Goal: Task Accomplishment & Management: Manage account settings

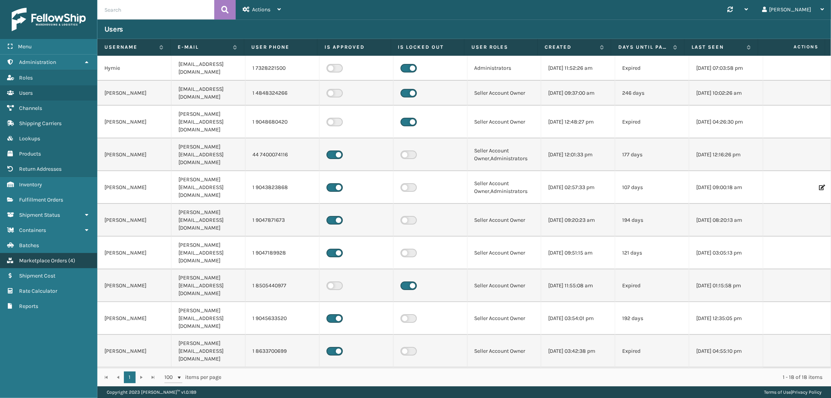
click at [60, 257] on span "Marketplace Orders" at bounding box center [43, 260] width 48 height 7
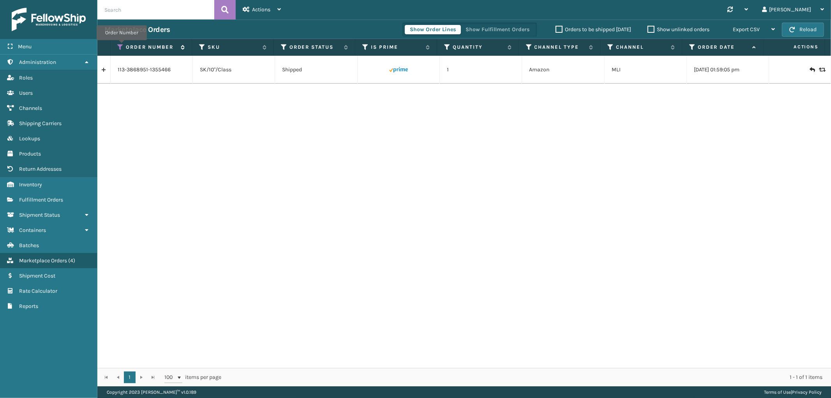
click at [122, 46] on icon at bounding box center [121, 47] width 6 height 7
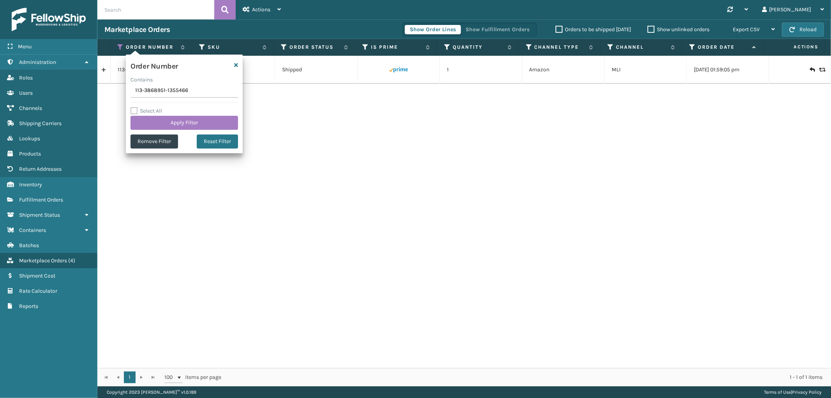
click at [148, 90] on input "113-3868951-1355466" at bounding box center [185, 91] width 108 height 14
type input "SS44636"
click at [149, 120] on button "Apply Filter" at bounding box center [185, 123] width 108 height 14
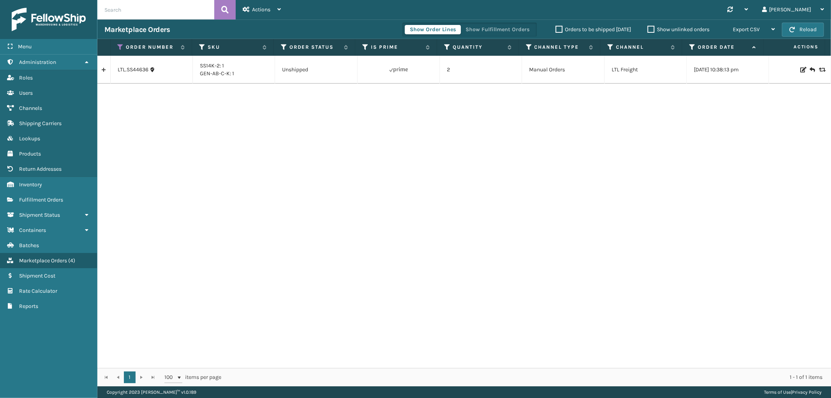
click at [104, 69] on link at bounding box center [103, 70] width 13 height 12
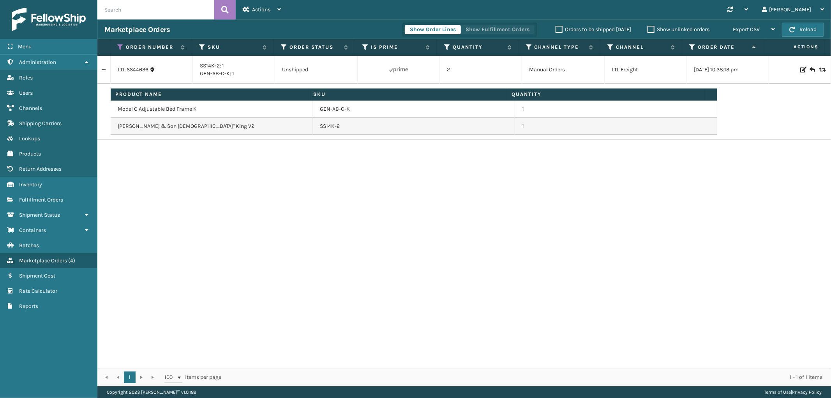
click at [509, 31] on button "Show Fulfillment Orders" at bounding box center [498, 29] width 74 height 9
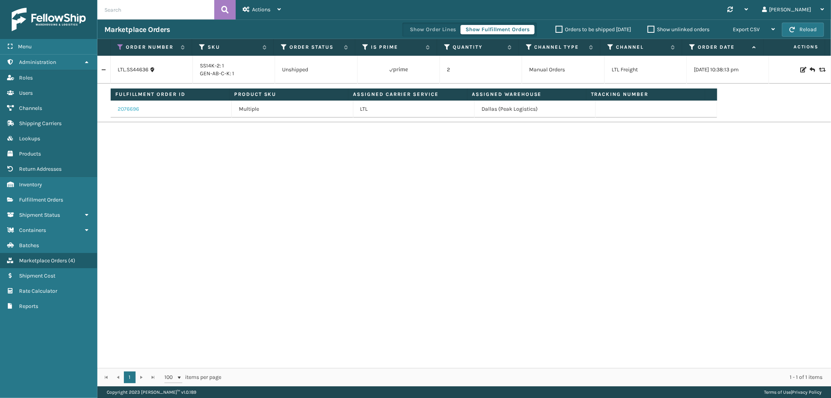
click at [136, 110] on link "2076696" at bounding box center [128, 109] width 21 height 8
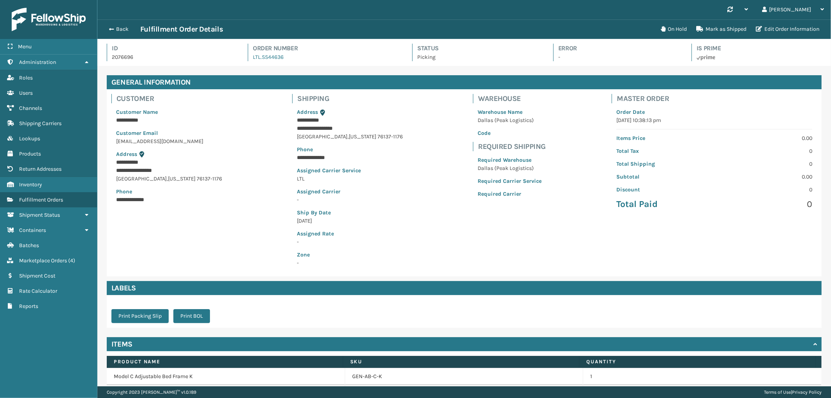
scroll to position [18, 734]
click at [665, 27] on button "On Hold" at bounding box center [673, 29] width 35 height 16
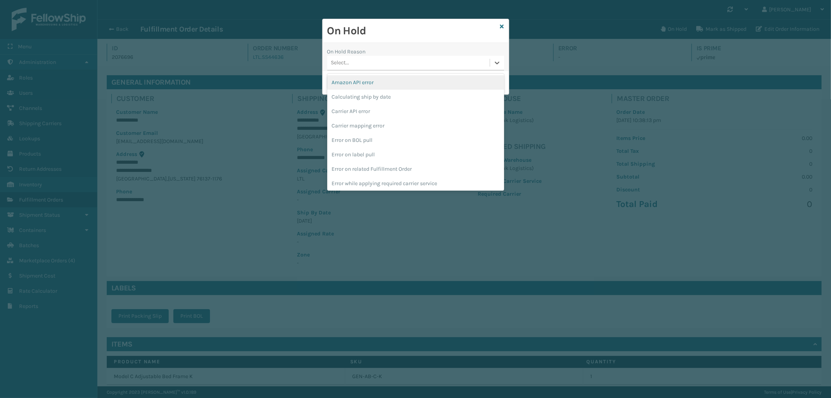
click at [384, 59] on div "Select..." at bounding box center [408, 63] width 163 height 13
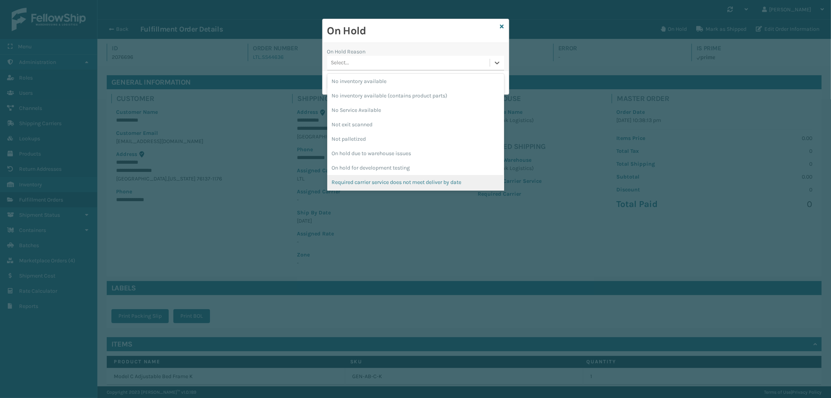
scroll to position [217, 0]
click at [383, 181] on div "To be cancelled" at bounding box center [415, 182] width 177 height 14
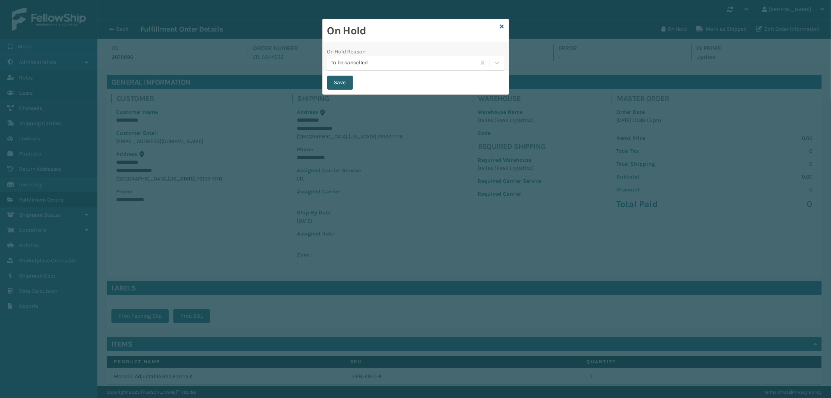
click at [340, 86] on button "Save" at bounding box center [340, 83] width 26 height 14
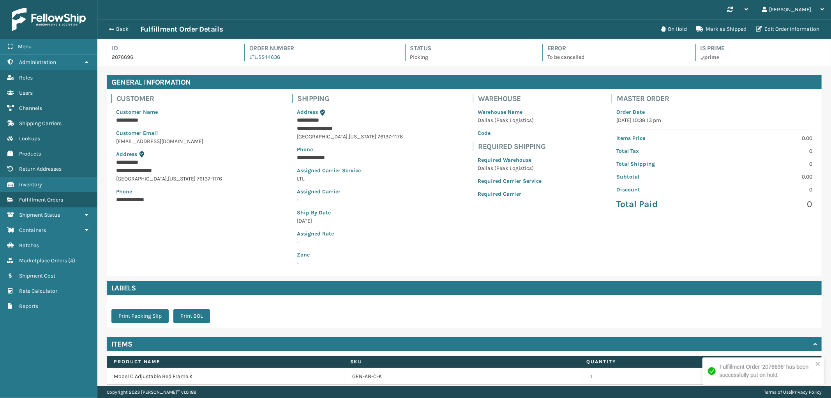
scroll to position [18, 734]
click at [58, 257] on span "Marketplace Orders" at bounding box center [43, 260] width 48 height 7
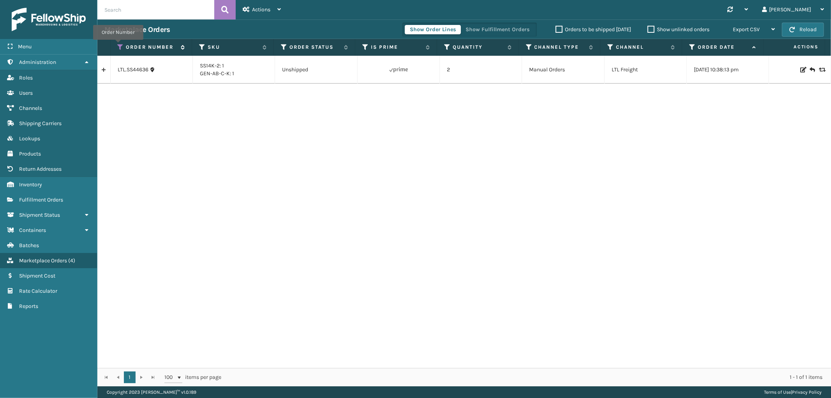
click at [118, 45] on icon at bounding box center [121, 47] width 6 height 7
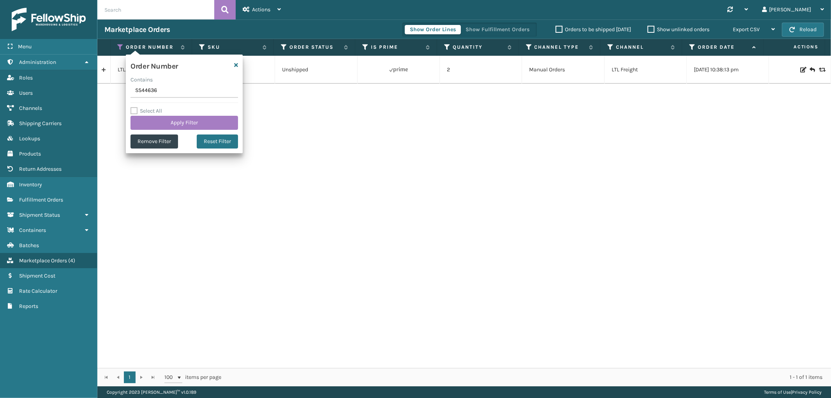
click at [143, 92] on input "SS44636" at bounding box center [185, 91] width 108 height 14
type input "SS44679"
click at [150, 122] on button "Apply Filter" at bounding box center [185, 123] width 108 height 14
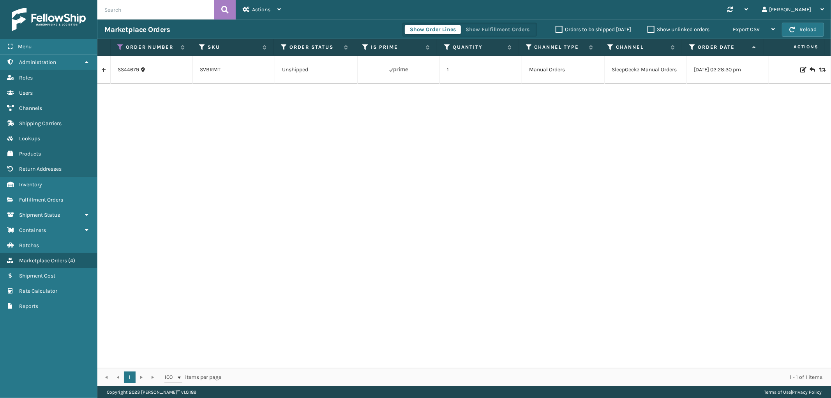
click at [102, 68] on link at bounding box center [103, 70] width 13 height 12
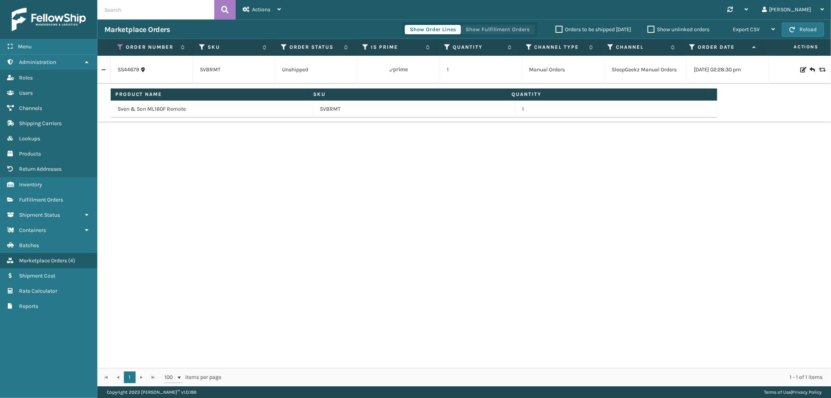
click at [498, 30] on button "Show Fulfillment Orders" at bounding box center [498, 29] width 74 height 9
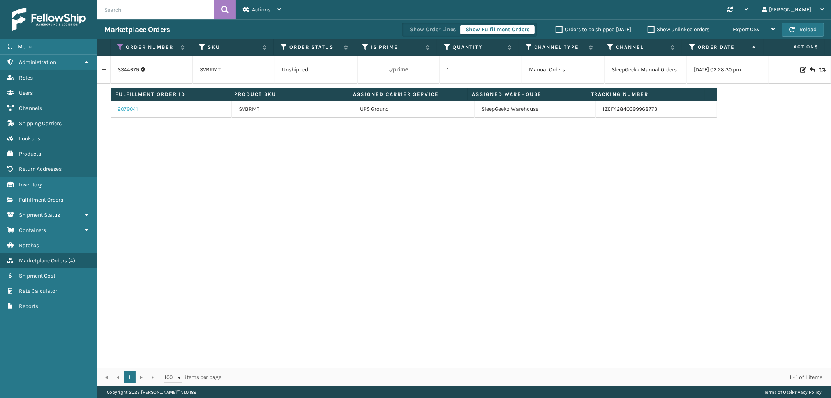
click at [133, 107] on link "2079041" at bounding box center [128, 109] width 20 height 8
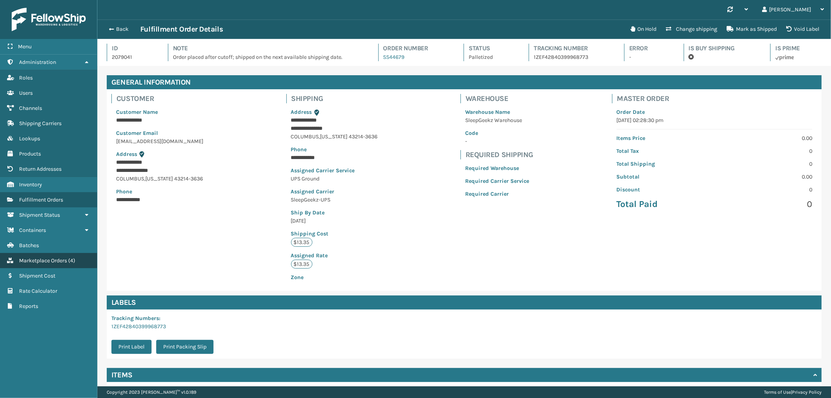
click at [38, 257] on span "Marketplace Orders" at bounding box center [43, 260] width 48 height 7
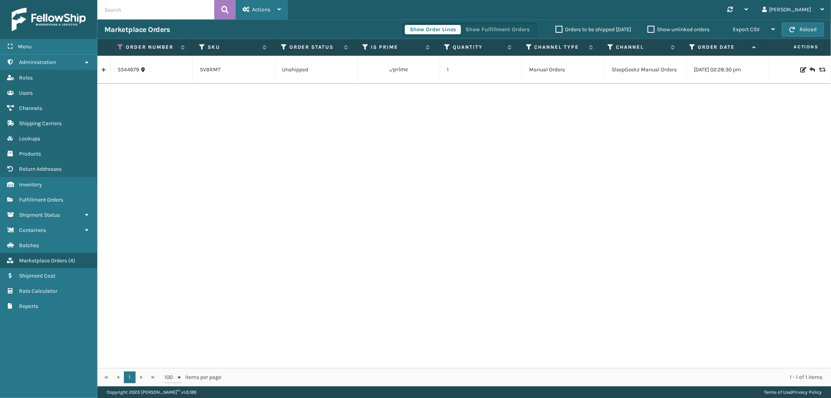
click at [275, 13] on div "Actions" at bounding box center [262, 9] width 38 height 19
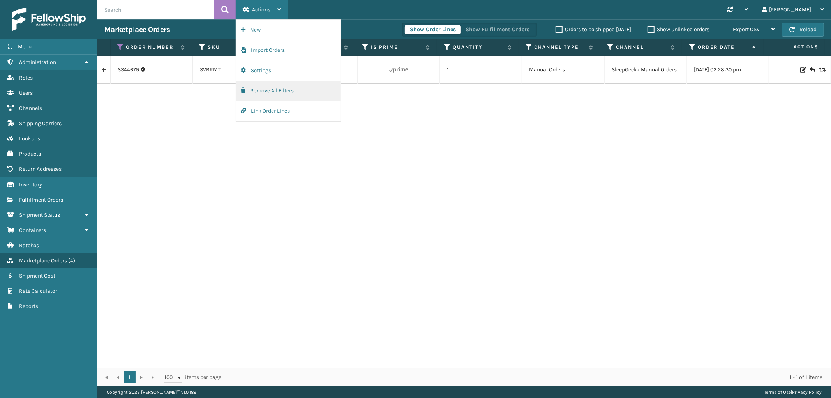
click at [259, 93] on button "Remove All Filters" at bounding box center [288, 91] width 104 height 20
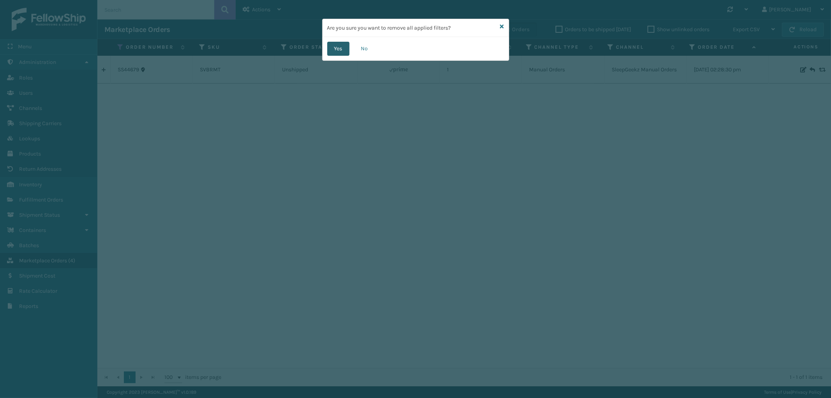
click at [340, 48] on button "Yes" at bounding box center [338, 49] width 22 height 14
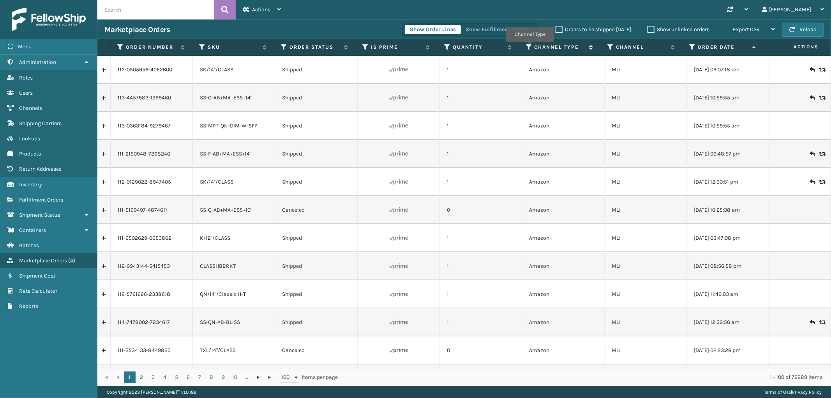
click at [530, 47] on icon at bounding box center [529, 47] width 6 height 7
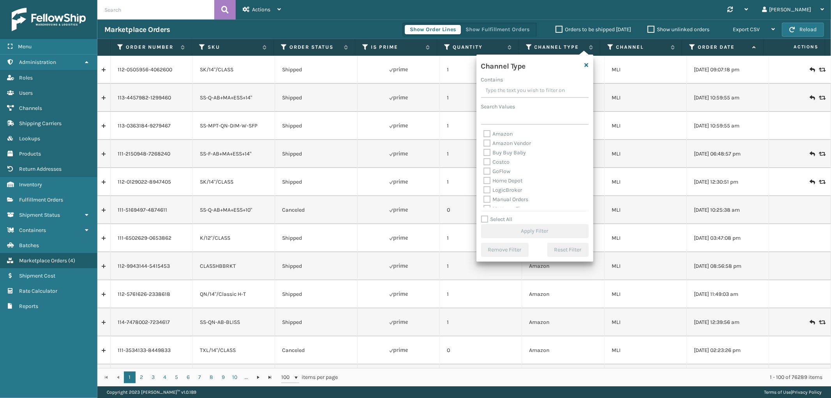
click at [490, 137] on label "Amazon" at bounding box center [499, 134] width 30 height 7
click at [484, 134] on input "Amazon" at bounding box center [484, 131] width 0 height 5
checkbox input "true"
click at [525, 228] on button "Apply Filter" at bounding box center [535, 231] width 108 height 14
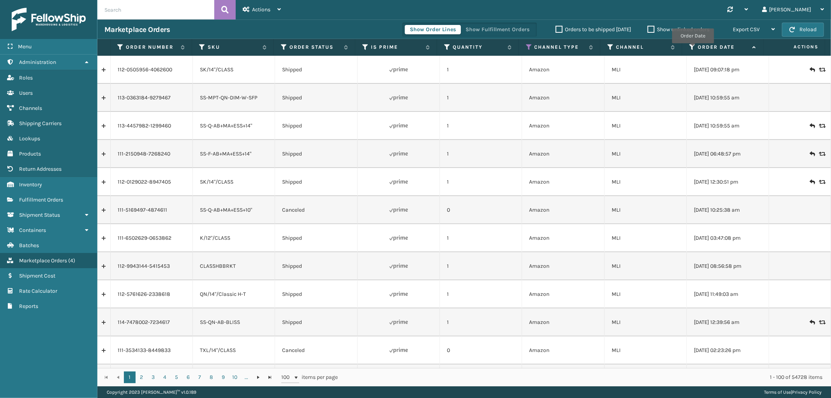
click at [693, 49] on icon at bounding box center [692, 47] width 6 height 7
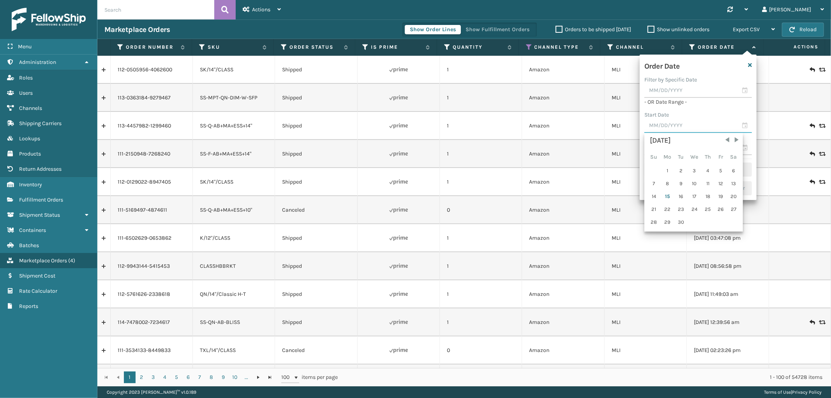
click at [666, 124] on input "text" at bounding box center [699, 126] width 108 height 14
click at [718, 183] on div "12" at bounding box center [721, 184] width 12 height 12
type input "[DATE]"
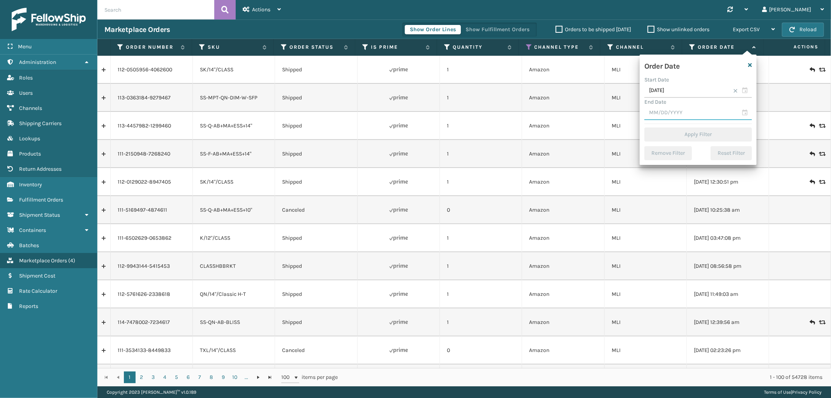
click at [680, 112] on input "text" at bounding box center [699, 113] width 108 height 14
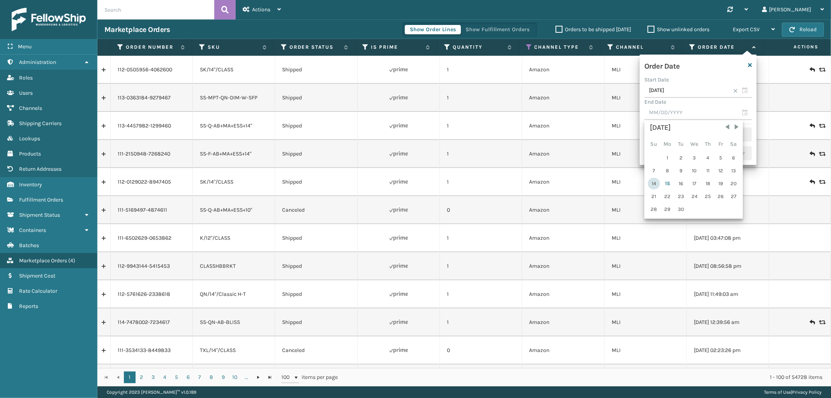
click at [652, 183] on div "14" at bounding box center [654, 184] width 12 height 12
type input "[DATE]"
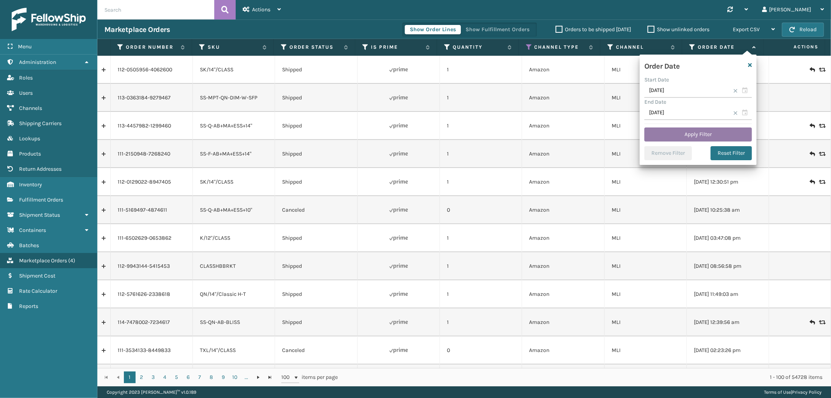
click at [684, 133] on button "Apply Filter" at bounding box center [699, 134] width 108 height 14
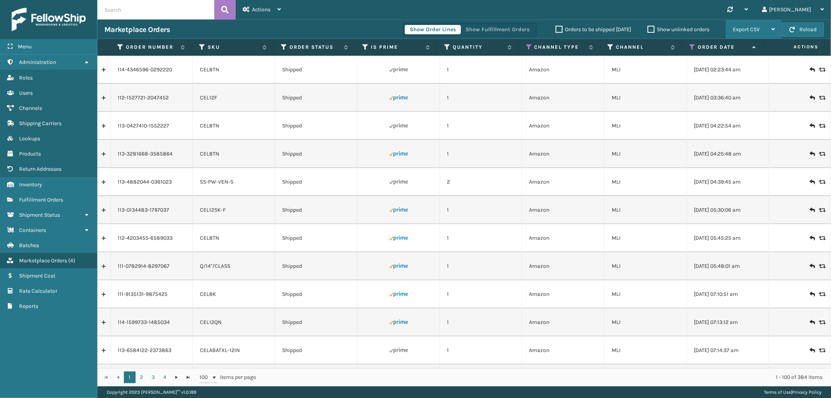
click at [750, 28] on span "Export CSV" at bounding box center [746, 29] width 27 height 7
click at [725, 69] on li "Export All Pages" at bounding box center [729, 71] width 104 height 21
click at [50, 212] on span "Shipment Status" at bounding box center [39, 215] width 41 height 7
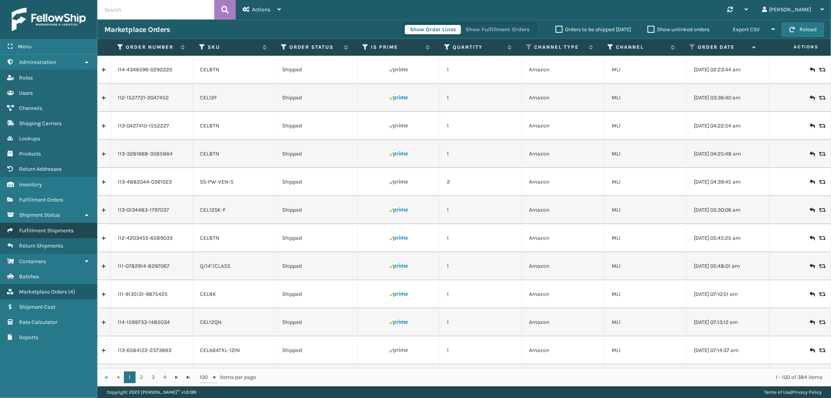
click at [49, 227] on span "Fulfillment Shipments" at bounding box center [46, 230] width 55 height 7
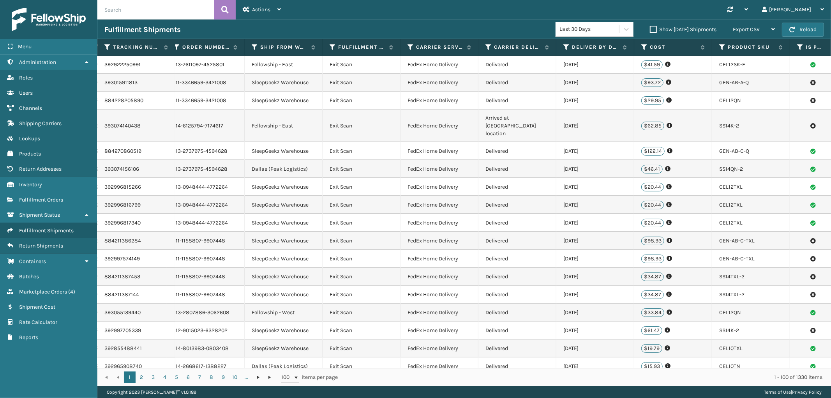
scroll to position [0, 301]
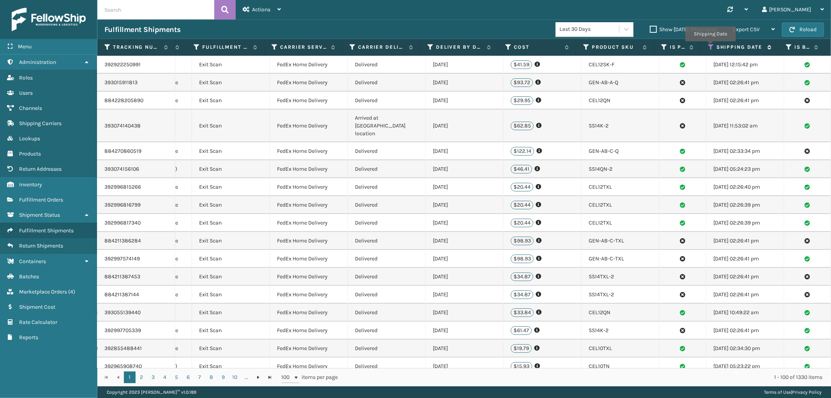
click at [711, 47] on icon at bounding box center [711, 47] width 6 height 7
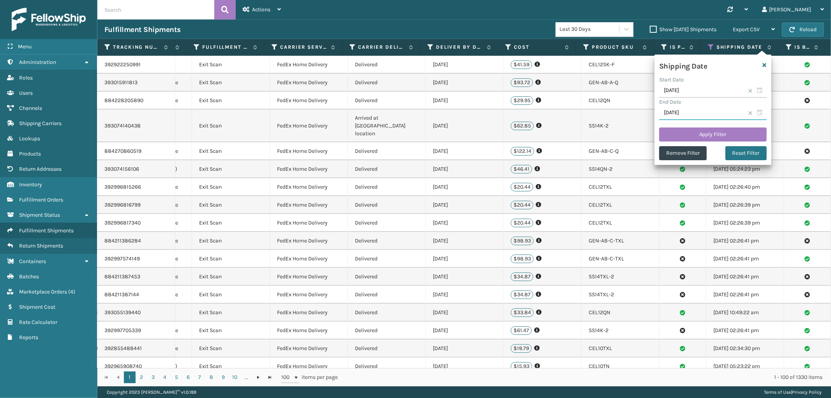
click at [700, 113] on input "[DATE]" at bounding box center [713, 113] width 108 height 14
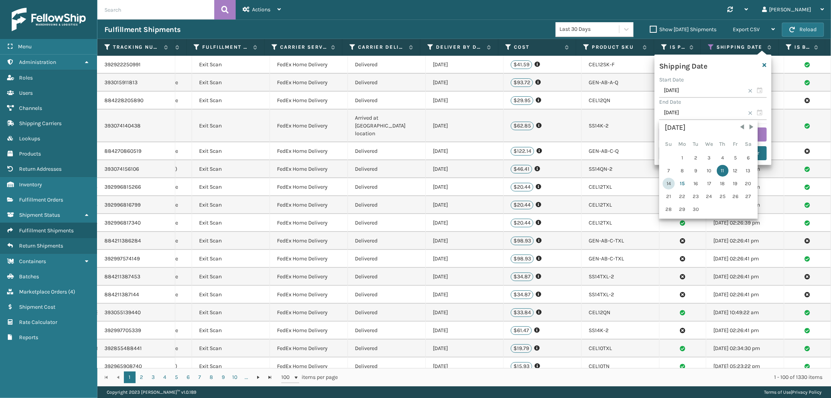
click at [668, 179] on div "14" at bounding box center [669, 184] width 12 height 12
type input "[DATE]"
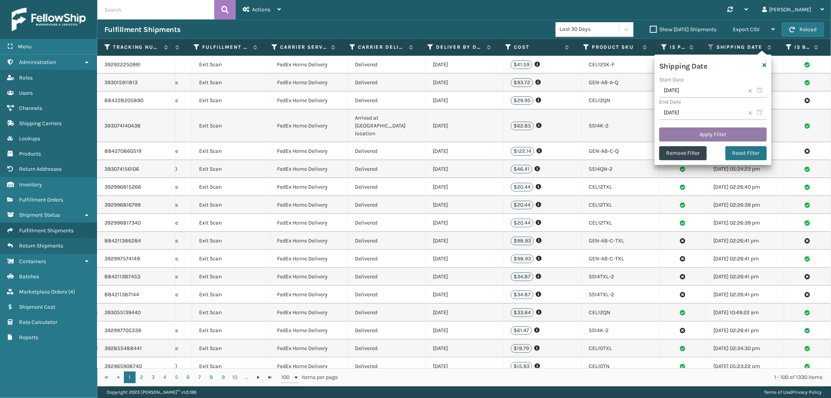
click at [710, 128] on button "Apply Filter" at bounding box center [713, 134] width 108 height 14
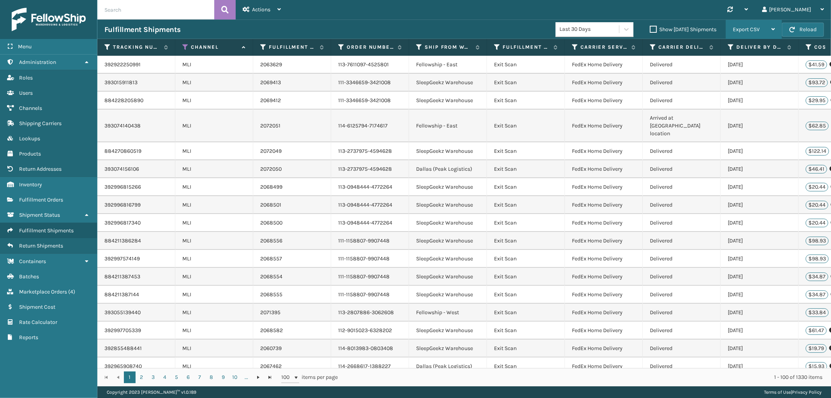
click at [754, 24] on div "Export CSV" at bounding box center [754, 29] width 42 height 19
click at [710, 72] on li "Export All Pages" at bounding box center [729, 71] width 104 height 21
click at [341, 47] on icon at bounding box center [341, 47] width 6 height 7
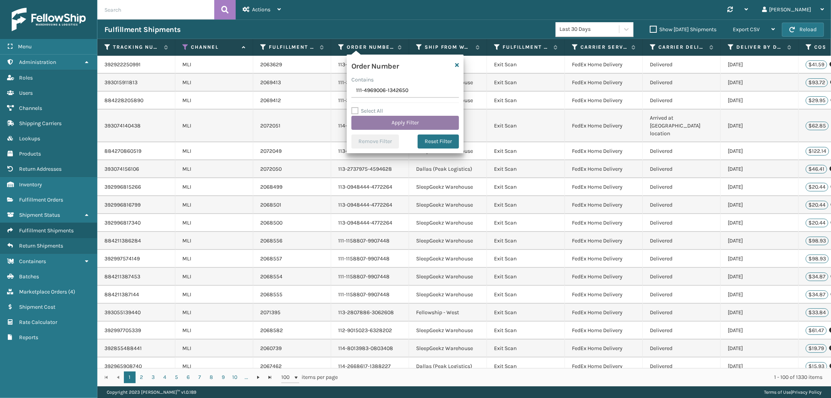
type input "111-4969006-1342650"
click at [385, 123] on button "Apply Filter" at bounding box center [406, 123] width 108 height 14
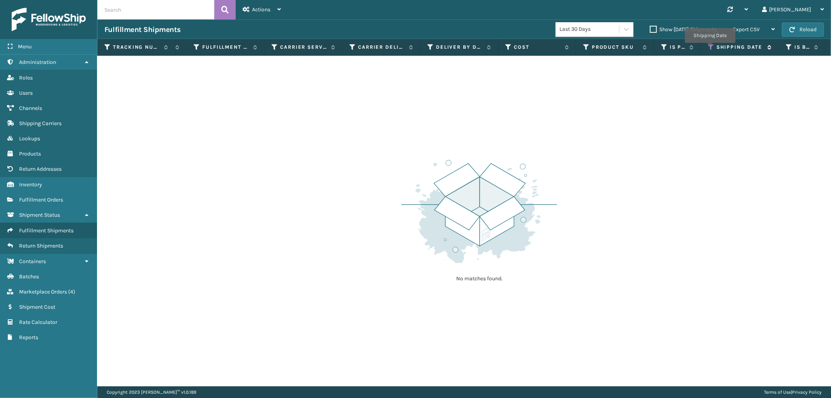
click at [710, 48] on icon at bounding box center [711, 47] width 6 height 7
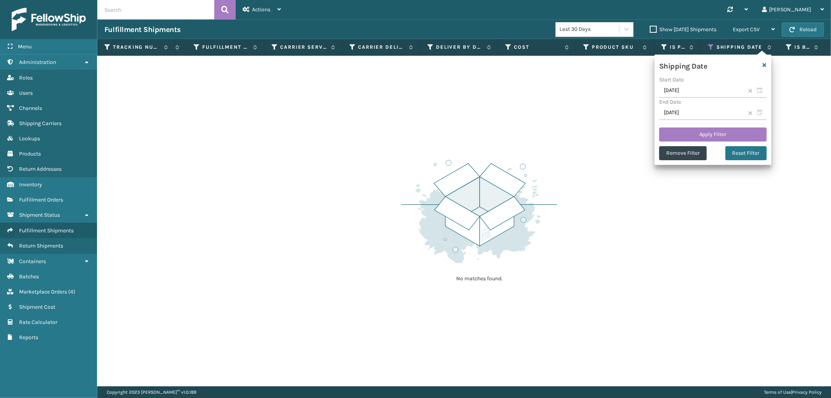
click at [751, 90] on span at bounding box center [750, 90] width 5 height 5
click at [748, 114] on span at bounding box center [750, 113] width 5 height 5
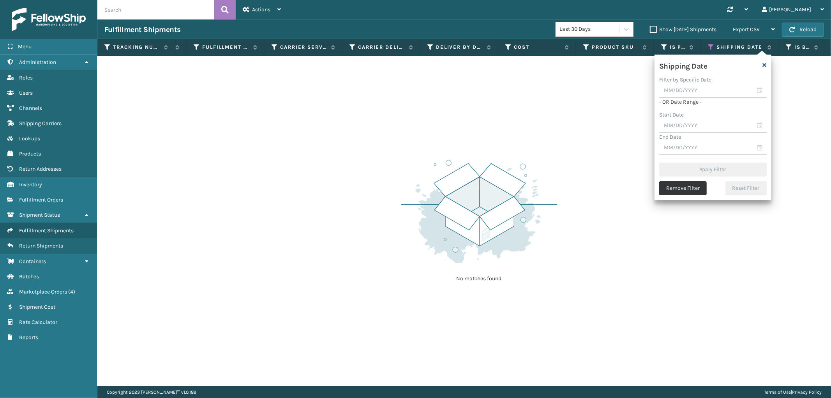
click at [693, 190] on button "Remove Filter" at bounding box center [683, 188] width 48 height 14
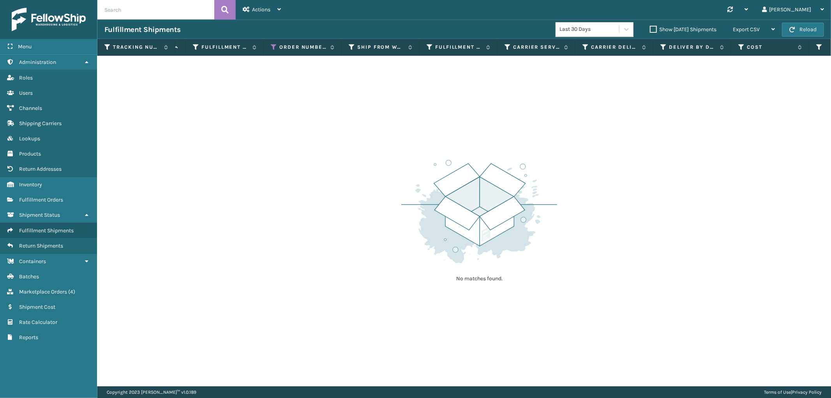
scroll to position [0, 0]
click at [182, 45] on icon at bounding box center [185, 47] width 6 height 7
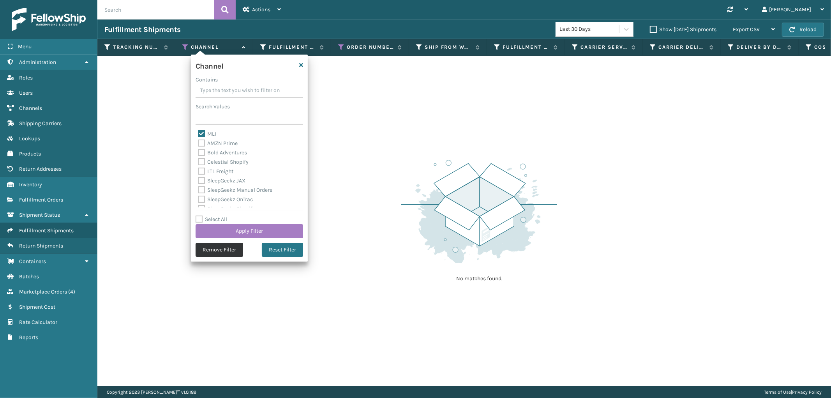
click at [215, 252] on button "Remove Filter" at bounding box center [220, 250] width 48 height 14
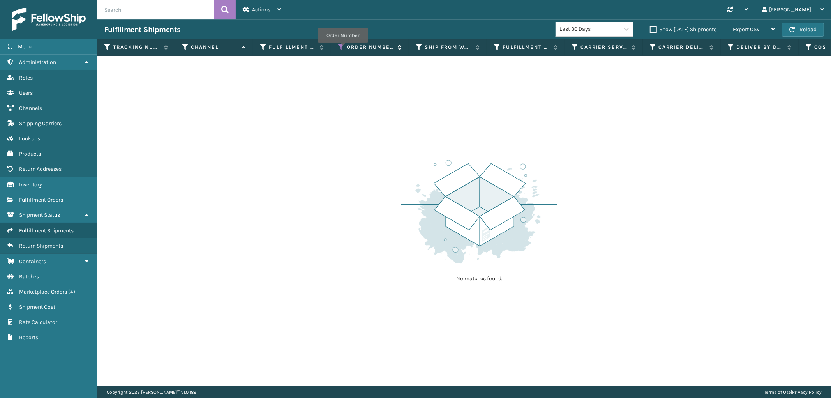
click at [343, 48] on icon at bounding box center [341, 47] width 6 height 7
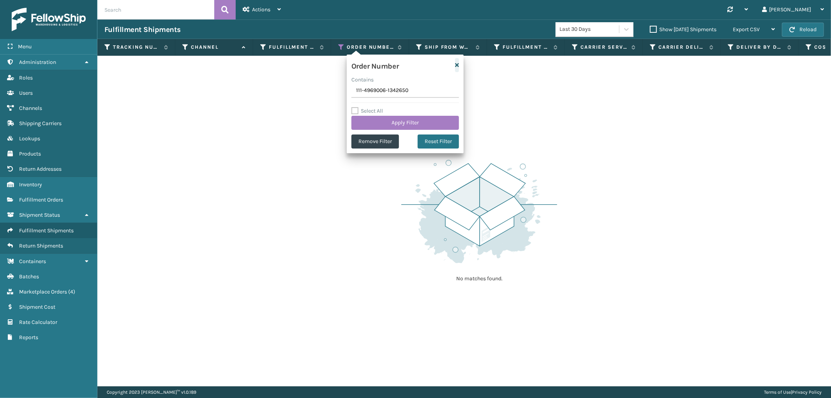
click at [456, 64] on icon "button" at bounding box center [457, 64] width 4 height 5
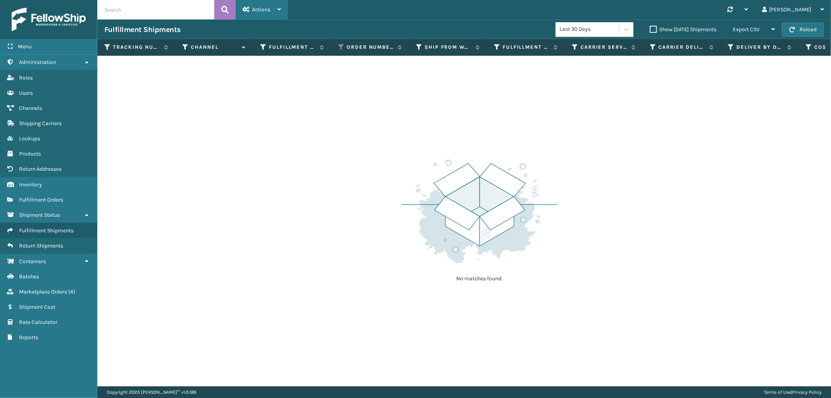
click at [270, 9] on span "Actions" at bounding box center [261, 9] width 18 height 7
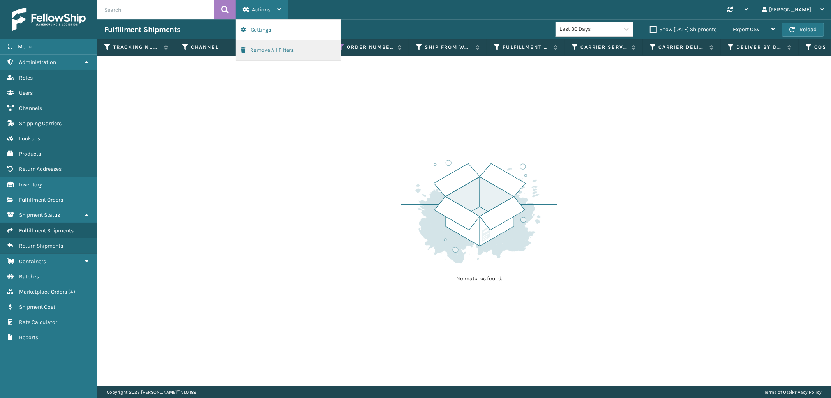
click at [271, 50] on button "Remove All Filters" at bounding box center [288, 50] width 104 height 20
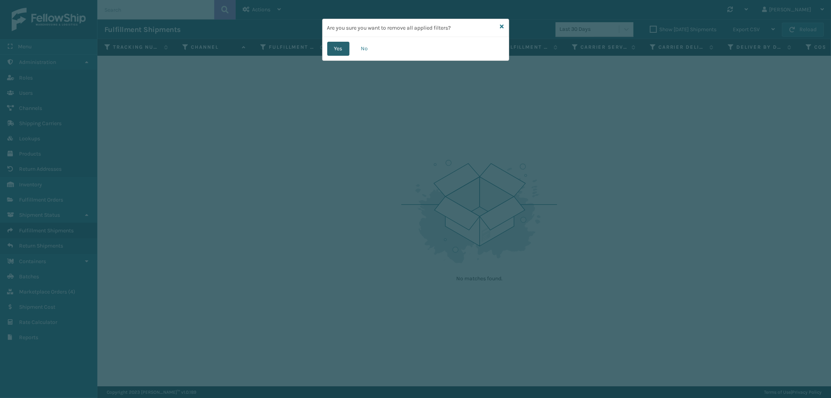
click at [337, 48] on button "Yes" at bounding box center [338, 49] width 22 height 14
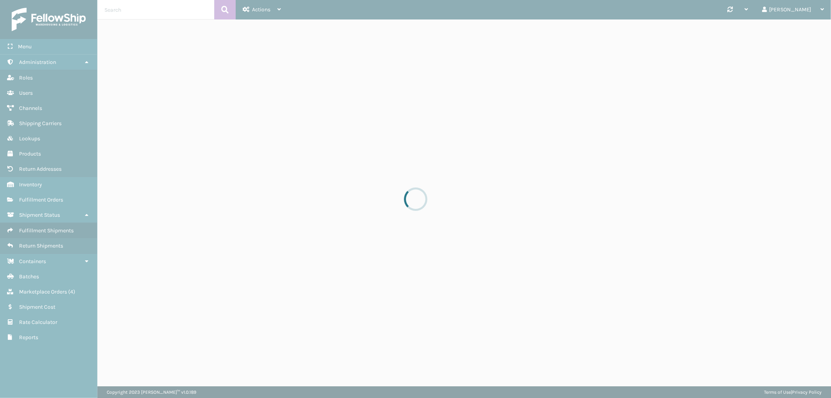
click at [175, 8] on div at bounding box center [415, 199] width 831 height 398
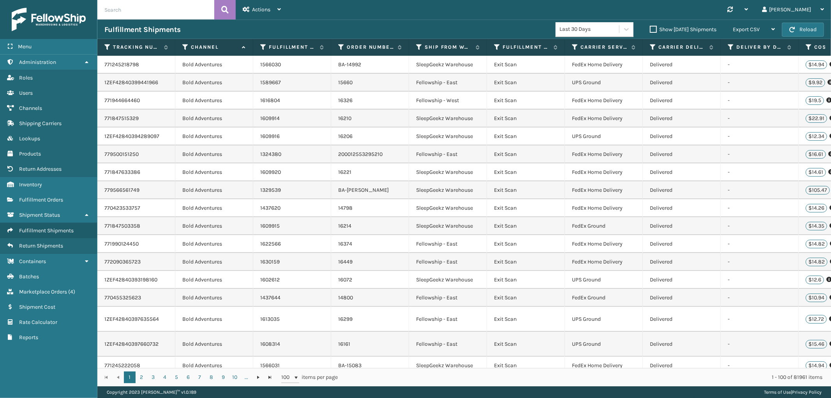
click at [166, 12] on input "text" at bounding box center [155, 9] width 117 height 19
paste input "111-4969006-1342650"
type input "111-4969006-1342650"
click at [223, 11] on icon at bounding box center [224, 10] width 7 height 12
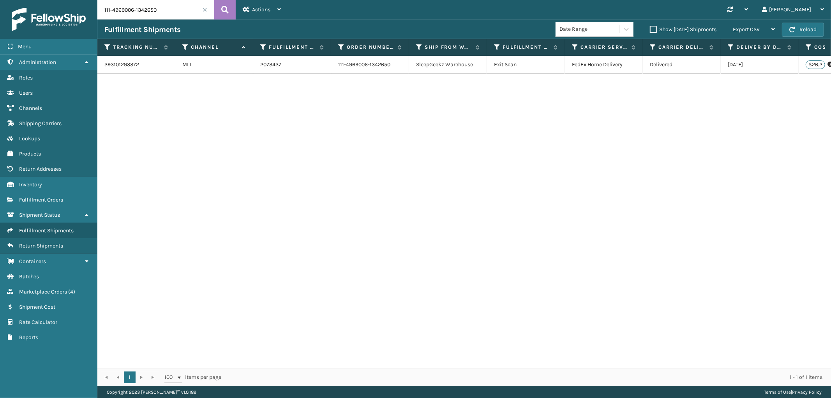
click at [211, 11] on input "111-4969006-1342650" at bounding box center [155, 9] width 117 height 19
click at [251, 8] on div "Actions" at bounding box center [262, 9] width 38 height 19
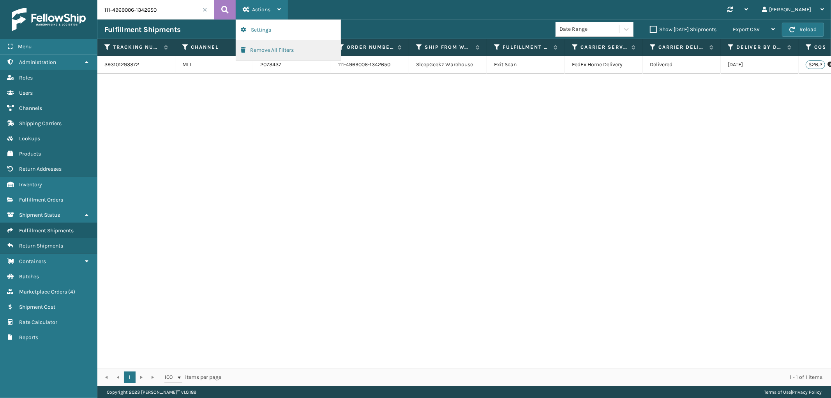
click at [266, 52] on button "Remove All Filters" at bounding box center [288, 50] width 104 height 20
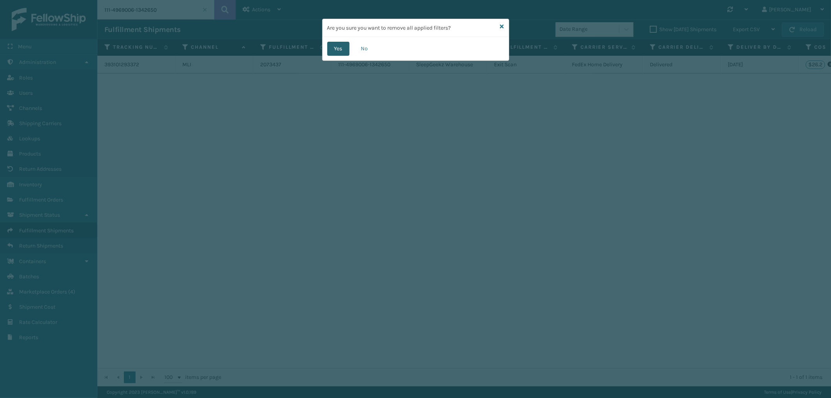
click at [334, 48] on button "Yes" at bounding box center [338, 49] width 22 height 14
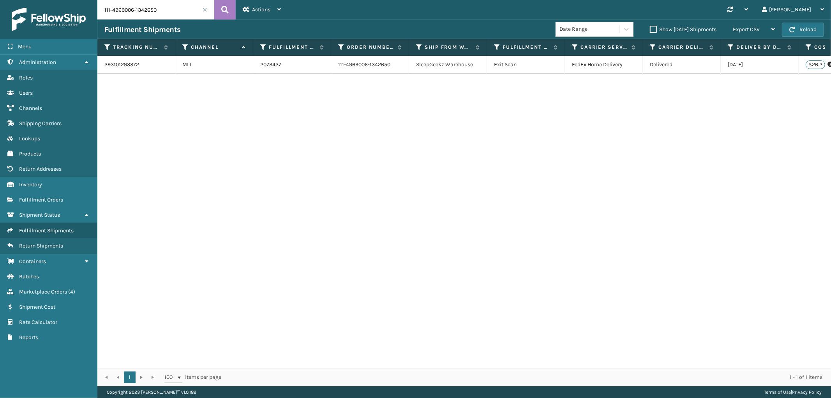
click at [203, 9] on span at bounding box center [205, 9] width 5 height 5
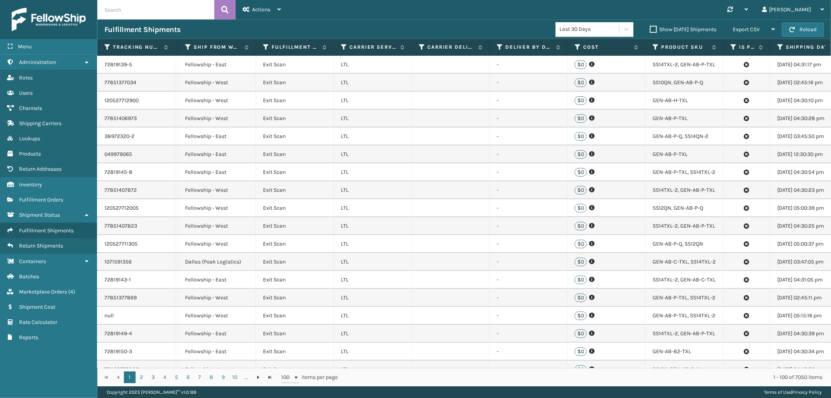
scroll to position [0, 267]
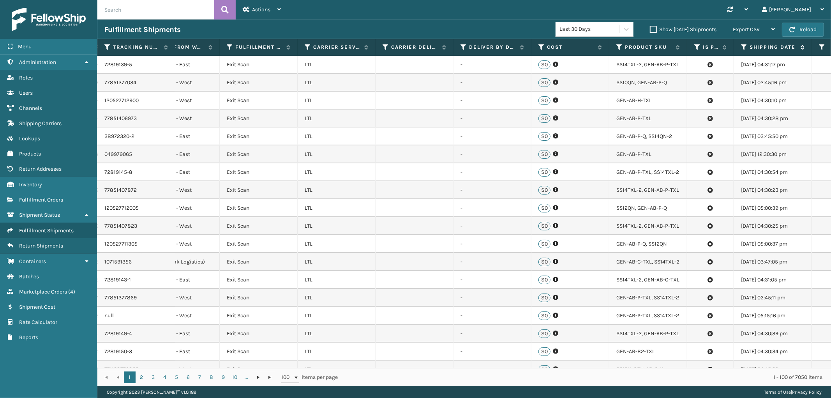
click at [741, 44] on icon at bounding box center [744, 47] width 6 height 7
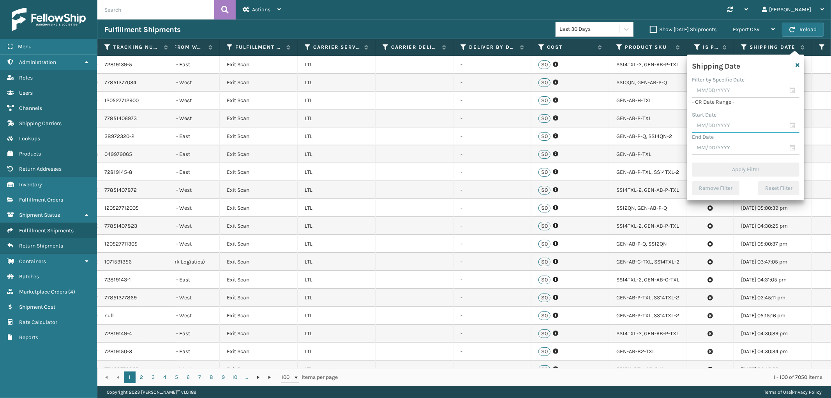
click at [723, 125] on input "text" at bounding box center [746, 126] width 108 height 14
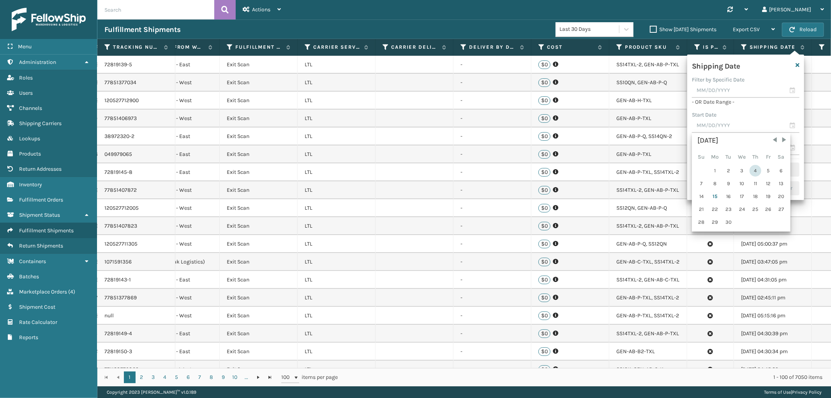
click at [754, 170] on div "4" at bounding box center [756, 171] width 12 height 12
type input "[DATE]"
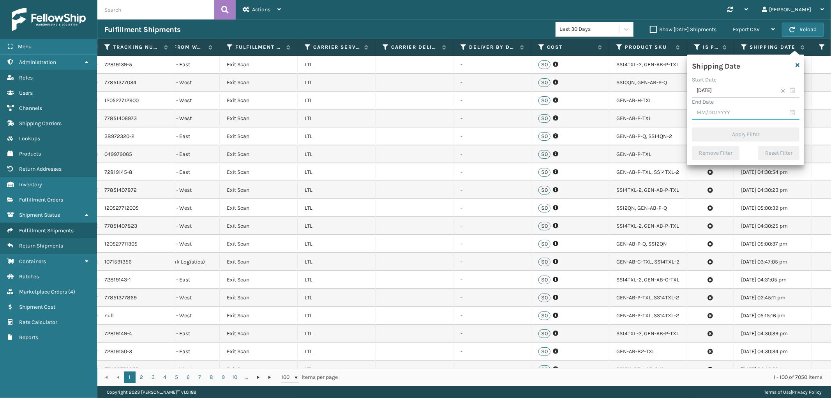
click at [757, 111] on input "text" at bounding box center [746, 113] width 108 height 14
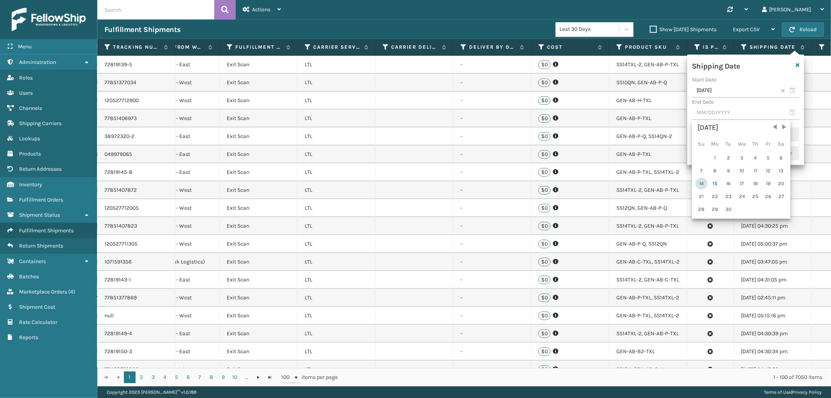
click at [704, 179] on div "14" at bounding box center [702, 184] width 12 height 12
type input "[DATE]"
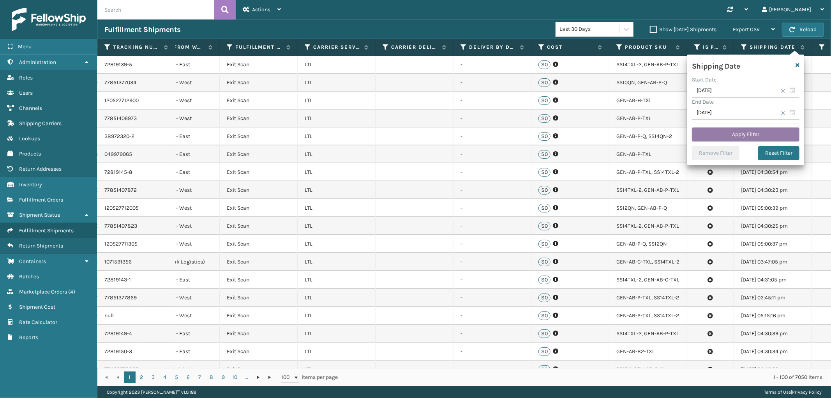
click at [748, 133] on button "Apply Filter" at bounding box center [746, 134] width 108 height 14
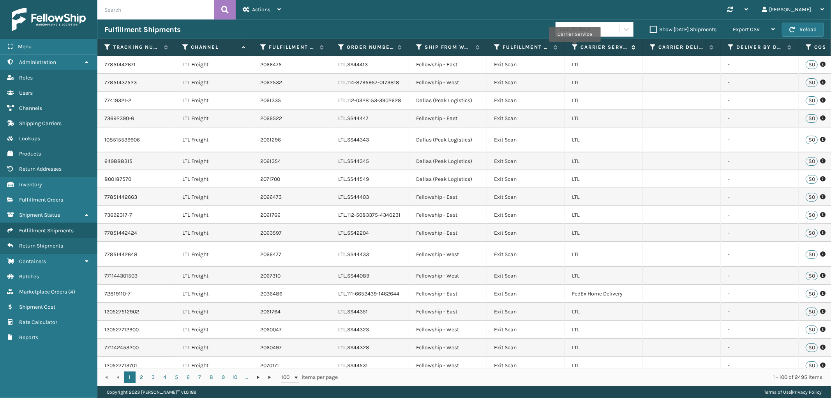
click at [574, 47] on icon at bounding box center [575, 47] width 6 height 7
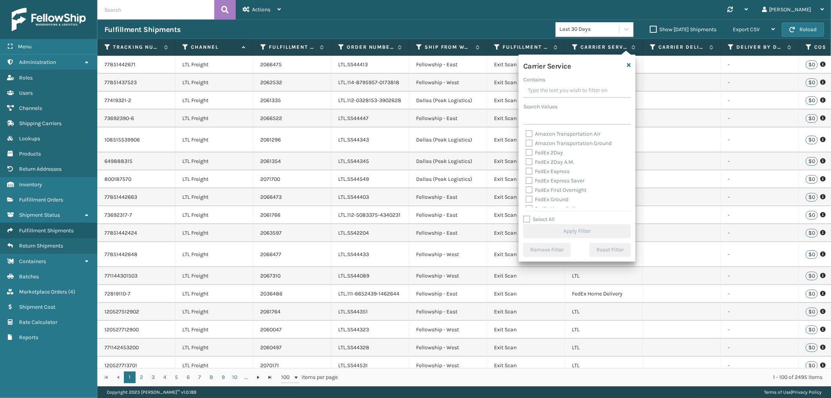
click at [528, 217] on label "Select All" at bounding box center [539, 219] width 32 height 7
click at [528, 216] on input "Select All" at bounding box center [581, 215] width 117 height 1
checkbox input "true"
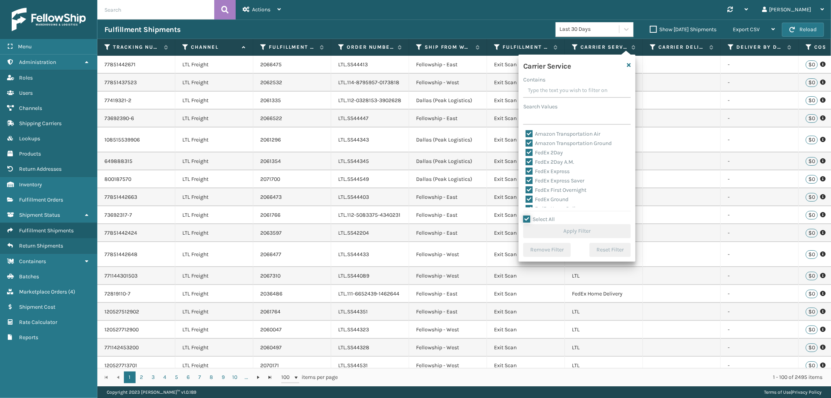
checkbox input "true"
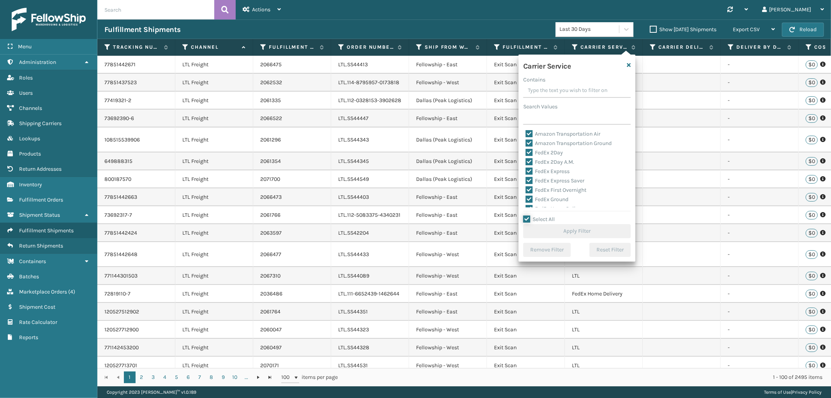
checkbox input "true"
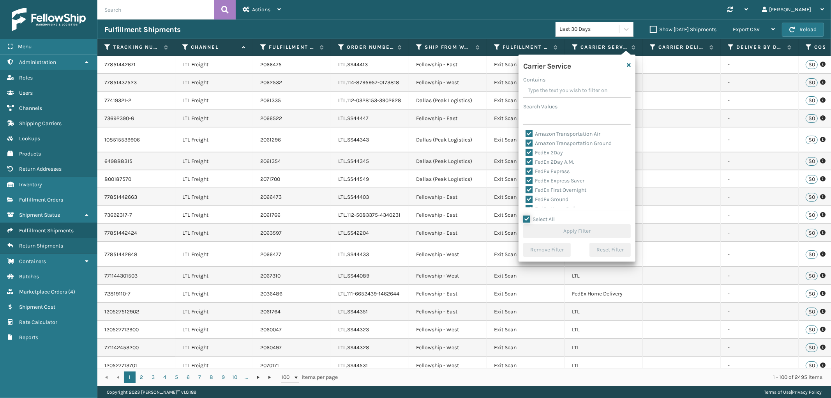
checkbox input "true"
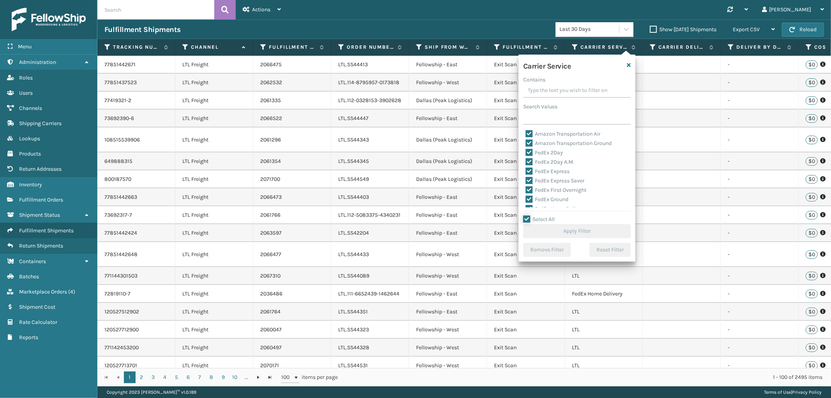
checkbox input "true"
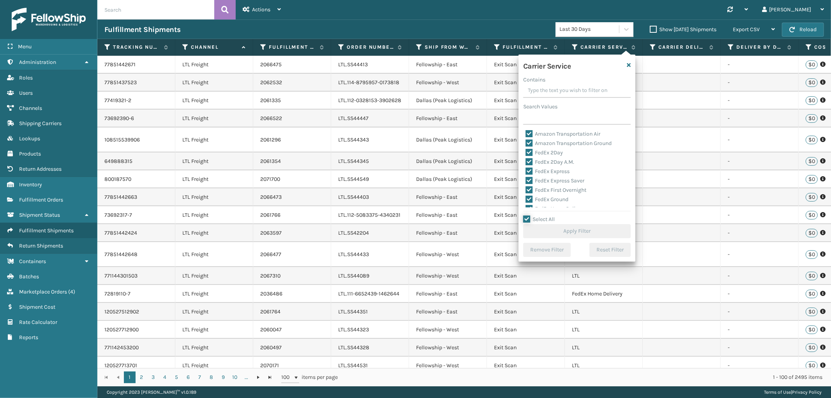
checkbox input "true"
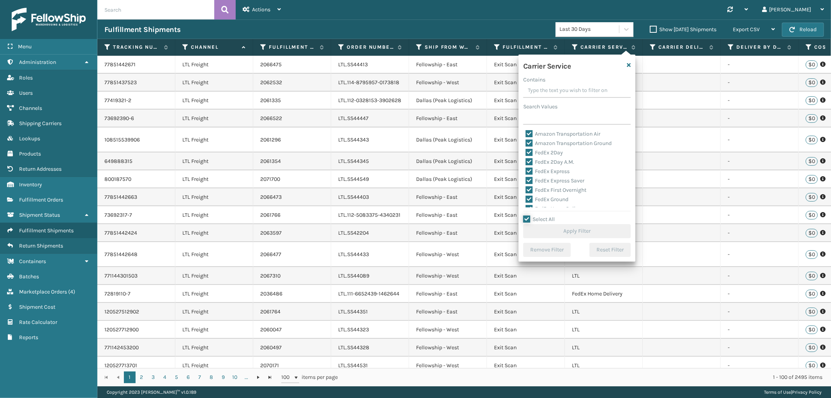
checkbox input "true"
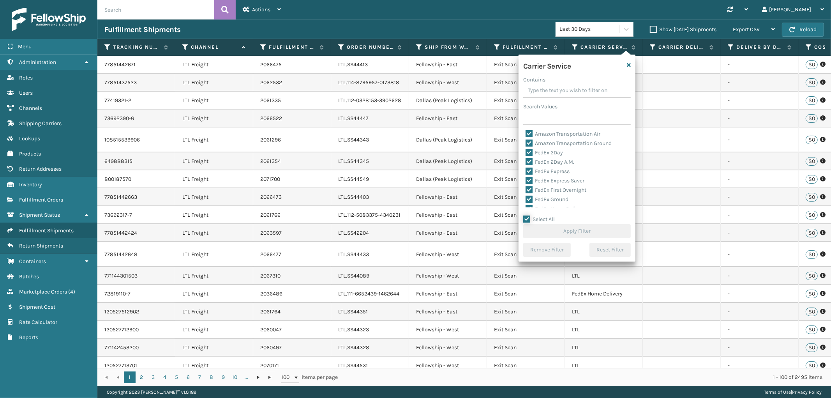
checkbox input "true"
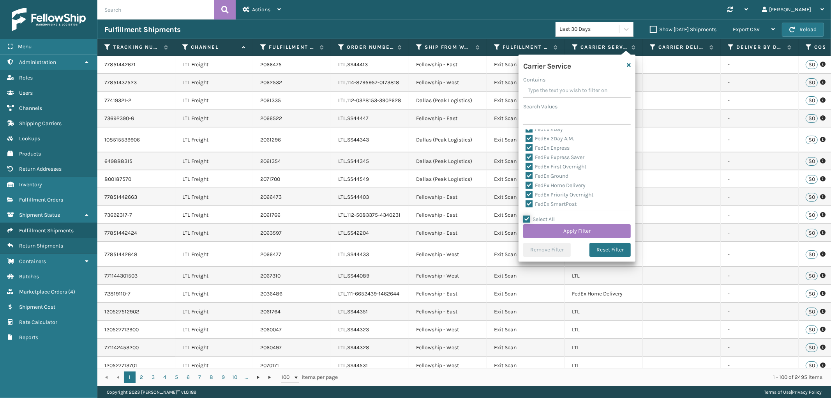
scroll to position [67, 0]
click at [527, 180] on label "LTL" at bounding box center [534, 179] width 17 height 7
click at [526, 180] on input "LTL" at bounding box center [526, 177] width 0 height 5
checkbox input "false"
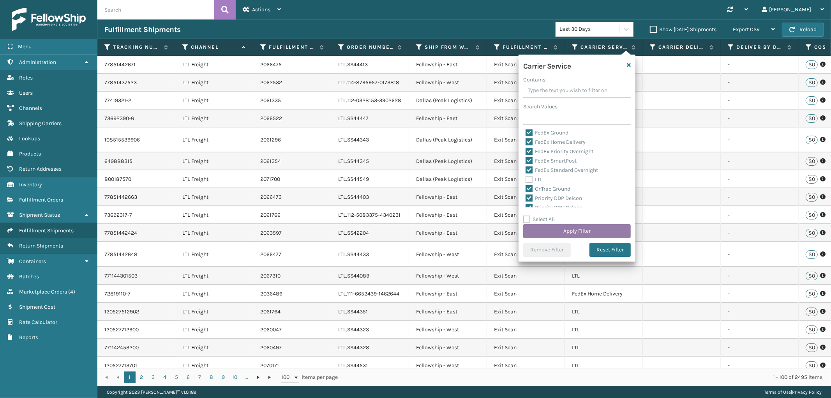
click at [586, 228] on button "Apply Filter" at bounding box center [577, 231] width 108 height 14
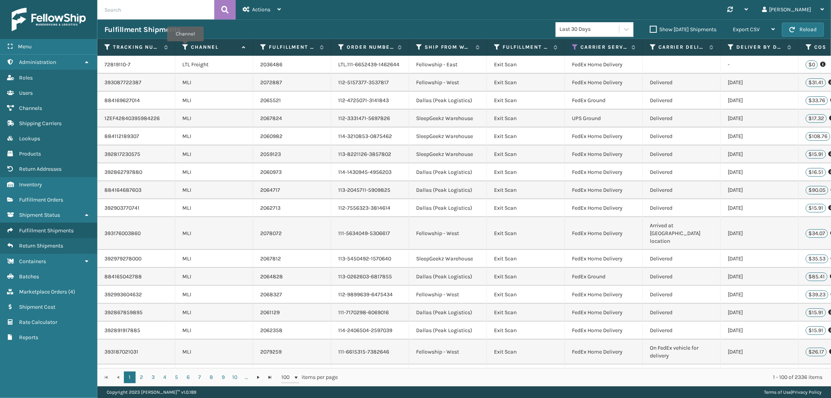
click at [186, 47] on icon at bounding box center [185, 47] width 6 height 7
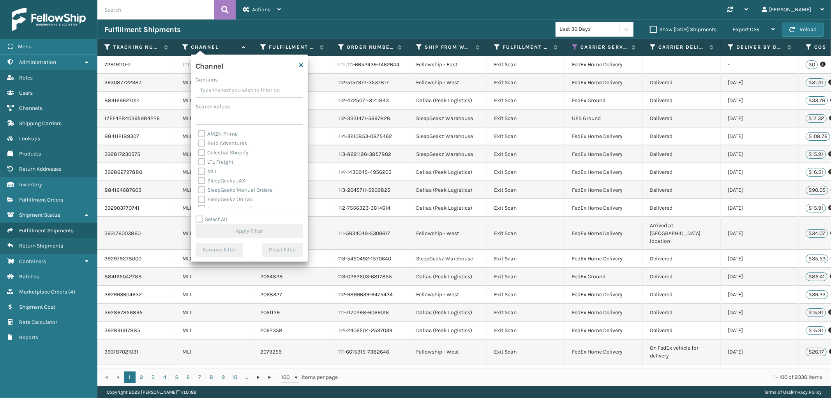
click at [203, 170] on label "MLI" at bounding box center [207, 171] width 18 height 7
click at [198, 170] on input "MLI" at bounding box center [198, 169] width 0 height 5
checkbox input "true"
click at [245, 229] on button "Apply Filter" at bounding box center [250, 231] width 108 height 14
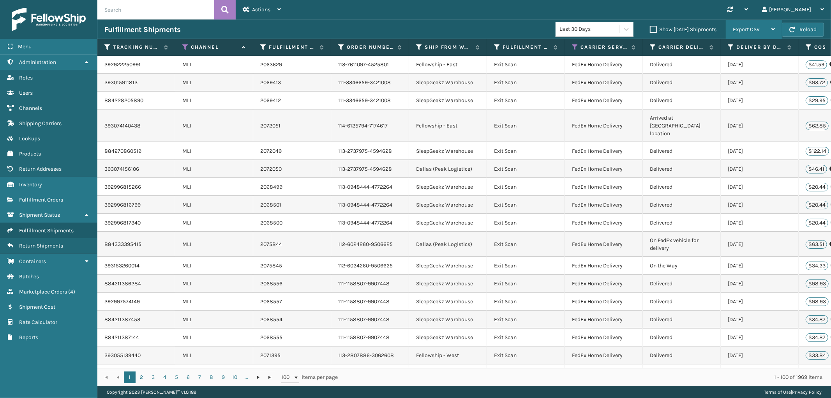
click at [754, 32] on span "Export CSV" at bounding box center [746, 29] width 27 height 7
click at [711, 71] on li "Export All Pages" at bounding box center [729, 71] width 104 height 21
click at [55, 198] on span "Fulfillment Orders" at bounding box center [41, 199] width 44 height 7
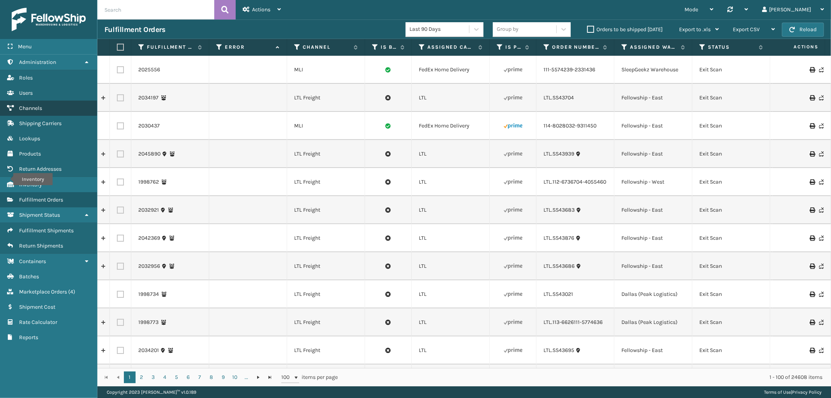
click at [50, 109] on link "Inventory Channels" at bounding box center [48, 108] width 97 height 15
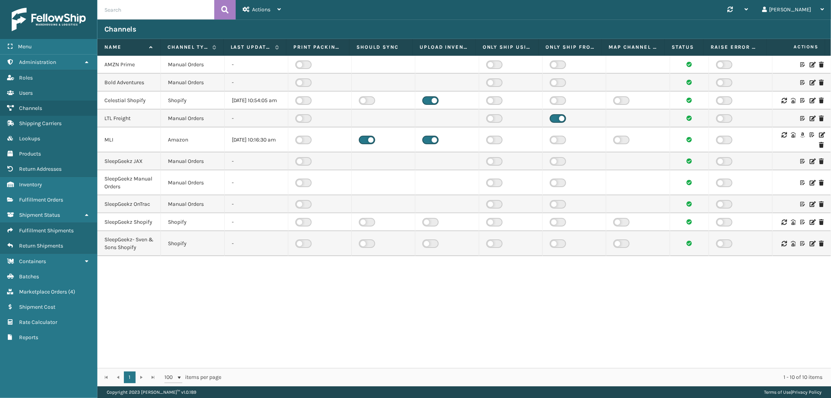
click at [819, 138] on icon at bounding box center [821, 134] width 5 height 5
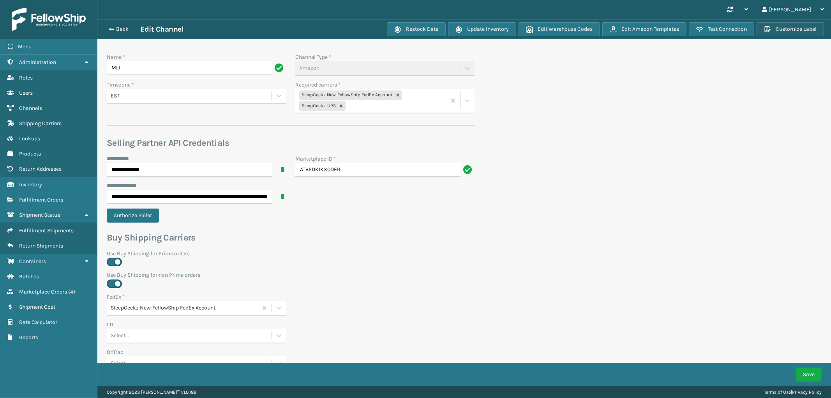
click at [789, 30] on button "Customize Label" at bounding box center [790, 29] width 67 height 14
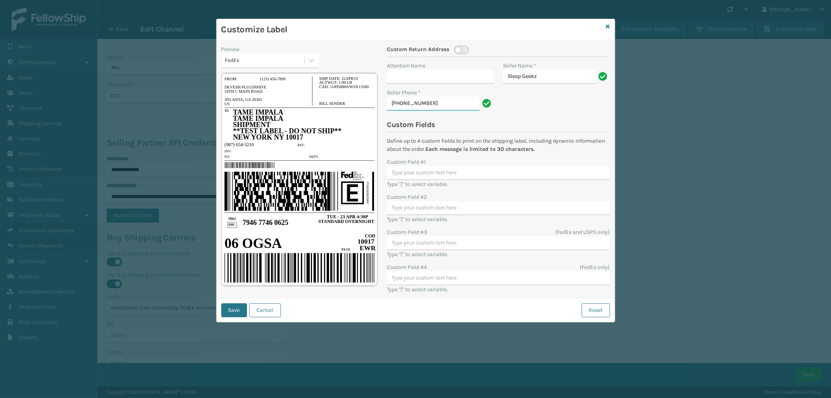
type input "[PERSON_NAME]"
drag, startPoint x: 559, startPoint y: 78, endPoint x: 471, endPoint y: 77, distance: 88.5
click at [471, 77] on div "Attention Name Seller Name * Sleep Geekz Seller Phone * [PERSON_NAME]" at bounding box center [498, 89] width 232 height 54
type input "Shipping Department"
drag, startPoint x: 433, startPoint y: 104, endPoint x: 387, endPoint y: 104, distance: 45.6
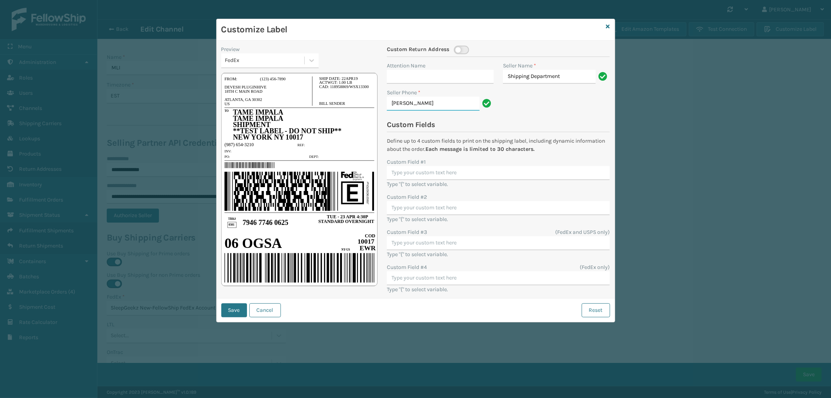
click at [387, 104] on input "[PERSON_NAME]" at bounding box center [433, 104] width 93 height 14
type input "9044741005"
click at [239, 309] on button "Save" at bounding box center [234, 310] width 26 height 14
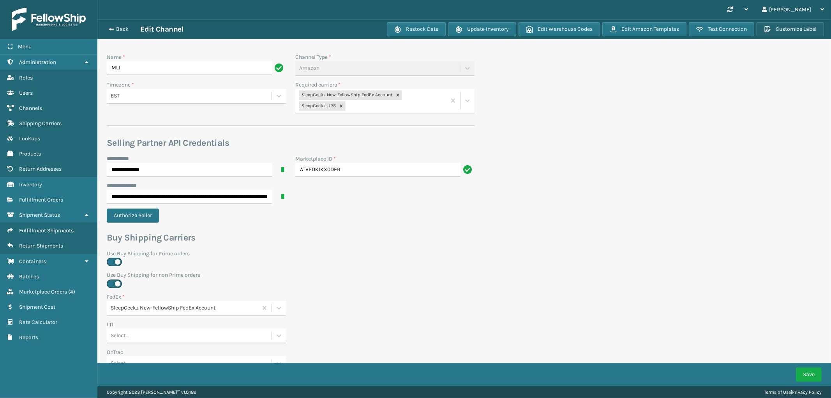
click at [793, 27] on button "Customize Label" at bounding box center [790, 29] width 67 height 14
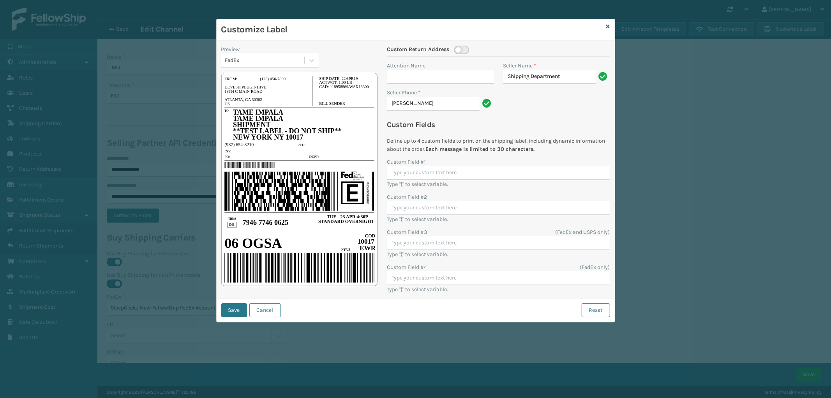
click at [287, 65] on div "FedEx" at bounding box center [262, 60] width 83 height 13
click at [256, 92] on div "UPS" at bounding box center [269, 94] width 97 height 14
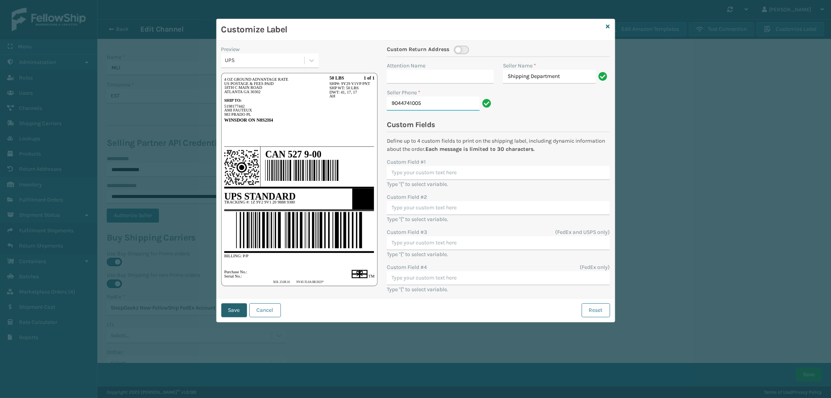
type input "9044741005"
click at [232, 307] on button "Save" at bounding box center [234, 310] width 26 height 14
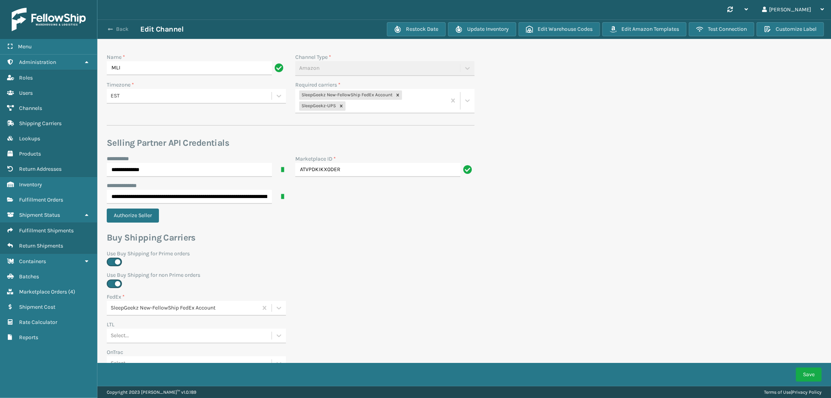
click at [115, 29] on button "Back" at bounding box center [122, 29] width 36 height 7
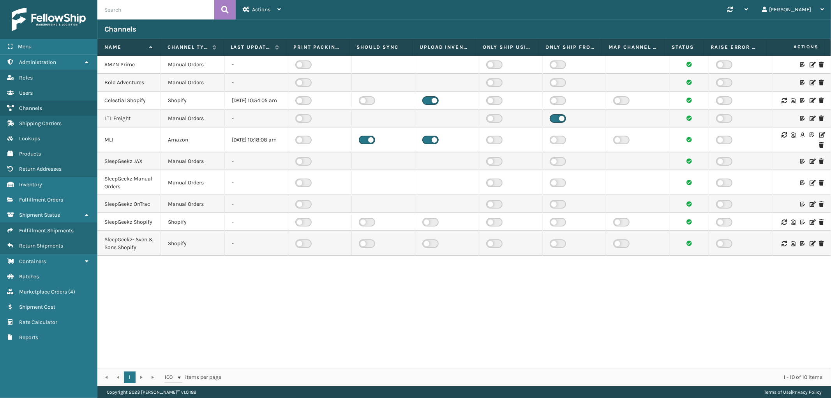
click at [810, 102] on icon at bounding box center [812, 100] width 5 height 5
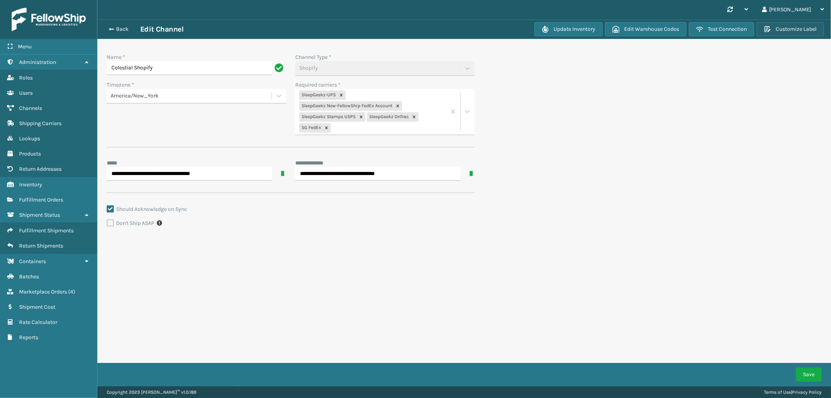
click at [792, 29] on button "Customize Label" at bounding box center [790, 29] width 67 height 14
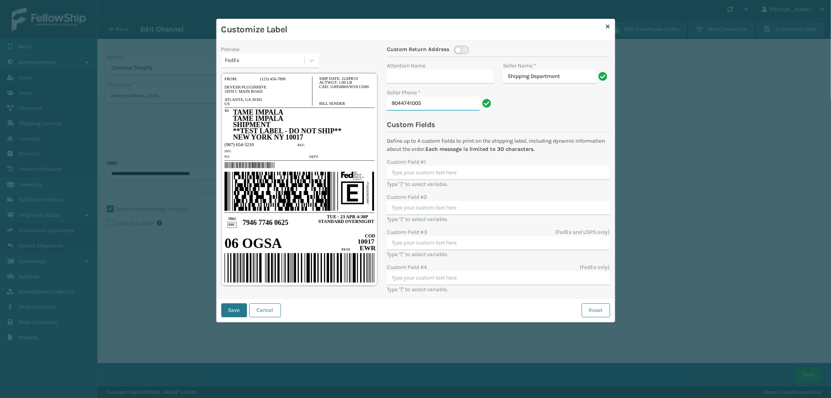
type input "[PERSON_NAME]"
click at [263, 312] on button "Cancel" at bounding box center [265, 310] width 32 height 14
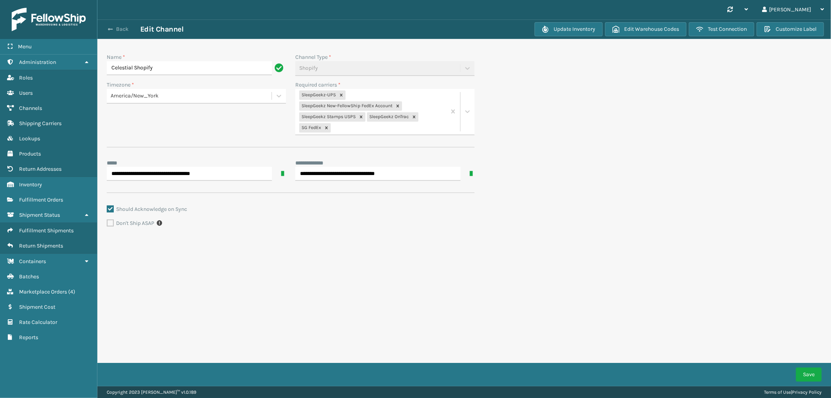
click at [111, 28] on span "button" at bounding box center [110, 29] width 5 height 5
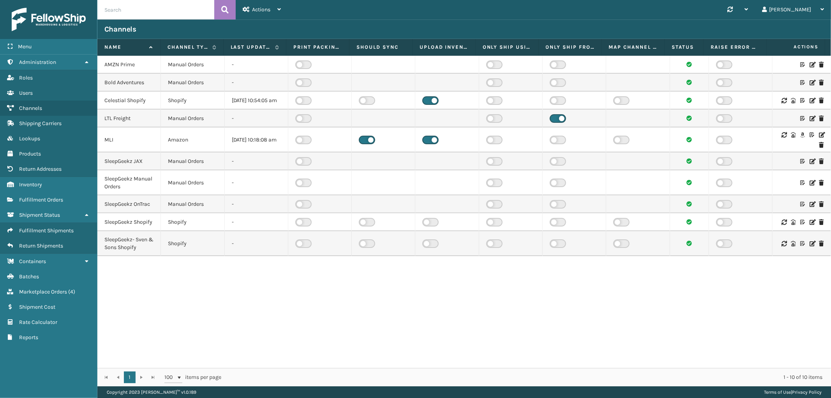
click at [414, 25] on div "Channels" at bounding box center [464, 29] width 720 height 9
click at [48, 288] on span "Marketplace Orders" at bounding box center [43, 291] width 48 height 7
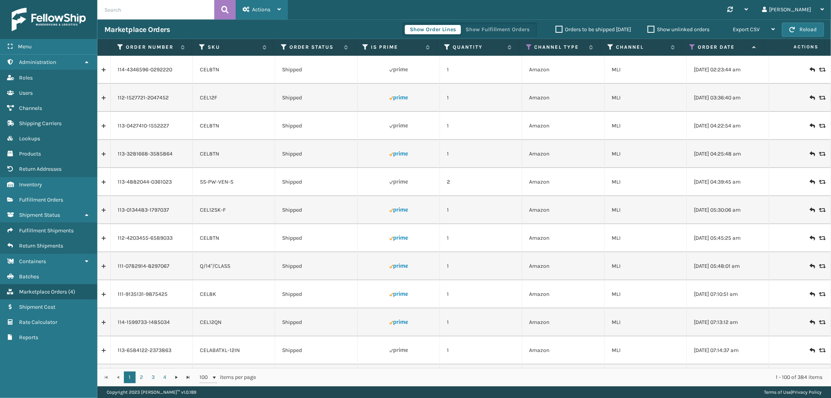
click at [262, 12] on span "Actions" at bounding box center [261, 9] width 18 height 7
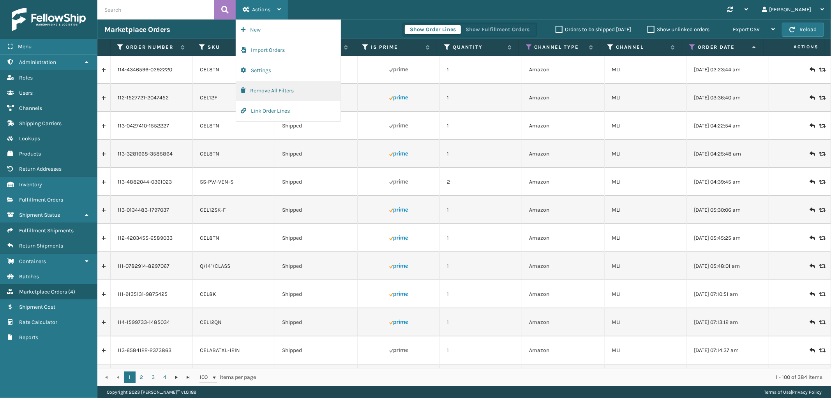
click at [258, 88] on button "Remove All Filters" at bounding box center [288, 91] width 104 height 20
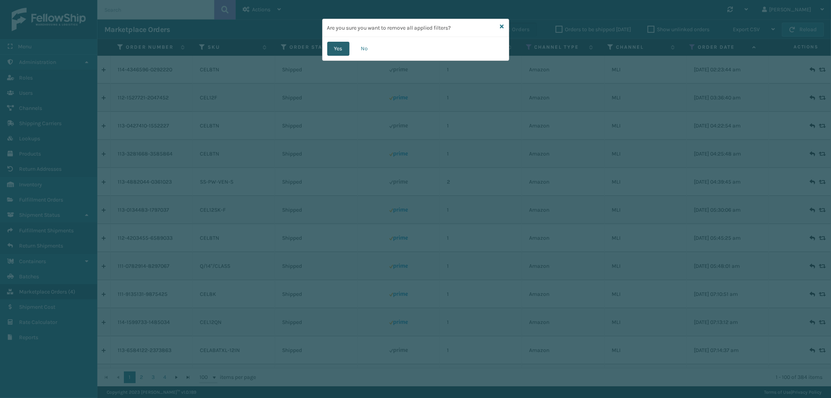
click at [342, 55] on button "Yes" at bounding box center [338, 49] width 22 height 14
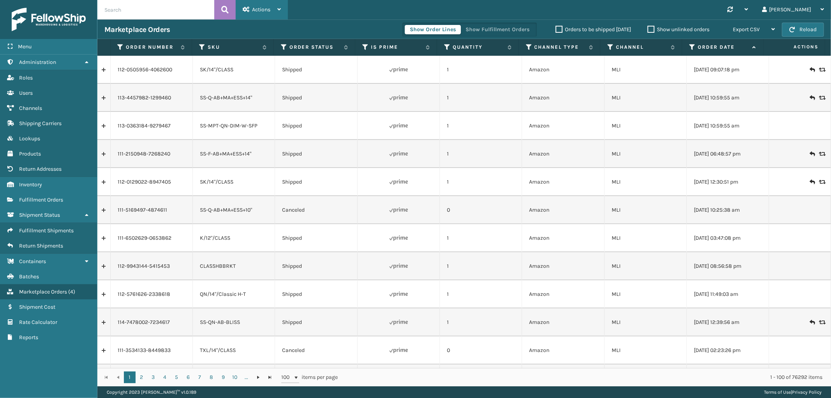
click at [263, 4] on div "Actions" at bounding box center [262, 9] width 38 height 19
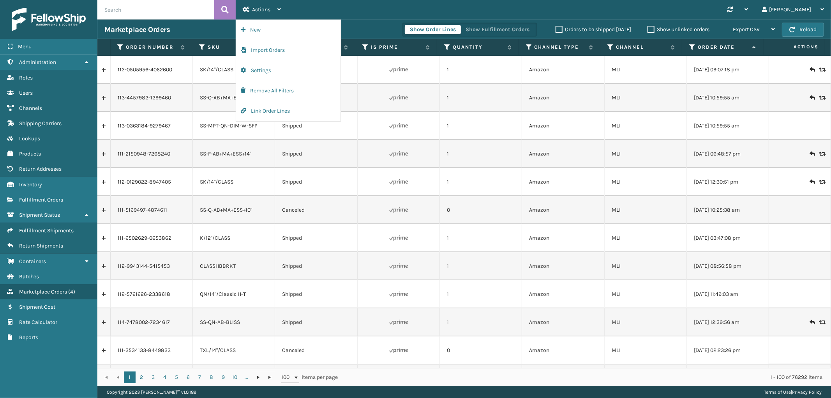
click at [365, 12] on div "Synchronise all channels [PERSON_NAME] Log Out" at bounding box center [559, 9] width 543 height 19
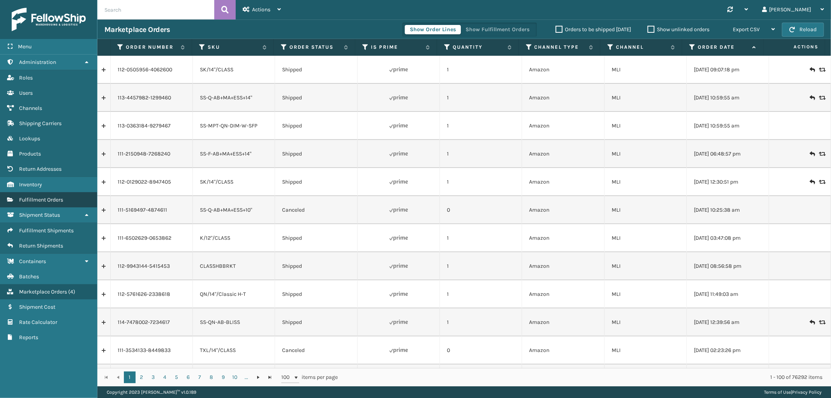
click at [34, 202] on link "Fulfillment Orders Fulfillment Orders" at bounding box center [48, 199] width 97 height 15
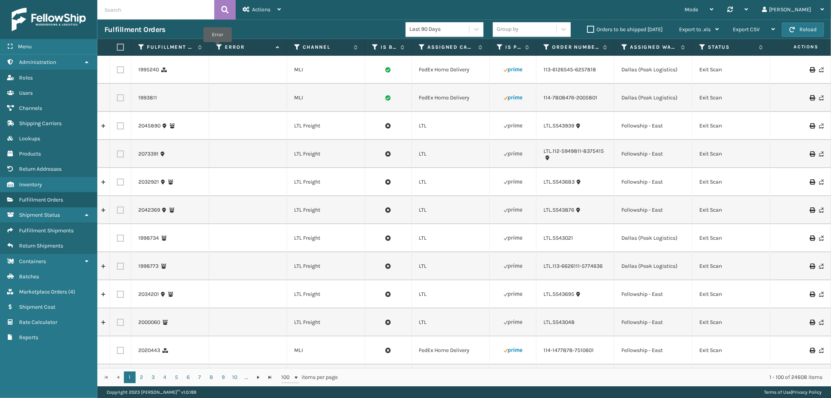
click at [217, 48] on icon at bounding box center [219, 47] width 6 height 7
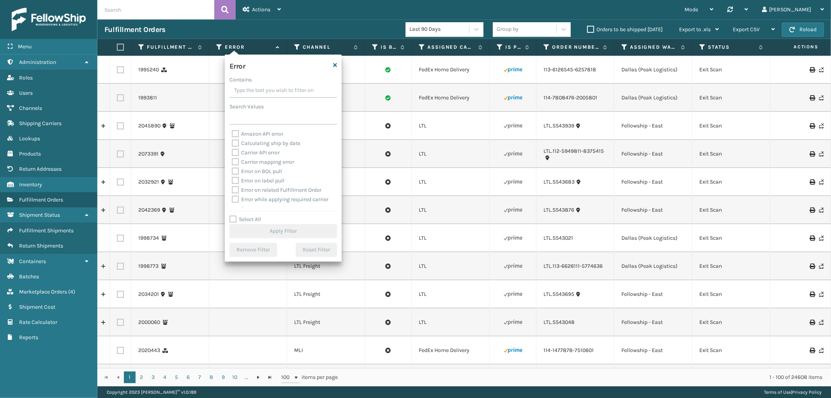
click at [233, 219] on label "Select All" at bounding box center [246, 219] width 32 height 7
click at [233, 216] on input "Select All" at bounding box center [288, 215] width 117 height 1
checkbox input "true"
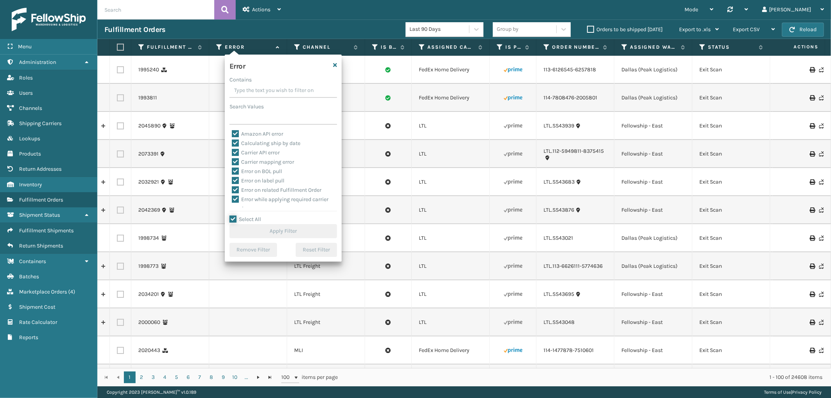
checkbox input "true"
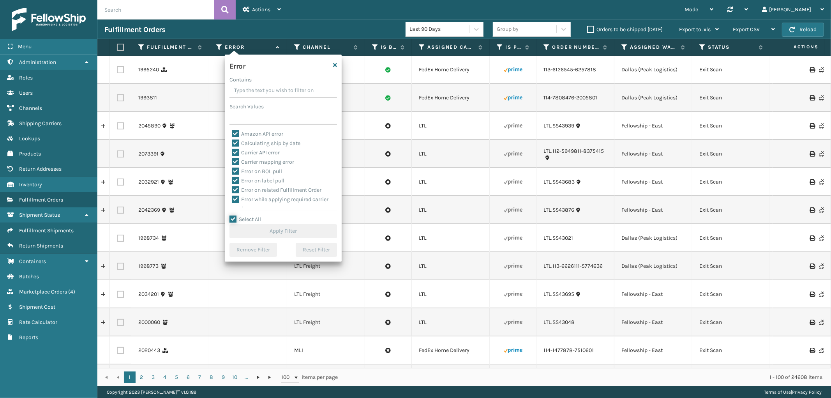
checkbox input "true"
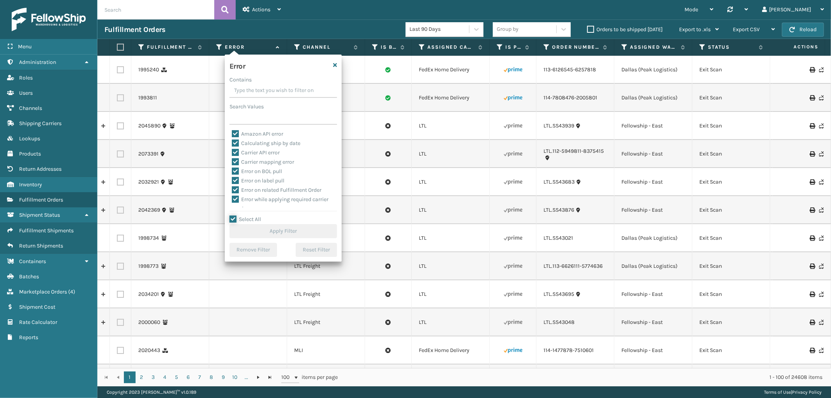
checkbox input "true"
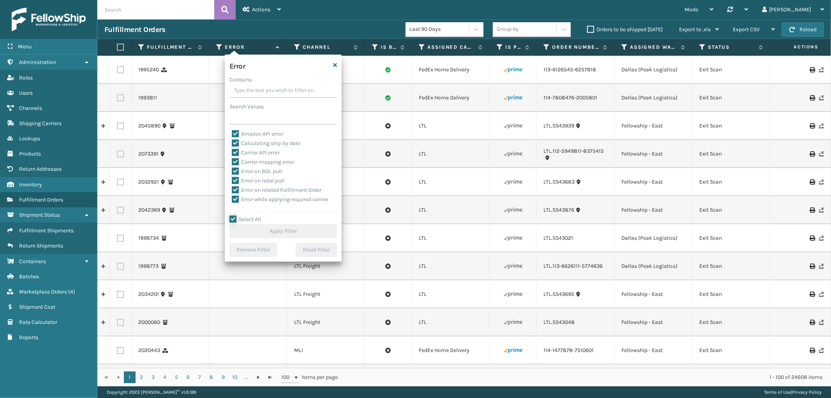
checkbox input "true"
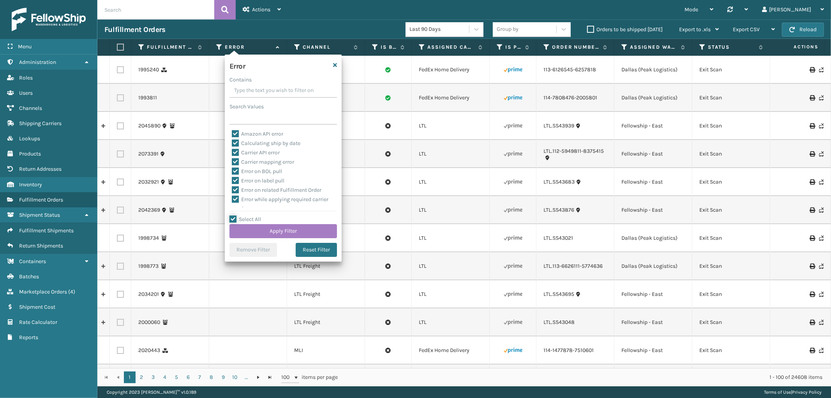
scroll to position [174, 0]
click at [256, 202] on label "To be cancelled" at bounding box center [255, 203] width 46 height 7
click at [232, 202] on input "To be cancelled" at bounding box center [232, 200] width 0 height 5
checkbox input "false"
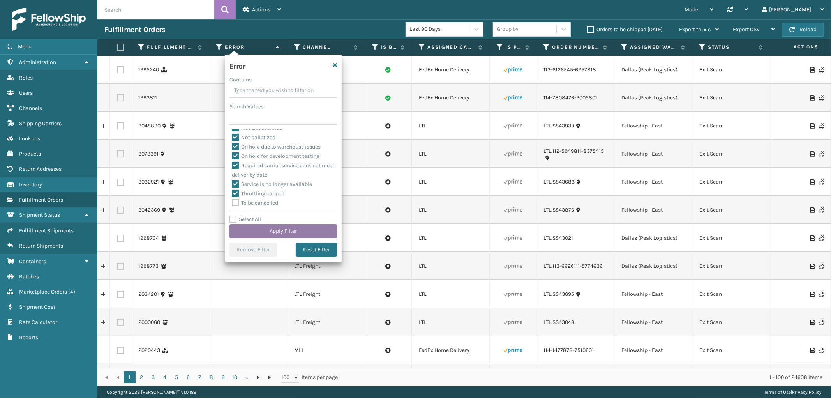
click at [262, 232] on button "Apply Filter" at bounding box center [284, 231] width 108 height 14
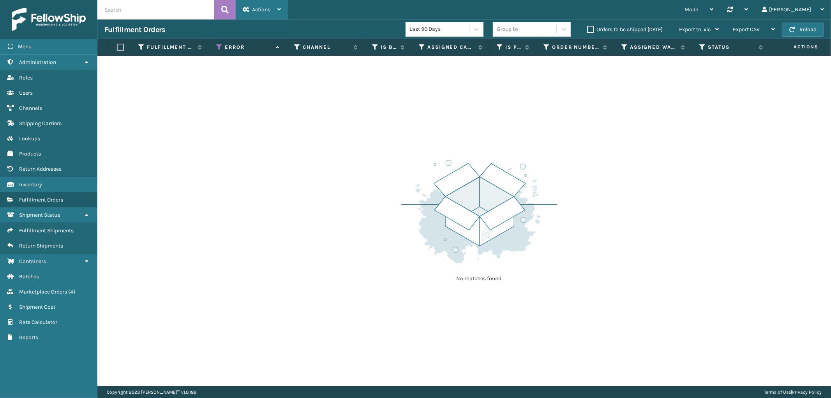
click at [262, 5] on div "Actions" at bounding box center [262, 9] width 38 height 19
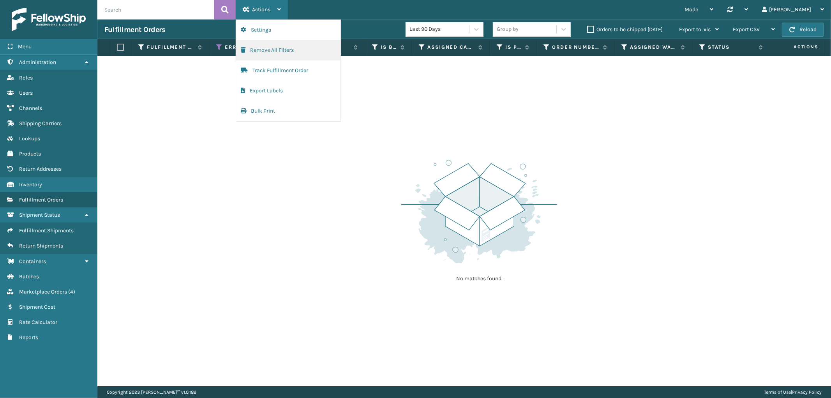
click at [263, 56] on button "Remove All Filters" at bounding box center [288, 50] width 104 height 20
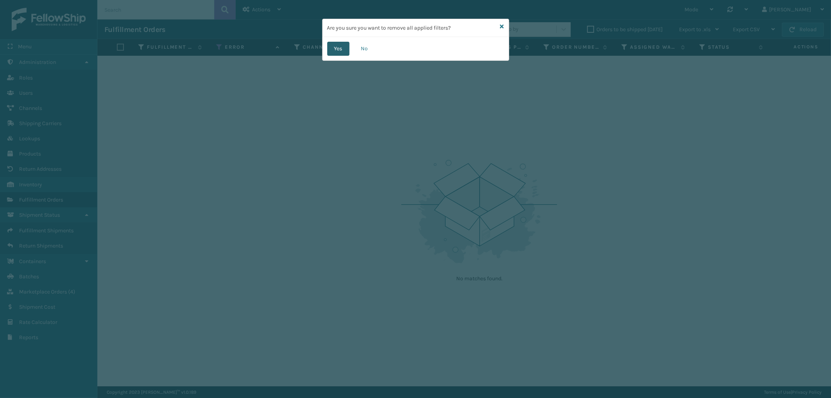
click at [348, 47] on button "Yes" at bounding box center [338, 49] width 22 height 14
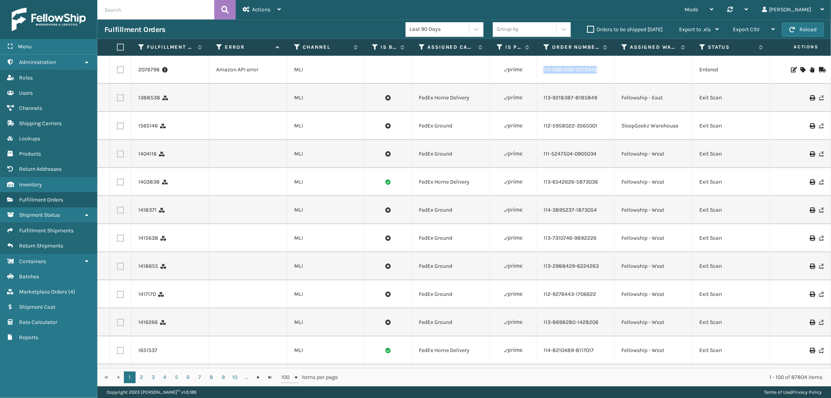
drag, startPoint x: 599, startPoint y: 80, endPoint x: 543, endPoint y: 75, distance: 56.3
click at [543, 75] on td "114-0981336-2575449" at bounding box center [576, 70] width 78 height 28
copy link "114-0981336-2575449"
click at [801, 67] on icon at bounding box center [803, 69] width 5 height 5
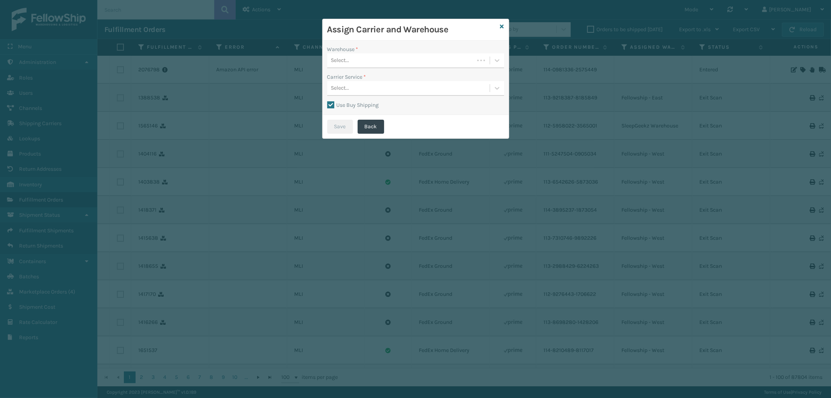
click at [401, 64] on div "Select..." at bounding box center [400, 60] width 147 height 13
click at [389, 106] on div "Fellowship - West" at bounding box center [415, 109] width 177 height 14
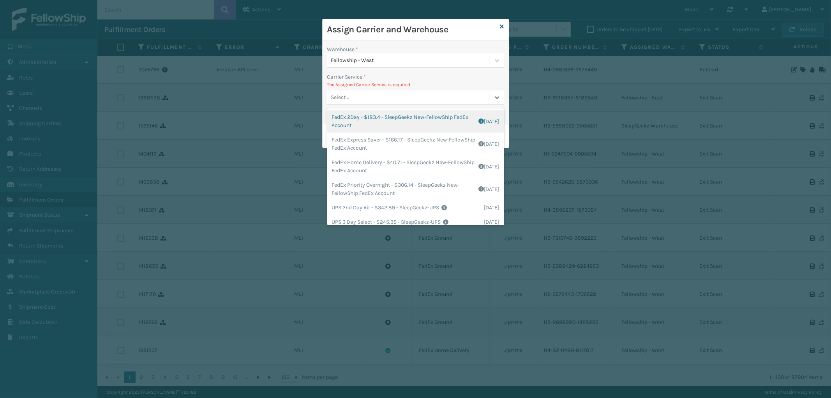
click at [407, 94] on div "Select..." at bounding box center [408, 97] width 163 height 13
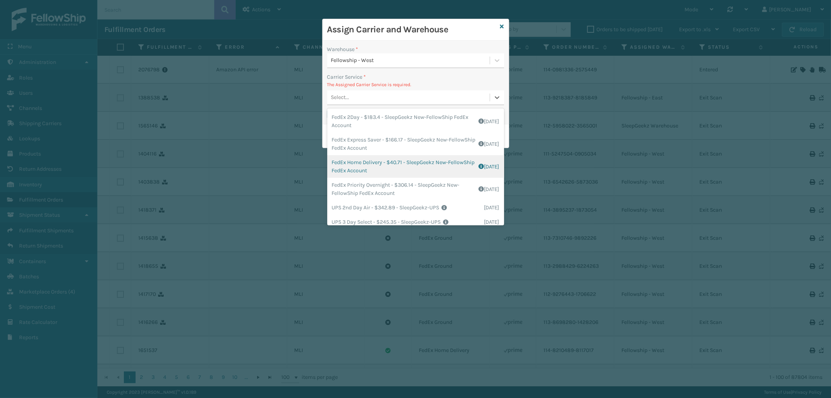
click at [412, 166] on div "FedEx Home Delivery - $40.71 - SleepGeekz New-FellowShip FedEx Account Shipping…" at bounding box center [415, 166] width 177 height 23
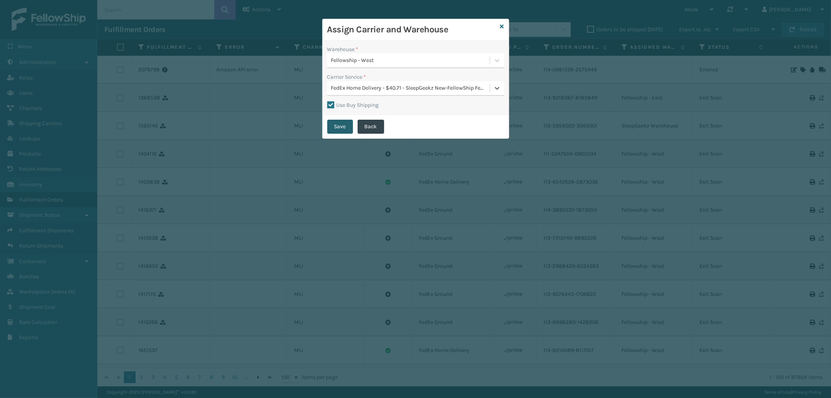
click at [345, 126] on button "Save" at bounding box center [340, 127] width 26 height 14
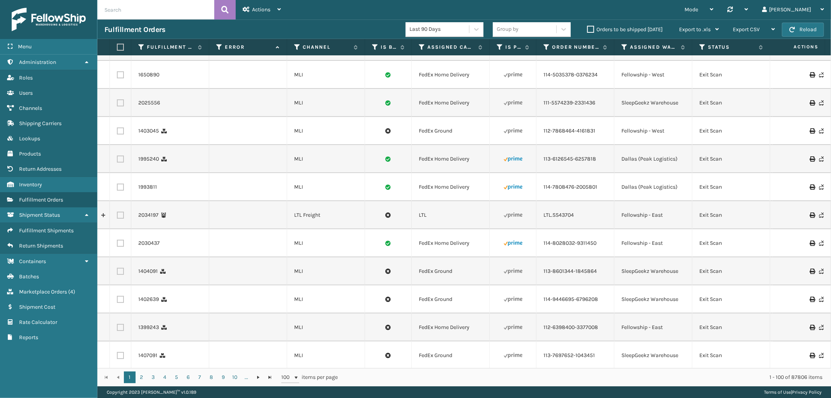
scroll to position [0, 0]
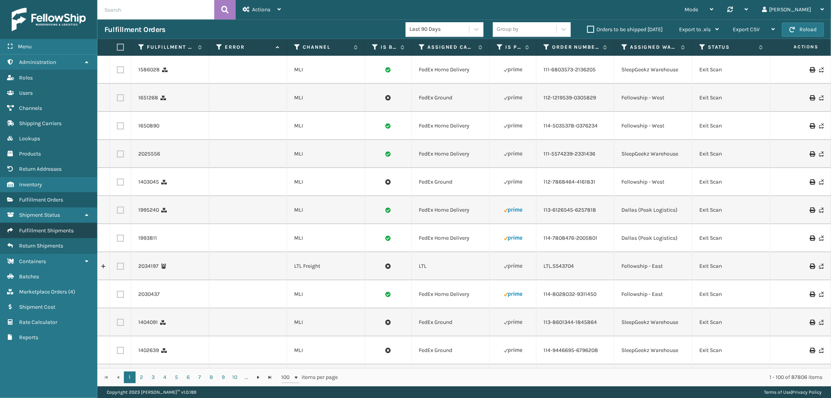
click at [50, 227] on span "Fulfillment Shipments" at bounding box center [46, 230] width 55 height 7
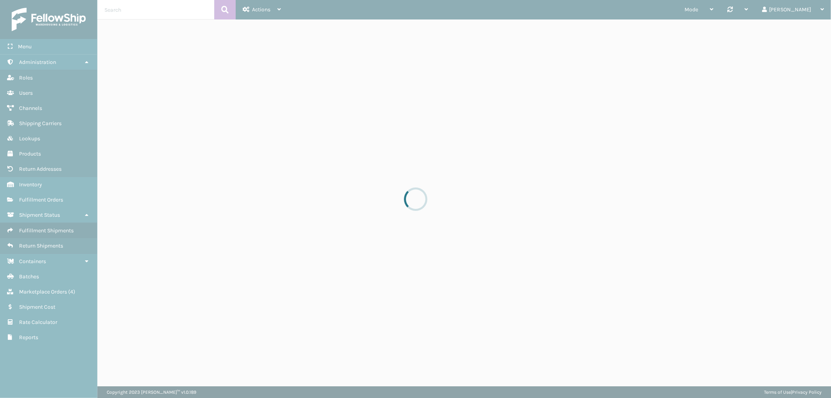
click at [145, 10] on div at bounding box center [415, 199] width 831 height 398
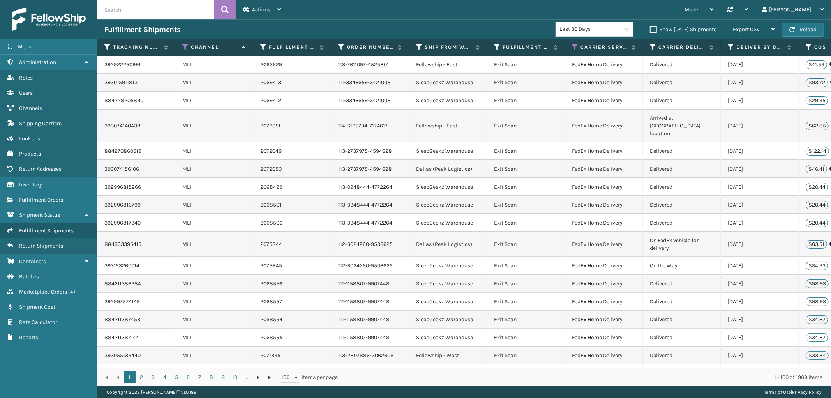
click at [134, 6] on input "text" at bounding box center [155, 9] width 117 height 19
paste input "883777159562"
type input "883777159562"
click at [228, 8] on icon at bounding box center [224, 10] width 7 height 12
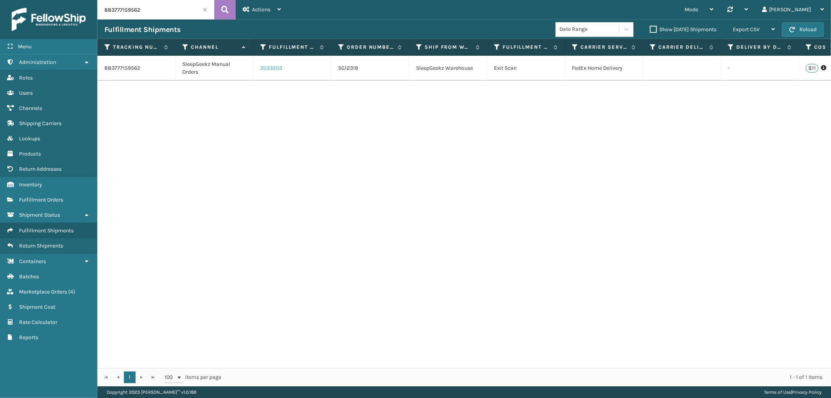
click at [265, 67] on link "2033203" at bounding box center [271, 68] width 22 height 8
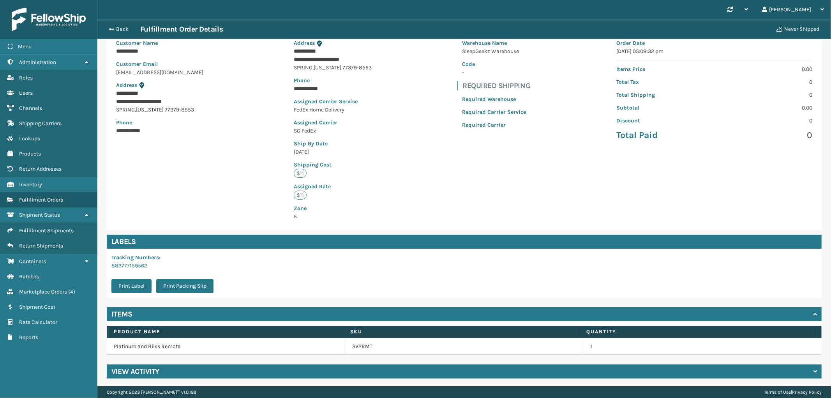
scroll to position [71, 0]
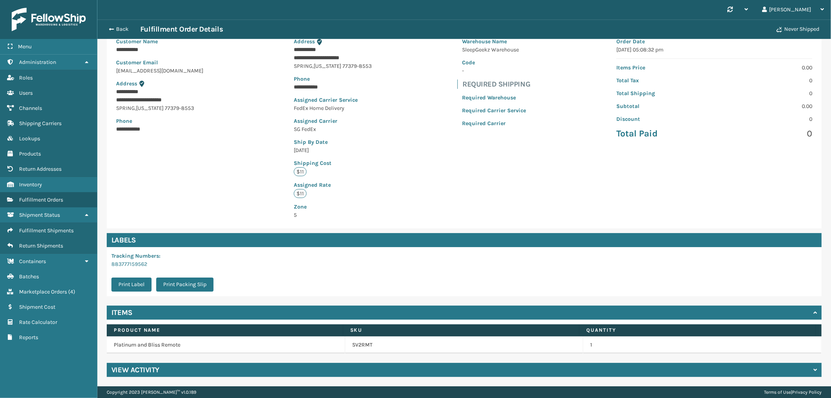
click at [253, 371] on div "View Activity" at bounding box center [464, 370] width 715 height 14
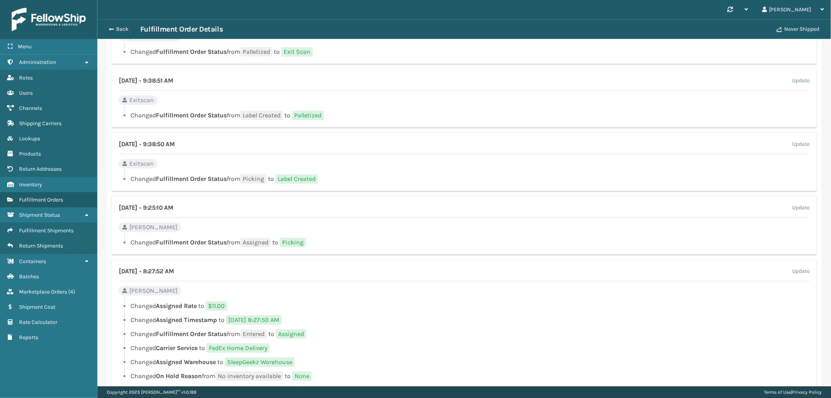
scroll to position [529, 0]
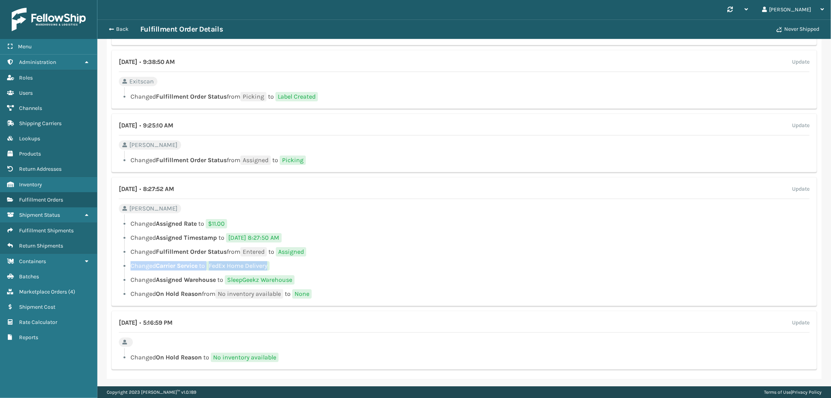
drag, startPoint x: 282, startPoint y: 263, endPoint x: 120, endPoint y: 263, distance: 162.1
click at [120, 263] on li "Changed Carrier Service to FedEx Home Delivery" at bounding box center [464, 265] width 691 height 9
copy li "Changed Carrier Service to FedEx Home Delivery"
click at [118, 30] on button "Back" at bounding box center [122, 29] width 36 height 7
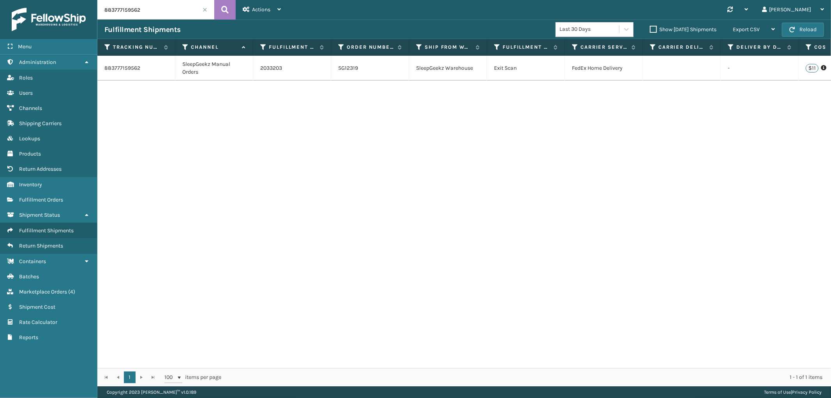
click at [154, 11] on input "883777159562" at bounding box center [155, 9] width 117 height 19
paste input "80058341"
type input "883800583412"
click at [219, 17] on button at bounding box center [224, 9] width 21 height 19
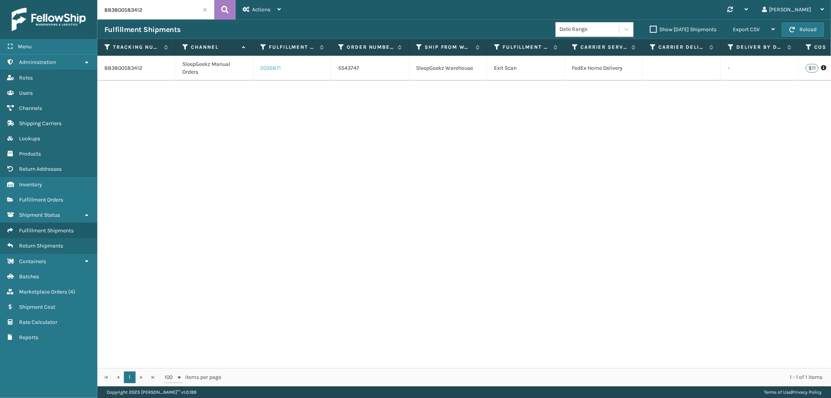
click at [273, 68] on link "2035871" at bounding box center [270, 68] width 21 height 8
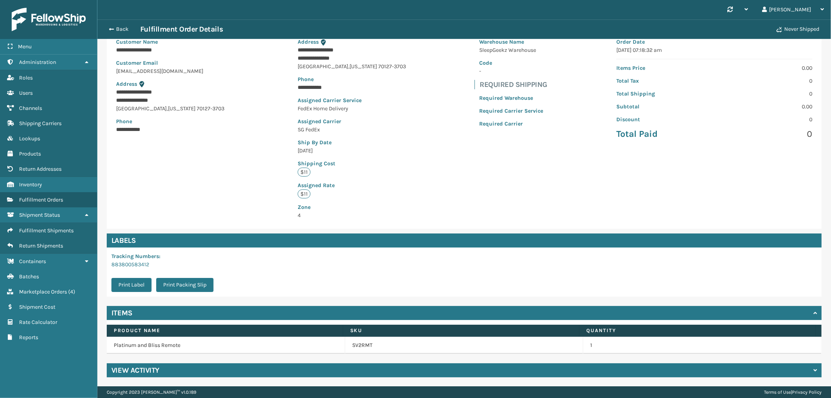
scroll to position [71, 0]
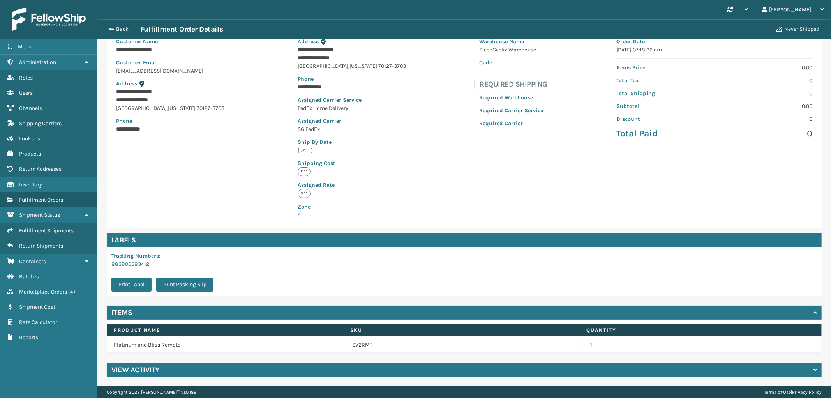
click at [211, 375] on div "View Activity" at bounding box center [464, 370] width 715 height 14
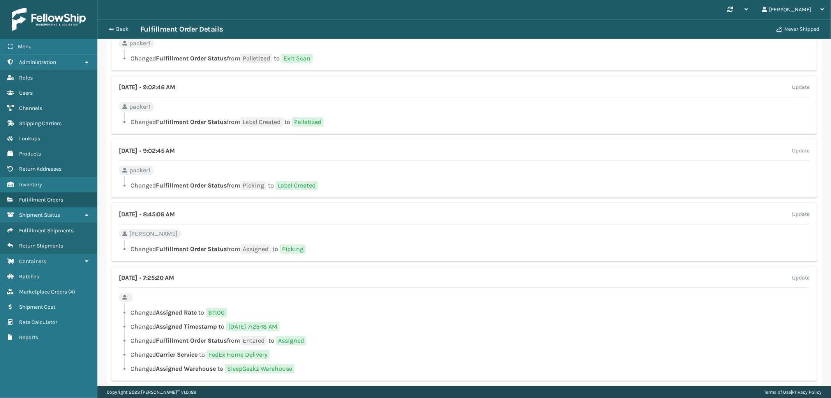
scroll to position [452, 0]
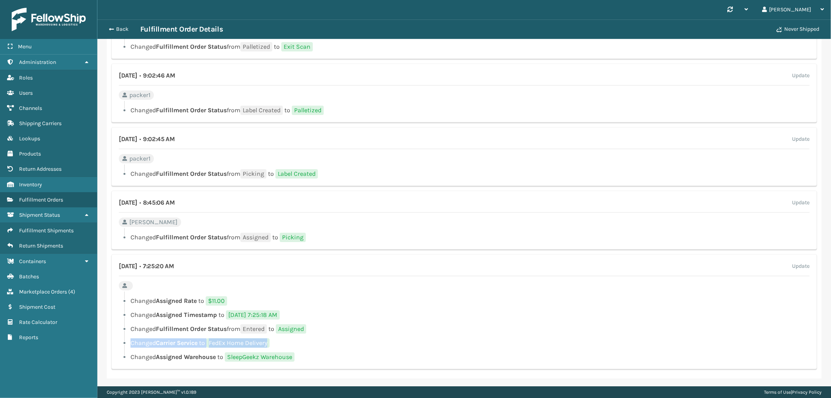
drag, startPoint x: 279, startPoint y: 340, endPoint x: 130, endPoint y: 339, distance: 148.5
click at [130, 339] on li "Changed Carrier Service to FedEx Home Delivery" at bounding box center [464, 342] width 691 height 9
copy li "Changed Carrier Service to FedEx Home Delivery"
click at [115, 27] on button "Back" at bounding box center [122, 29] width 36 height 7
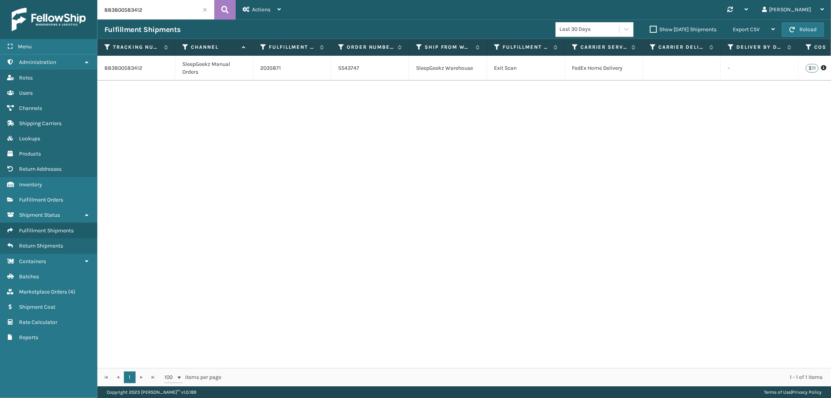
click at [121, 13] on input "883800583412" at bounding box center [155, 9] width 117 height 19
paste input "778194608"
type input "883778194608"
click at [217, 5] on button at bounding box center [224, 9] width 21 height 19
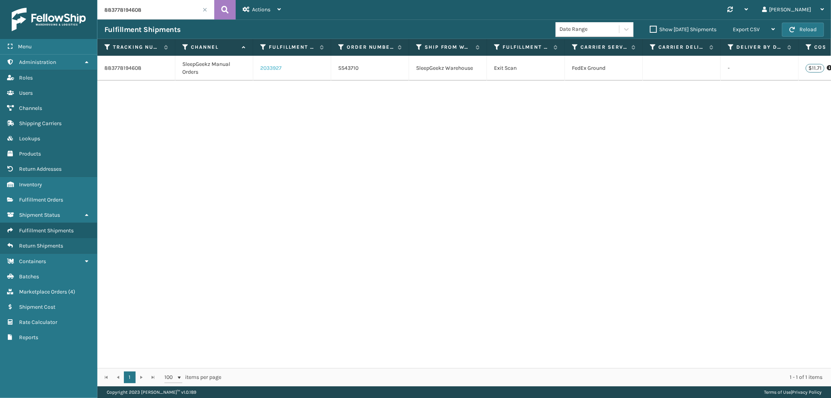
click at [278, 69] on link "2033927" at bounding box center [270, 68] width 21 height 8
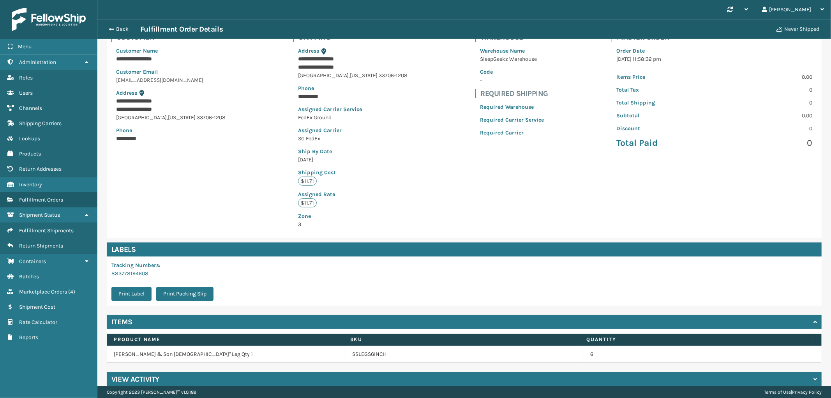
scroll to position [71, 0]
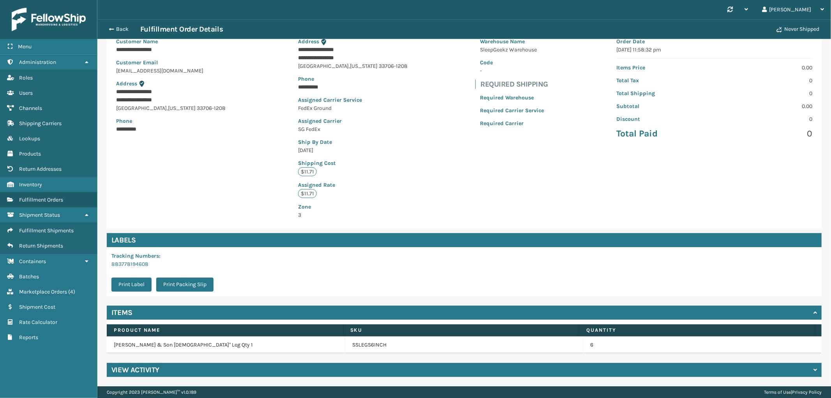
click at [222, 371] on div "View Activity" at bounding box center [464, 370] width 715 height 14
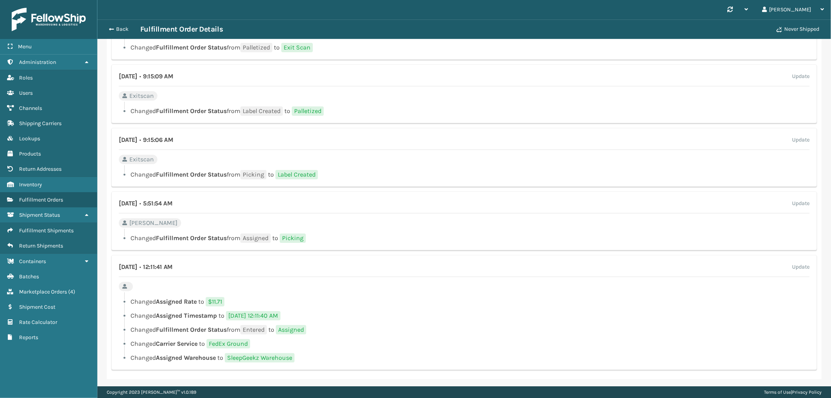
scroll to position [452, 0]
drag, startPoint x: 259, startPoint y: 340, endPoint x: 126, endPoint y: 342, distance: 132.9
click at [126, 342] on li "Changed Carrier Service to FedEx Ground" at bounding box center [464, 342] width 691 height 9
copy li "Changed Carrier Service to FedEx Ground"
drag, startPoint x: 227, startPoint y: 299, endPoint x: 131, endPoint y: 303, distance: 96.3
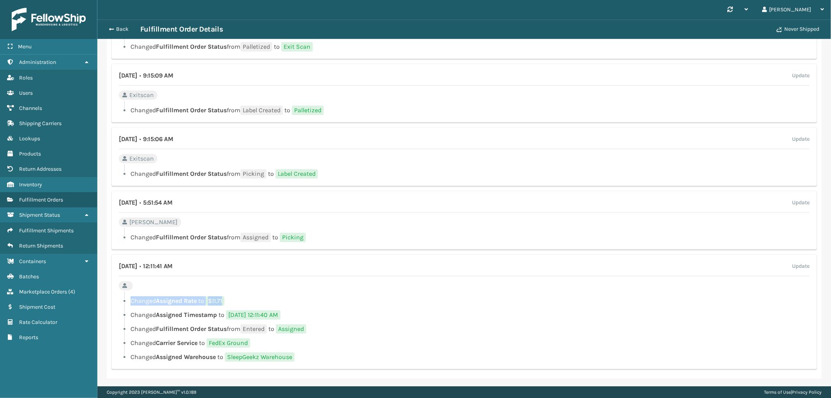
click at [131, 303] on li "Changed Assigned Rate to $11.71" at bounding box center [464, 300] width 691 height 9
copy li "Changed Assigned Rate to $11.71"
click at [115, 26] on button "Back" at bounding box center [122, 29] width 36 height 7
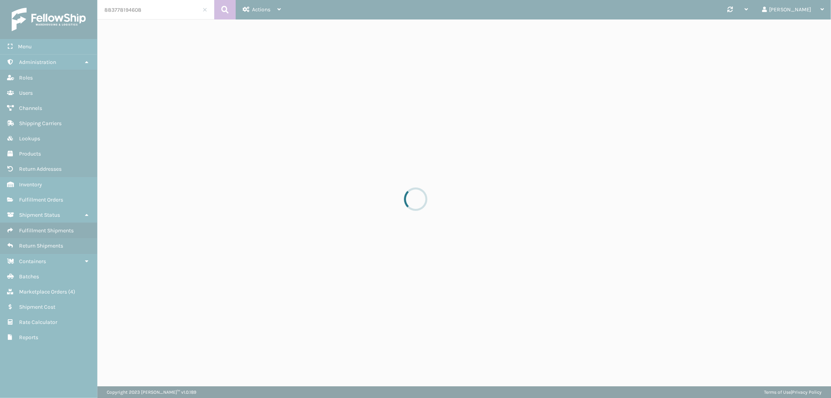
click at [129, 11] on div at bounding box center [415, 199] width 831 height 398
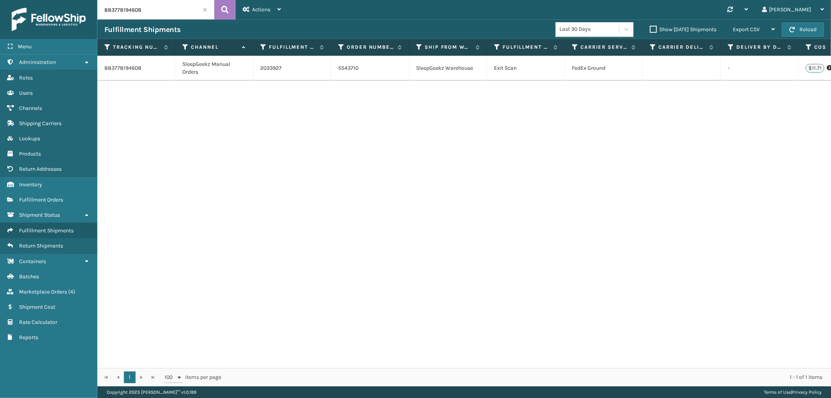
click at [129, 11] on input "883778194608" at bounding box center [155, 9] width 117 height 19
paste input "800583412"
type input "883800583412"
click at [222, 12] on icon at bounding box center [224, 10] width 7 height 12
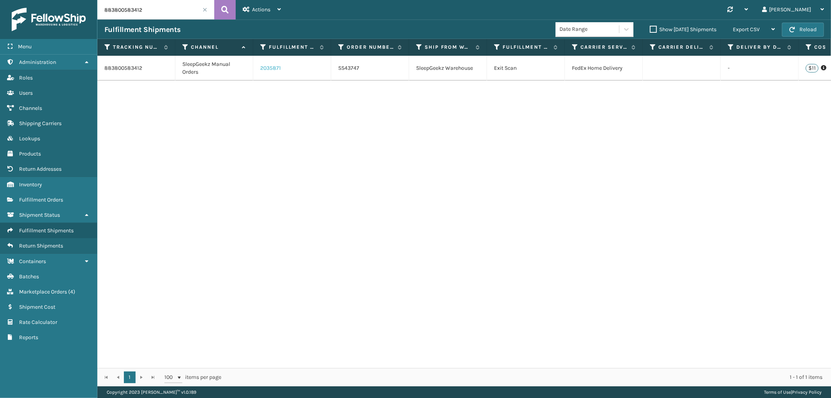
click at [266, 71] on link "2035871" at bounding box center [270, 68] width 21 height 8
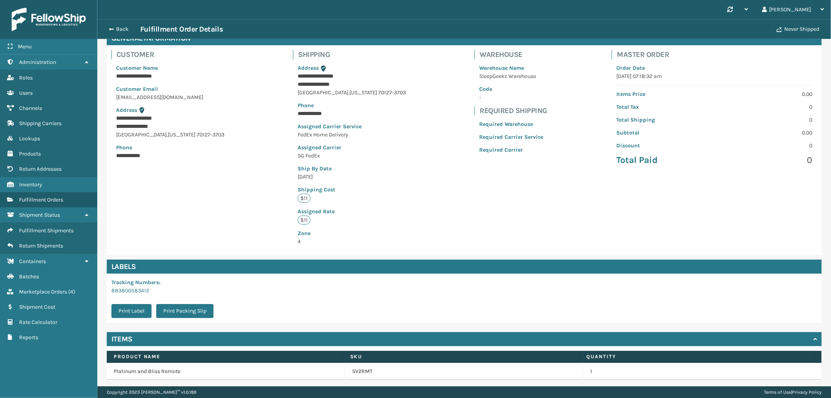
scroll to position [71, 0]
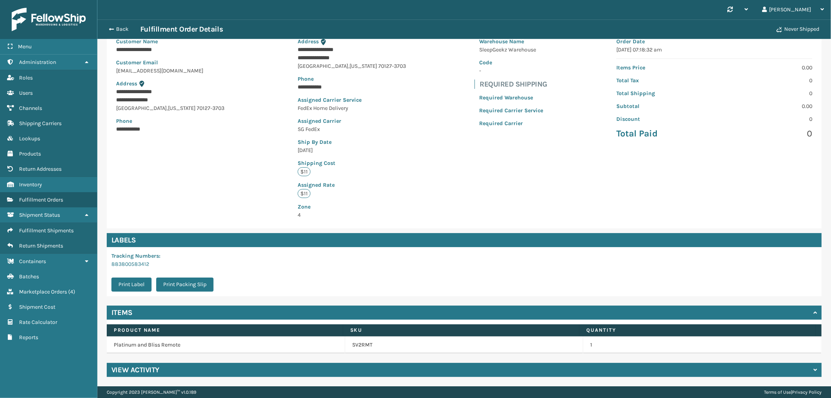
click at [246, 373] on div "View Activity" at bounding box center [464, 370] width 715 height 14
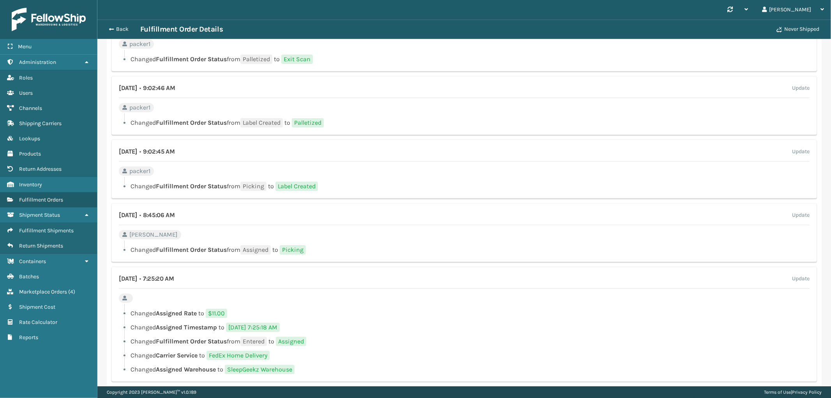
scroll to position [452, 0]
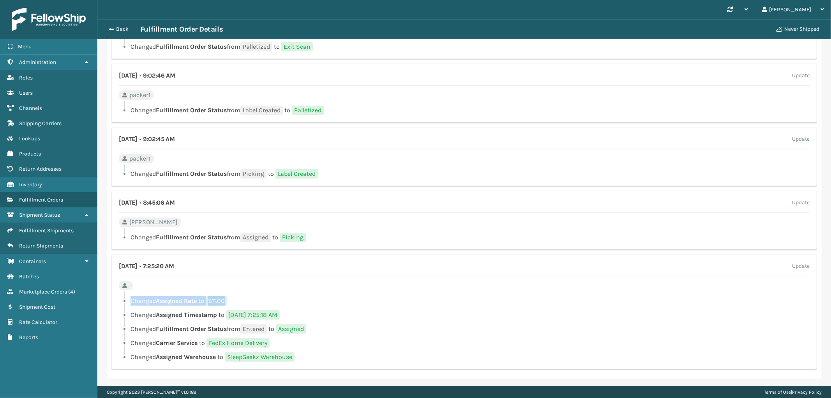
drag, startPoint x: 231, startPoint y: 299, endPoint x: 129, endPoint y: 301, distance: 102.1
click at [129, 301] on li "Changed Assigned Rate to $11.00" at bounding box center [464, 300] width 691 height 9
copy li "Changed Assigned Rate to $11.00"
drag, startPoint x: 124, startPoint y: 26, endPoint x: 140, endPoint y: 76, distance: 52.4
click at [124, 26] on button "Back" at bounding box center [122, 29] width 36 height 7
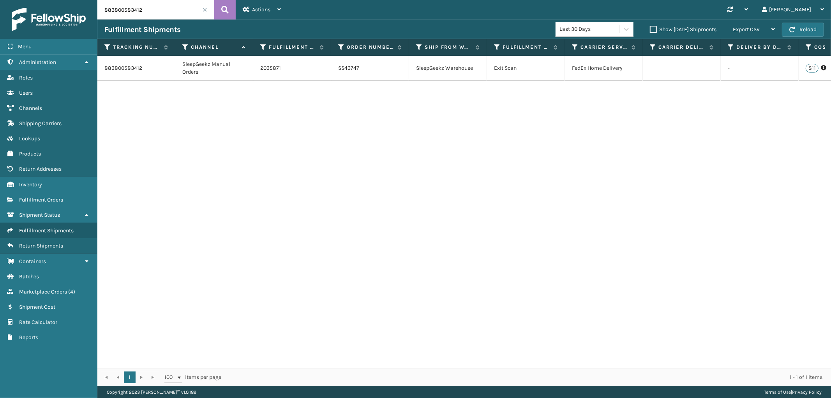
click at [111, 11] on input "883800583412" at bounding box center [155, 9] width 117 height 19
paste input "778194608"
type input "883778194608"
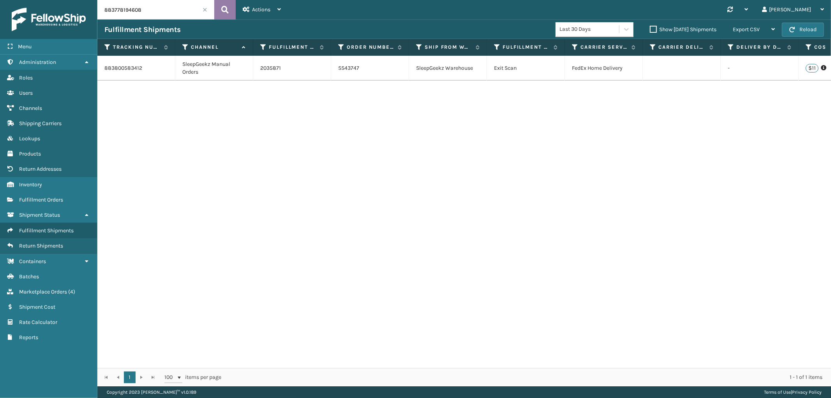
click at [221, 9] on icon at bounding box center [224, 10] width 7 height 12
click at [267, 69] on link "2033927" at bounding box center [270, 68] width 21 height 8
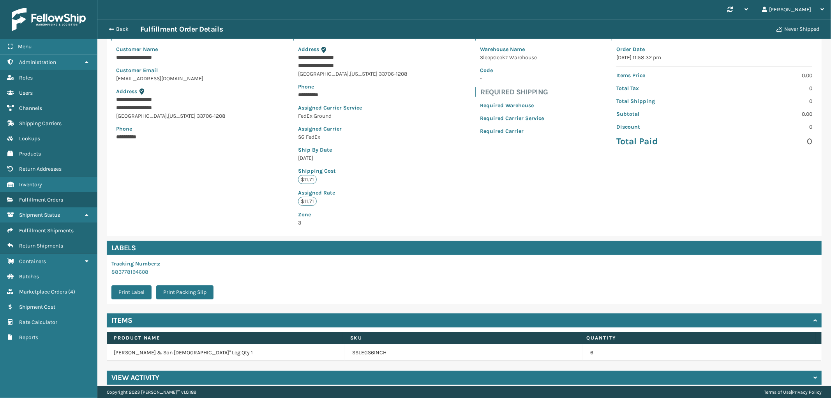
scroll to position [71, 0]
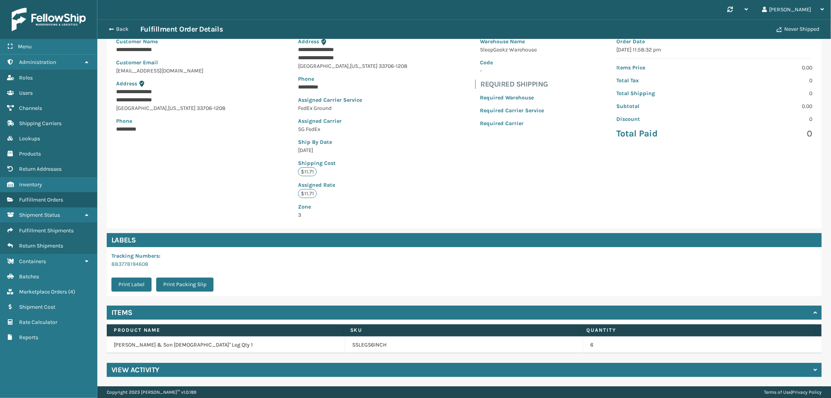
click at [340, 366] on div "View Activity" at bounding box center [464, 370] width 715 height 14
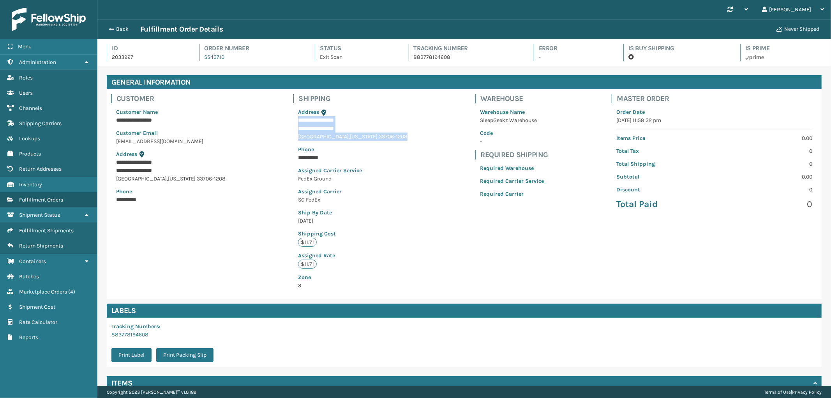
drag, startPoint x: 293, startPoint y: 119, endPoint x: 390, endPoint y: 138, distance: 98.1
click at [390, 138] on div "**********" at bounding box center [352, 198] width 119 height 191
copy div "**********"
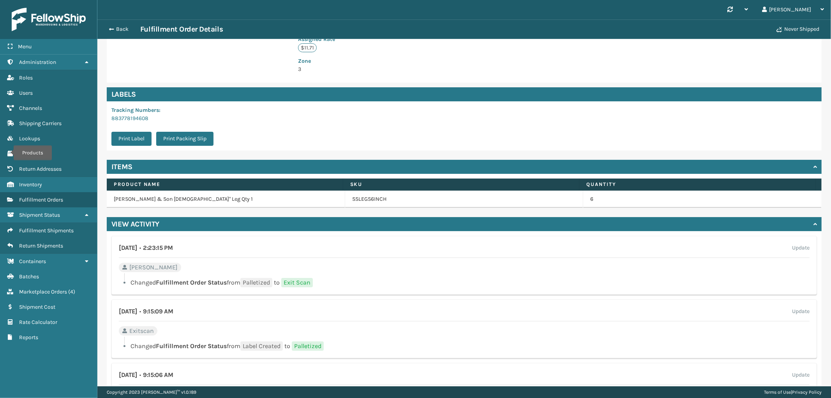
scroll to position [173, 0]
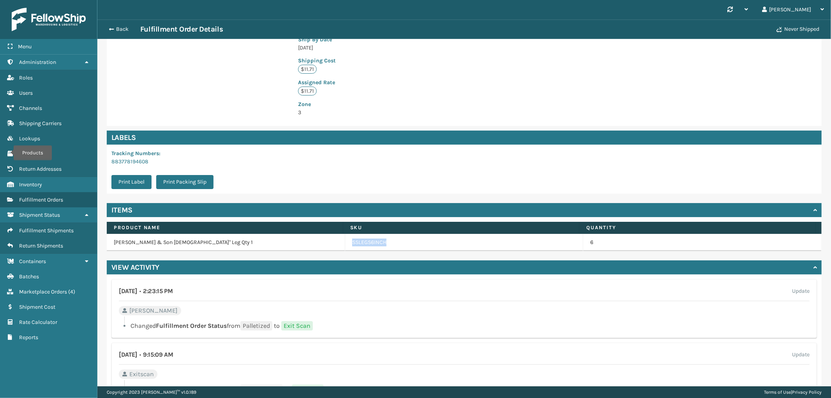
drag, startPoint x: 392, startPoint y: 244, endPoint x: 345, endPoint y: 248, distance: 47.7
click at [345, 248] on td "SSLEGS6INCH" at bounding box center [464, 242] width 239 height 17
copy link "SSLEGS6INCH"
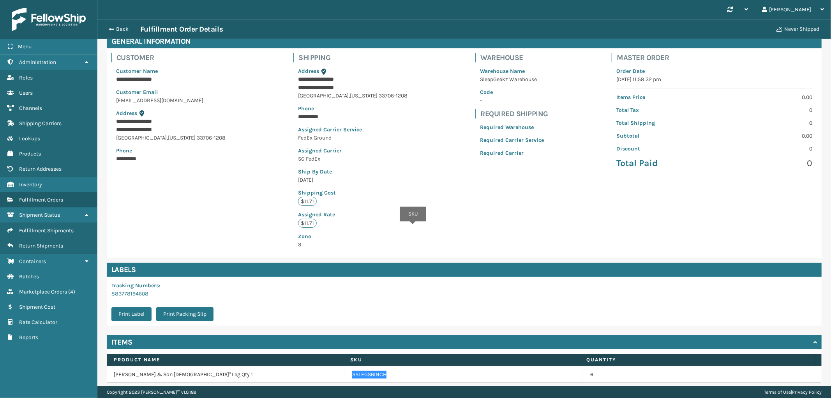
scroll to position [0, 0]
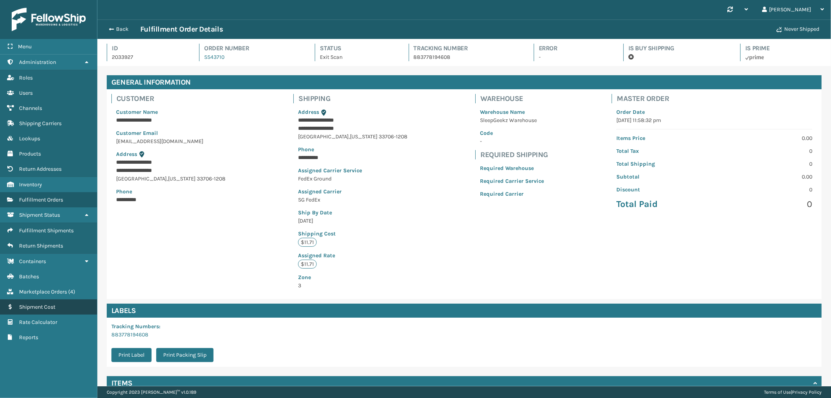
click at [36, 304] on span "Shipment Cost" at bounding box center [37, 307] width 36 height 7
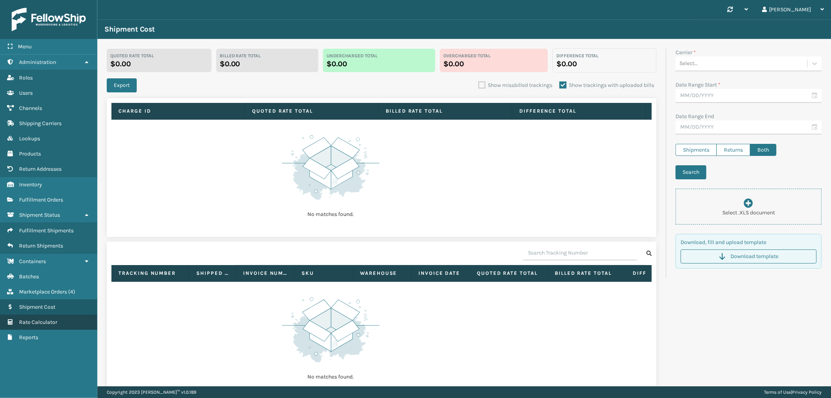
click at [35, 319] on span "Rate Calculator" at bounding box center [38, 322] width 38 height 7
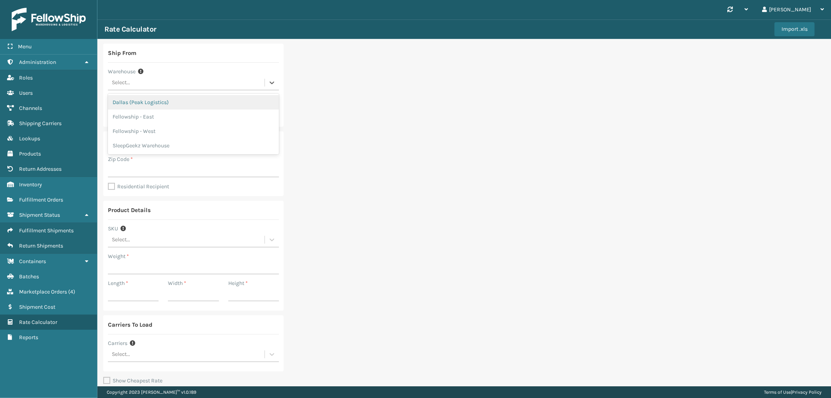
click at [165, 82] on div "Select..." at bounding box center [186, 82] width 157 height 13
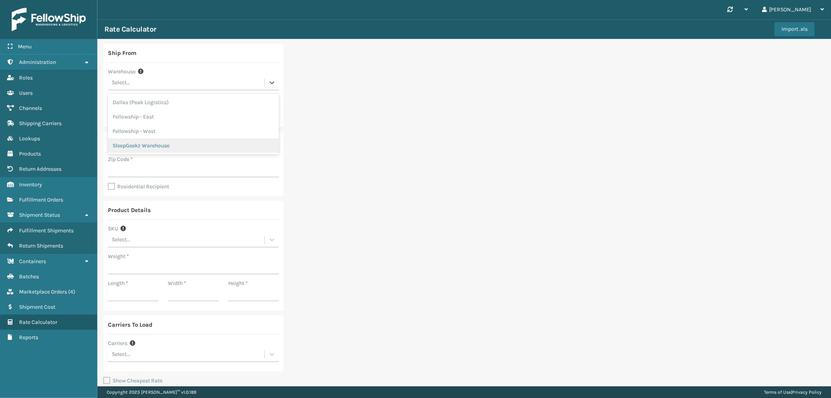
click at [154, 147] on div "SleepGeekz Warehouse" at bounding box center [193, 145] width 171 height 14
type input "32208"
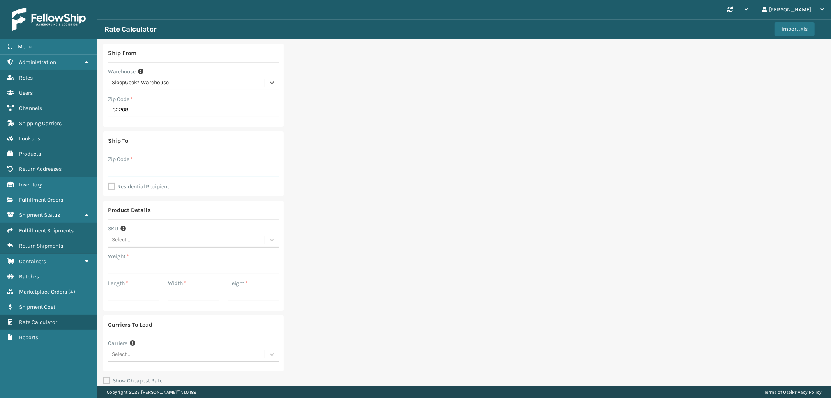
click at [146, 172] on input "Zip Code *" at bounding box center [193, 170] width 171 height 14
type input "33706"
click at [112, 187] on label "Residential Recipient" at bounding box center [138, 186] width 61 height 7
click at [108, 183] on input "Residential Recipient" at bounding box center [108, 182] width 0 height 1
checkbox input "true"
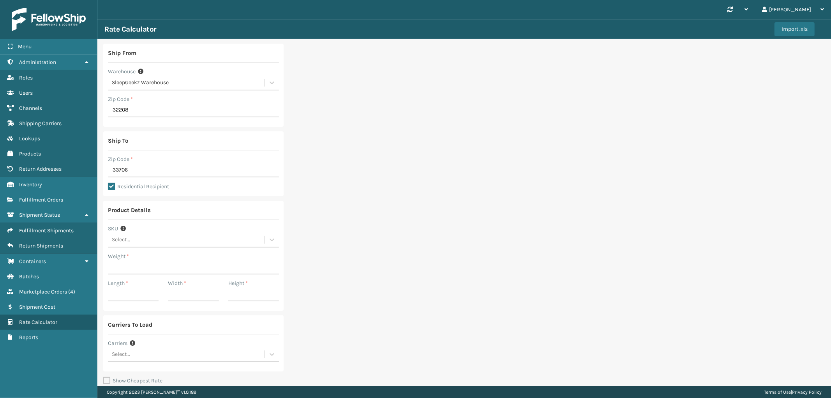
click at [226, 243] on div "Select..." at bounding box center [186, 239] width 157 height 13
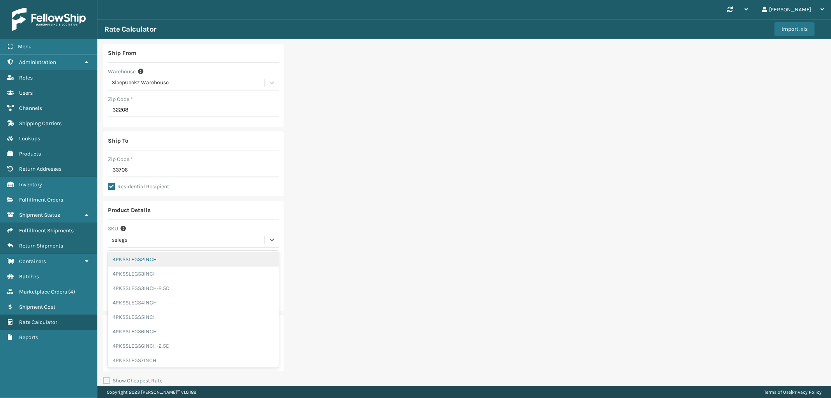
type input "sslegs6"
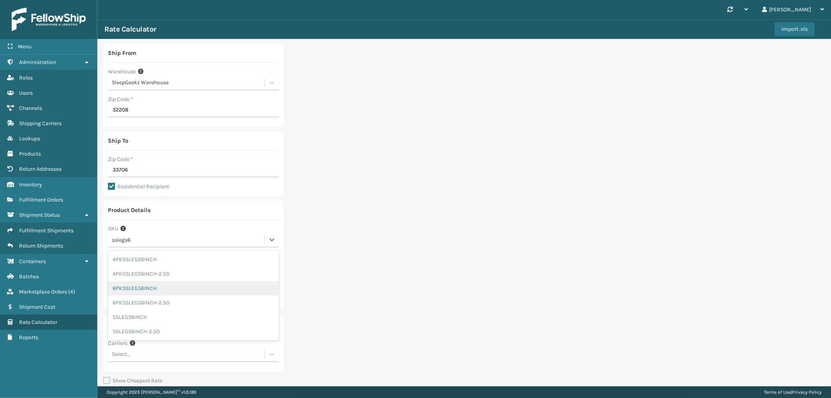
click at [174, 286] on div "6PKSSLEGS6INCH" at bounding box center [193, 288] width 171 height 14
type input "1"
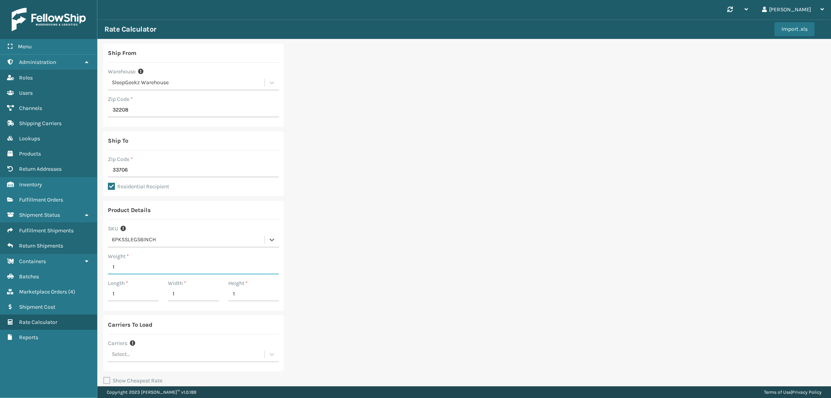
click at [125, 267] on input "1" at bounding box center [193, 267] width 171 height 14
click at [142, 240] on div "6PKSSLEGS6INCH" at bounding box center [189, 240] width 154 height 8
type input "sslegs6inch"
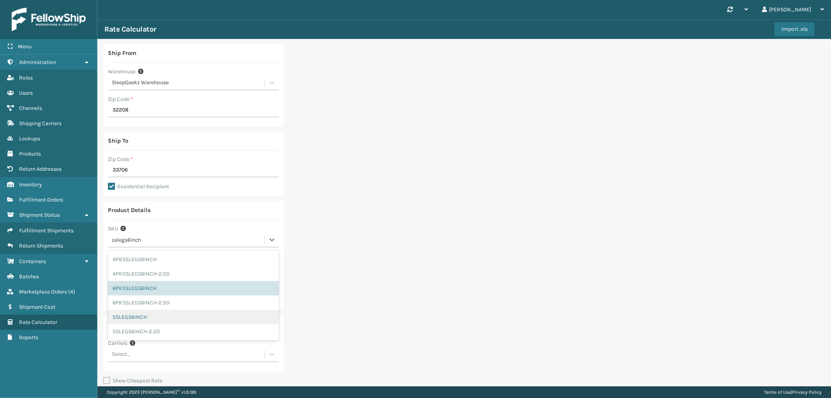
click at [157, 320] on div "SSLEGS6INCH" at bounding box center [193, 317] width 171 height 14
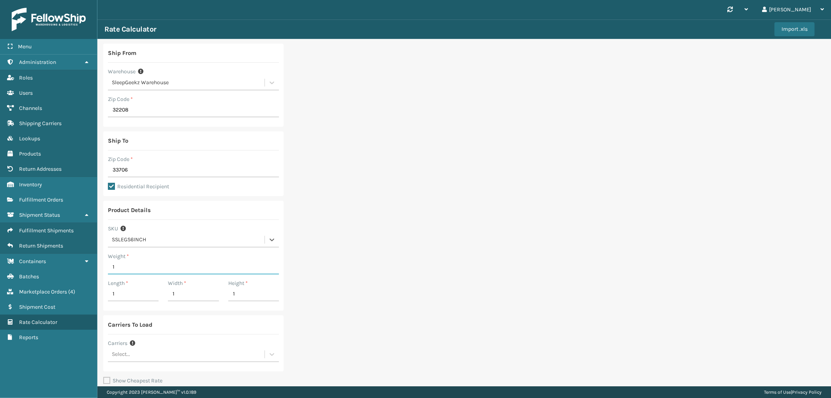
click at [164, 267] on input "1" at bounding box center [193, 267] width 171 height 14
type input "6"
type input "4"
type input "6"
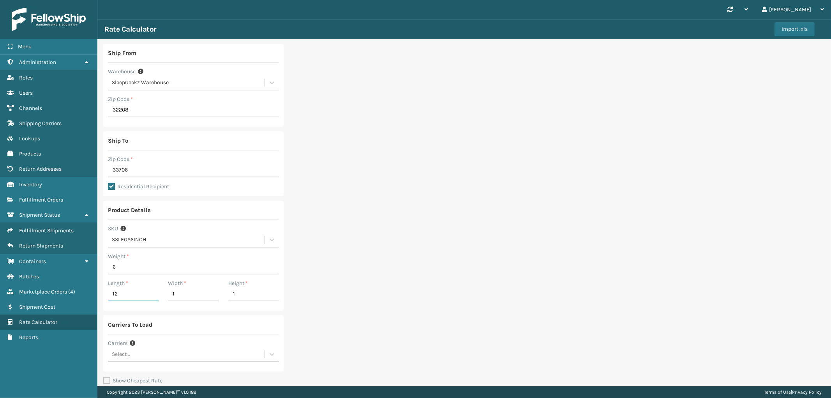
type input "12"
type input "6"
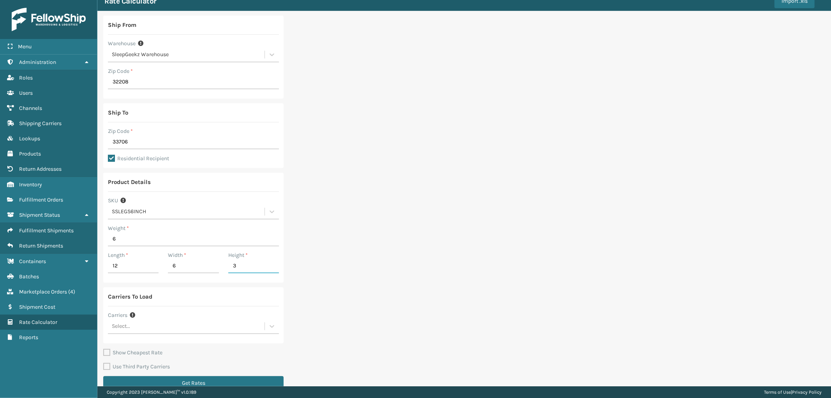
scroll to position [41, 0]
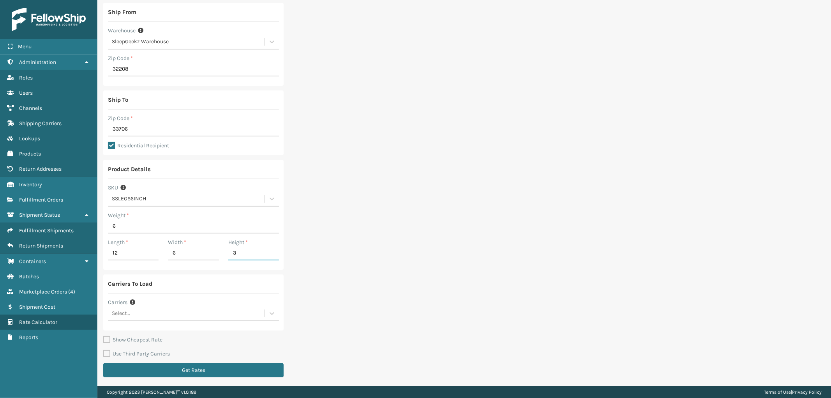
type input "3"
click at [221, 308] on div "Select..." at bounding box center [186, 313] width 157 height 13
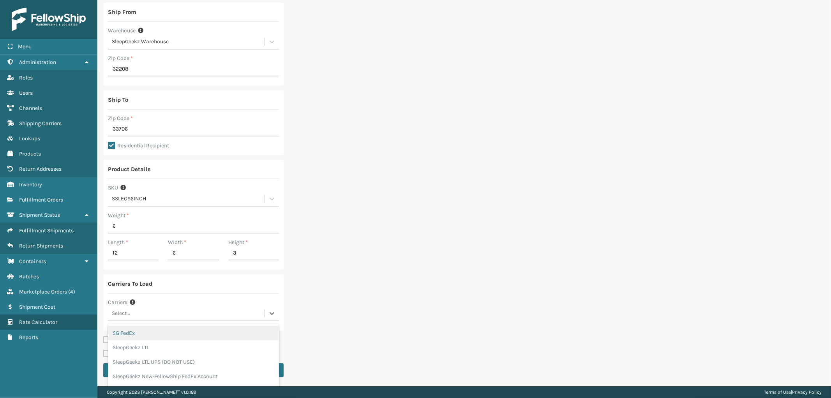
click at [195, 331] on div "SG FedEx" at bounding box center [193, 333] width 171 height 14
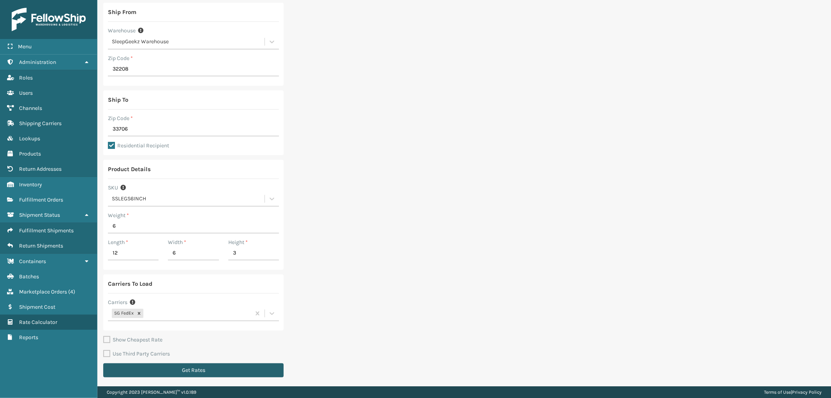
click at [179, 366] on button "Get Rates" at bounding box center [193, 370] width 180 height 14
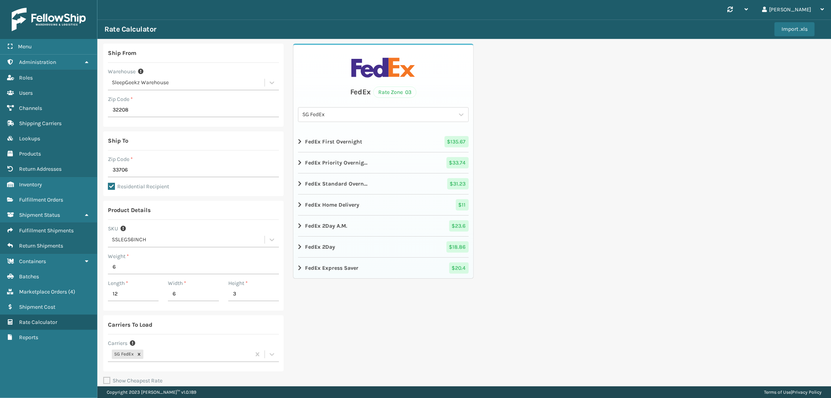
click at [299, 203] on icon at bounding box center [300, 205] width 5 height 6
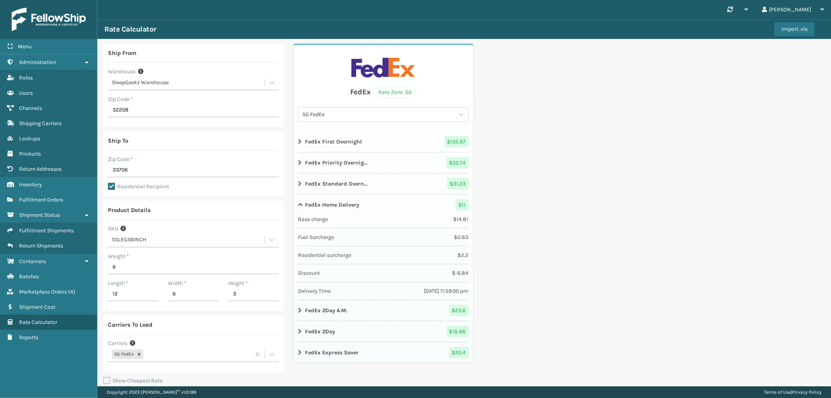
click at [299, 203] on icon at bounding box center [300, 205] width 5 height 6
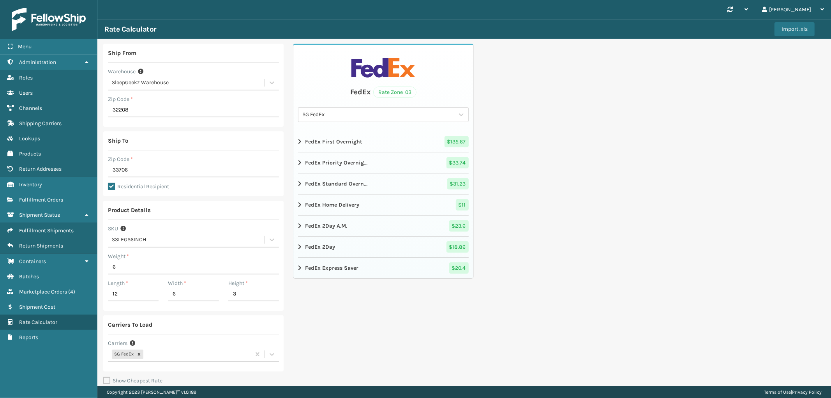
click at [298, 247] on icon at bounding box center [300, 247] width 5 height 6
click at [111, 186] on label "Residential Recipient" at bounding box center [138, 186] width 61 height 7
click at [108, 183] on input "Residential Recipient" at bounding box center [108, 182] width 0 height 1
checkbox input "false"
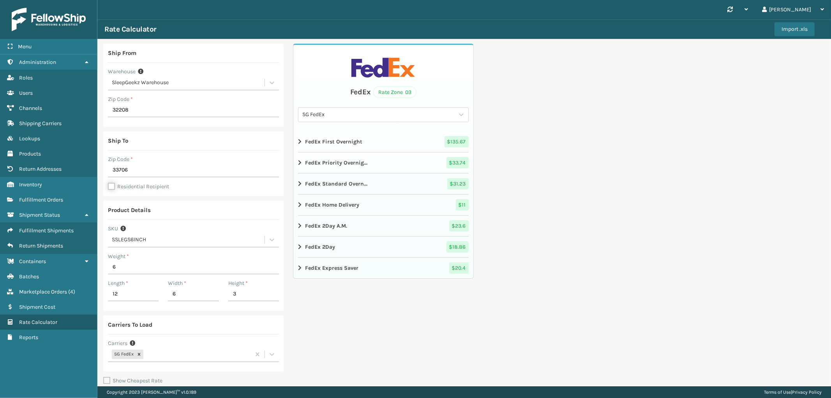
scroll to position [41, 0]
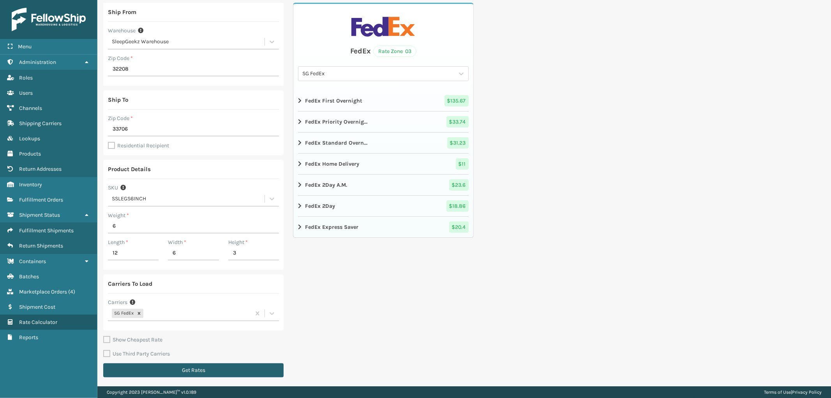
click at [224, 369] on button "Get Rates" at bounding box center [193, 370] width 180 height 14
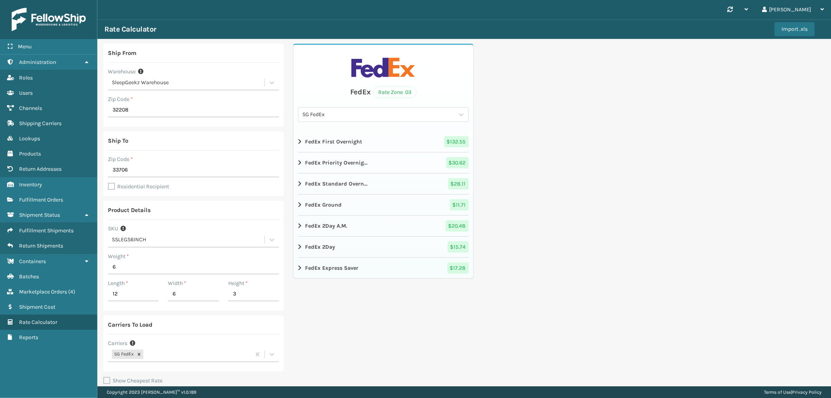
click at [298, 207] on icon at bounding box center [300, 205] width 5 height 6
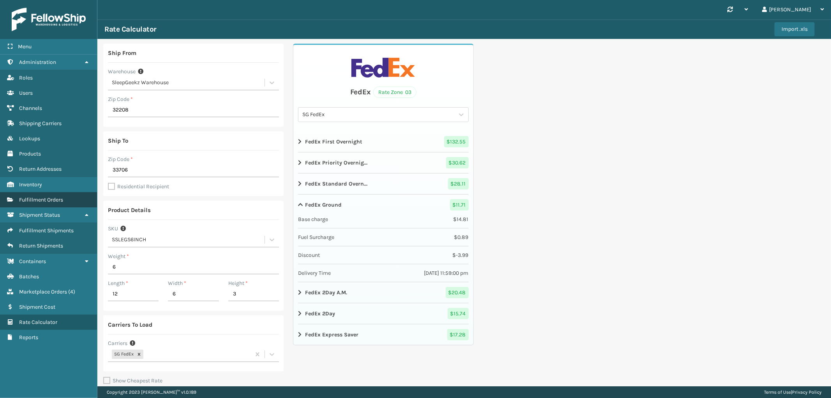
click at [48, 196] on span "Fulfillment Orders" at bounding box center [41, 199] width 44 height 7
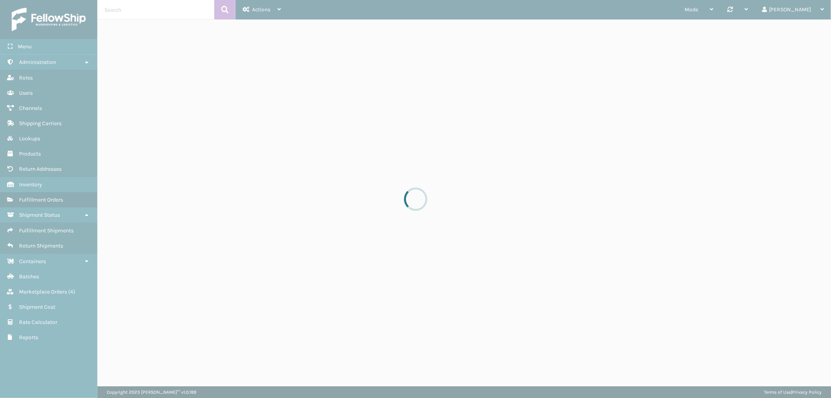
click at [158, 10] on input "text" at bounding box center [155, 9] width 117 height 19
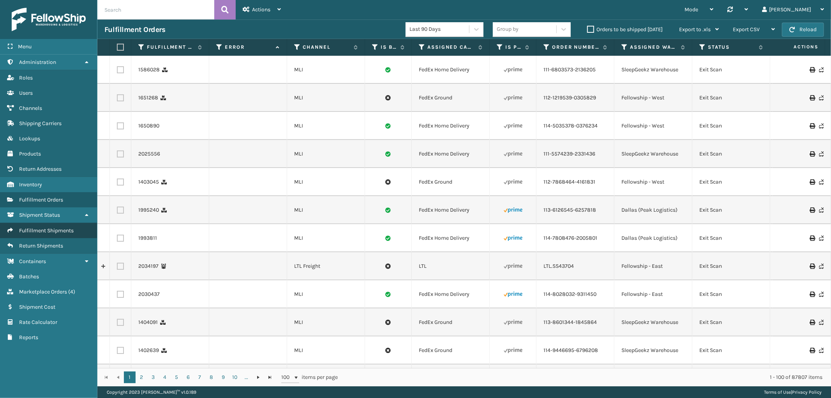
click at [41, 227] on span "Fulfillment Shipments" at bounding box center [46, 230] width 55 height 7
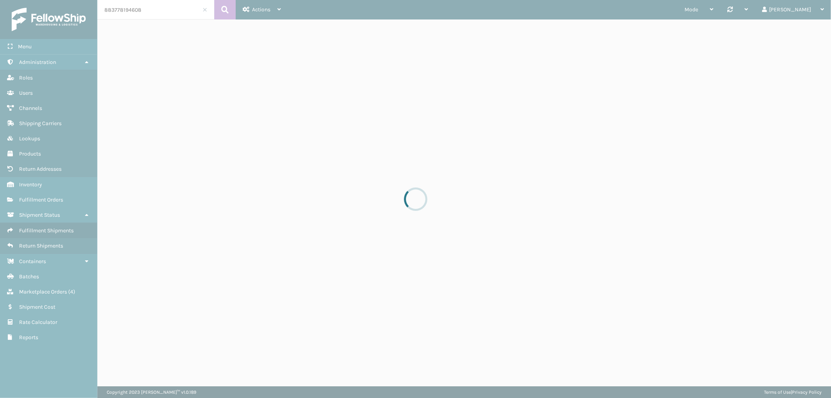
click at [157, 10] on div at bounding box center [415, 199] width 831 height 398
click at [154, 12] on div at bounding box center [415, 199] width 831 height 398
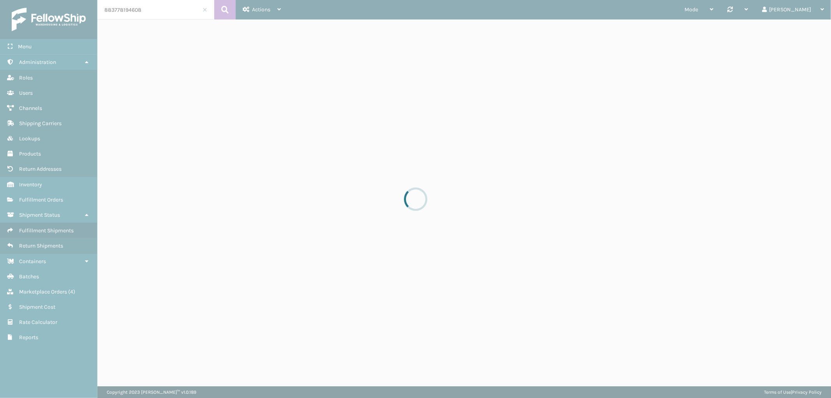
click at [154, 12] on div at bounding box center [415, 199] width 831 height 398
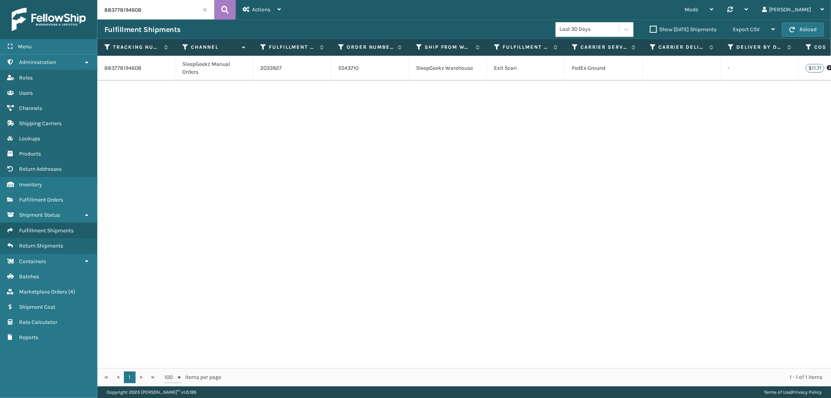
click at [154, 12] on input "883778194608" at bounding box center [155, 9] width 117 height 19
paste input "18698851"
type input "883718698851"
click at [228, 10] on icon at bounding box center [224, 10] width 7 height 12
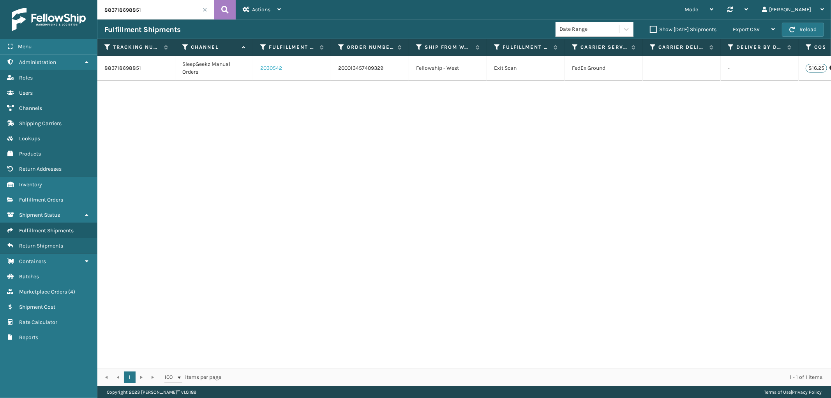
click at [275, 66] on link "2030542" at bounding box center [271, 68] width 22 height 8
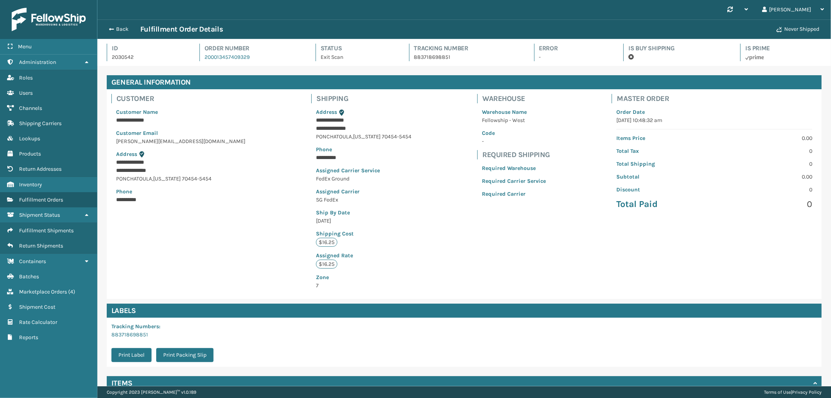
scroll to position [18, 734]
click at [63, 288] on span "Marketplace Orders" at bounding box center [43, 291] width 48 height 7
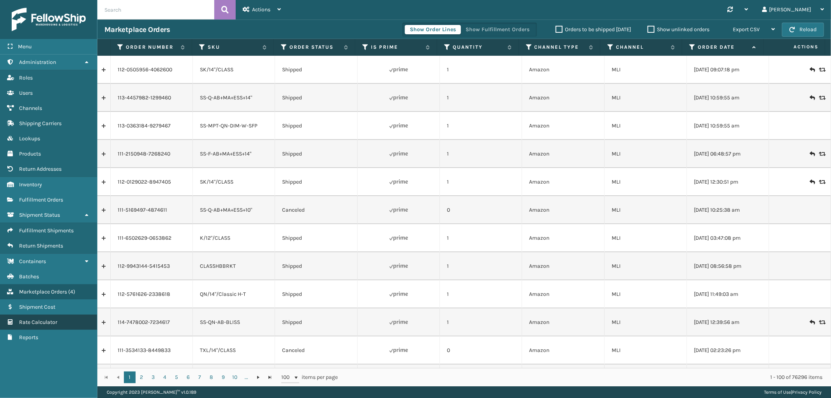
click at [39, 319] on span "Rate Calculator" at bounding box center [38, 322] width 38 height 7
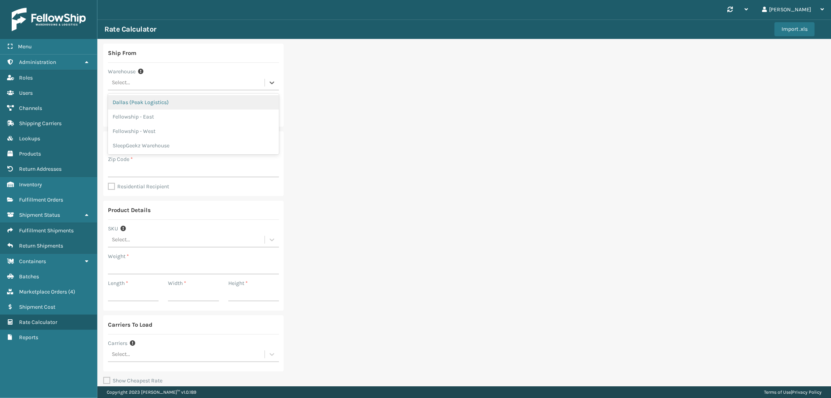
click at [161, 83] on div "Select..." at bounding box center [186, 82] width 157 height 13
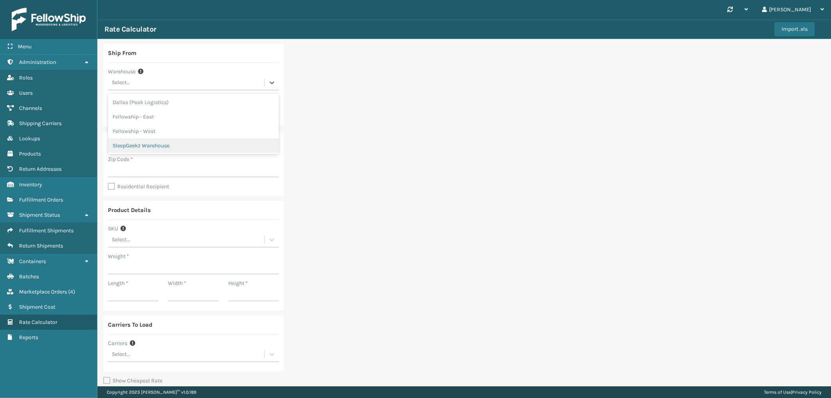
click at [159, 141] on div "SleepGeekz Warehouse" at bounding box center [193, 145] width 171 height 14
type input "32208"
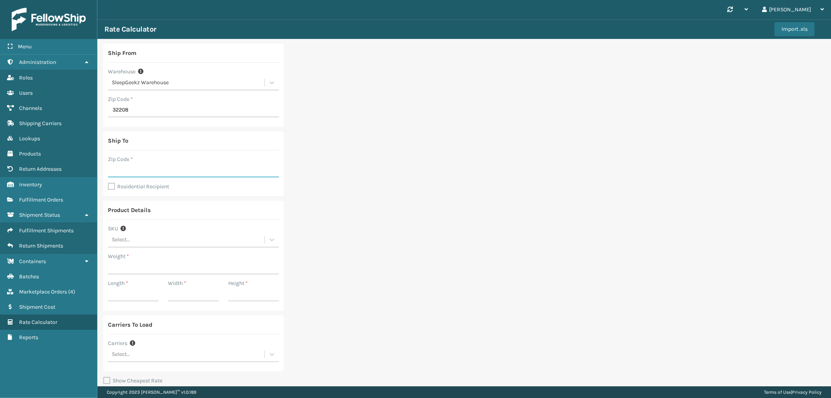
drag, startPoint x: 129, startPoint y: 170, endPoint x: 129, endPoint y: 174, distance: 3.9
click at [129, 170] on input "Zip Code *" at bounding box center [193, 170] width 171 height 14
paste input "70454"
type input "70454"
click at [108, 188] on label "Residential Recipient" at bounding box center [138, 186] width 61 height 7
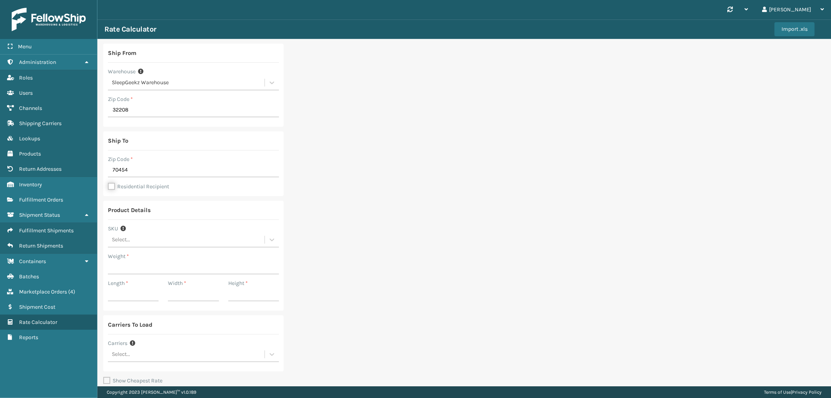
click at [108, 183] on input "Residential Recipient" at bounding box center [108, 182] width 0 height 1
click at [110, 187] on label "Residential Recipient" at bounding box center [138, 186] width 61 height 7
click at [108, 183] on input "Residential Recipient" at bounding box center [108, 182] width 0 height 1
checkbox input "false"
click at [163, 234] on div "Select..." at bounding box center [186, 239] width 157 height 13
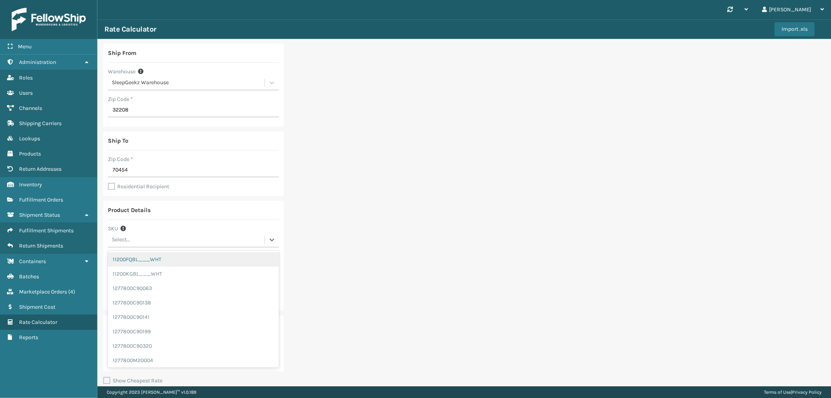
paste input "GEN-PW-VEN-QN"
type input "GEN-PW-VEN-QN"
click at [160, 258] on div "GEN-PW-VEN-QN" at bounding box center [193, 259] width 171 height 14
type input "4"
type input "16"
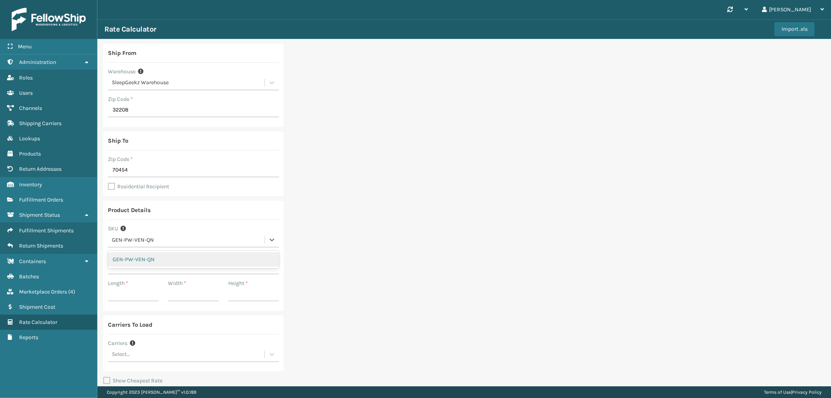
type input "8"
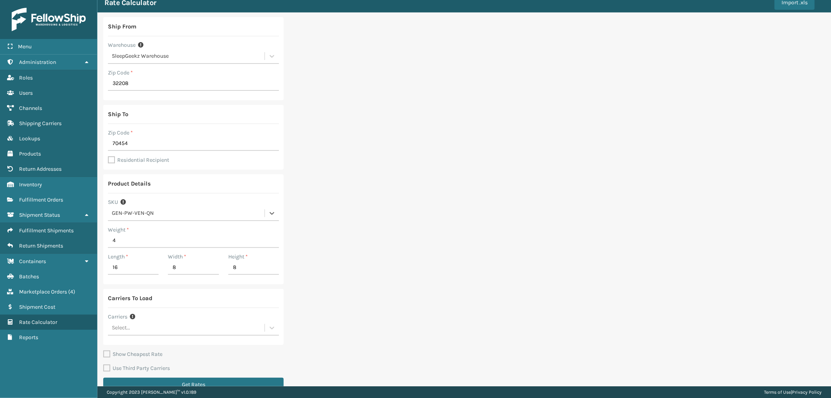
scroll to position [41, 0]
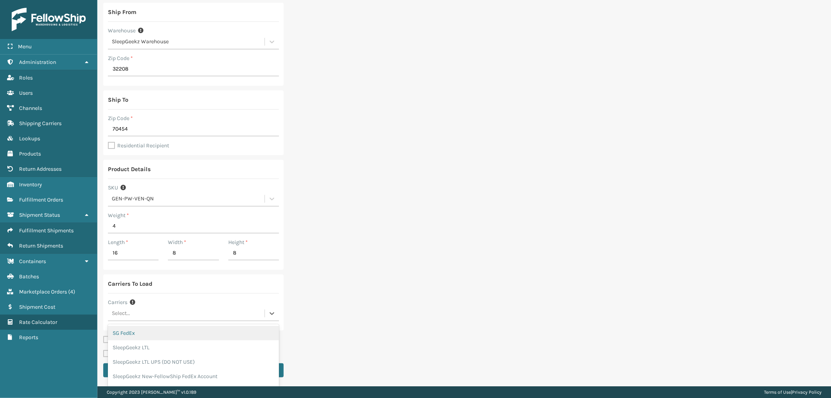
click at [165, 310] on div "Select..." at bounding box center [186, 313] width 157 height 13
click at [152, 332] on div "SG FedEx" at bounding box center [193, 333] width 171 height 14
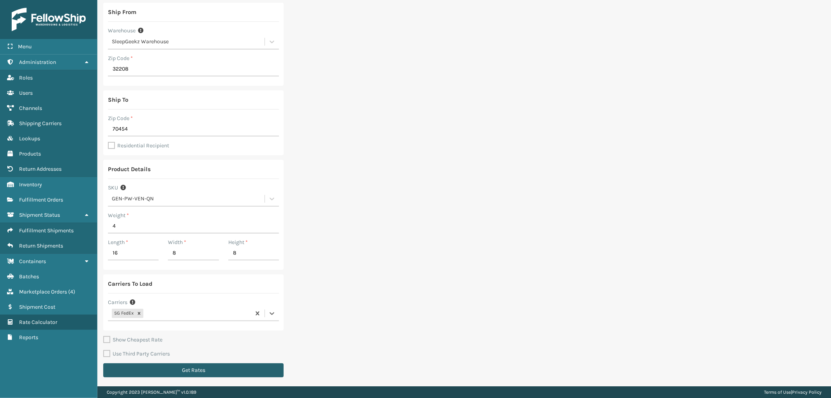
click at [164, 367] on button "Get Rates" at bounding box center [193, 370] width 180 height 14
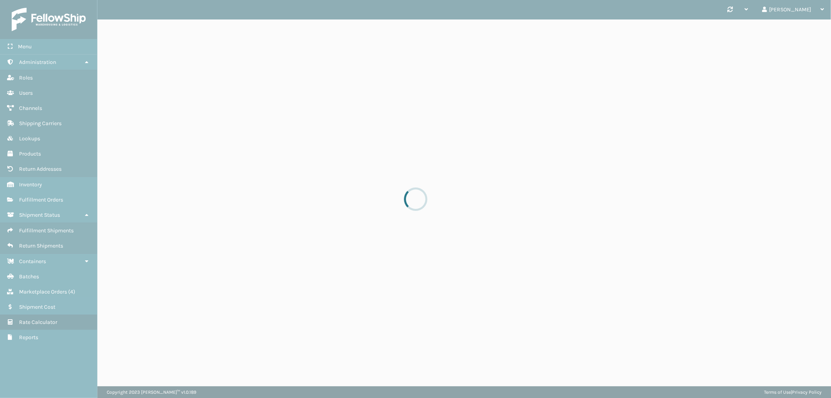
scroll to position [0, 0]
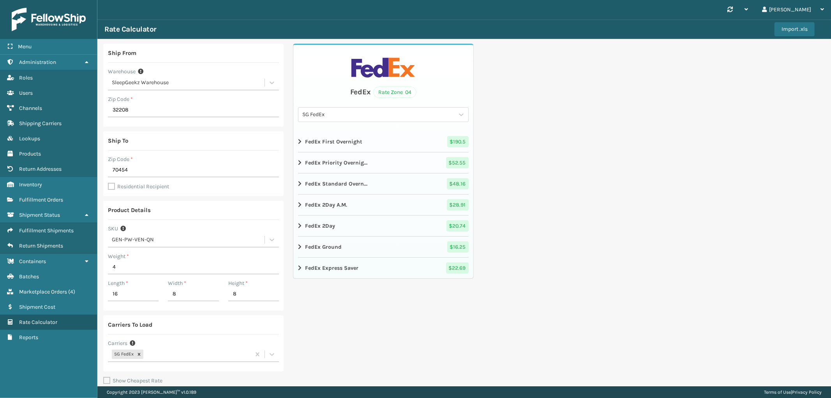
click at [111, 188] on label "Residential Recipient" at bounding box center [138, 186] width 61 height 7
click at [108, 183] on input "Residential Recipient" at bounding box center [108, 182] width 0 height 1
checkbox input "true"
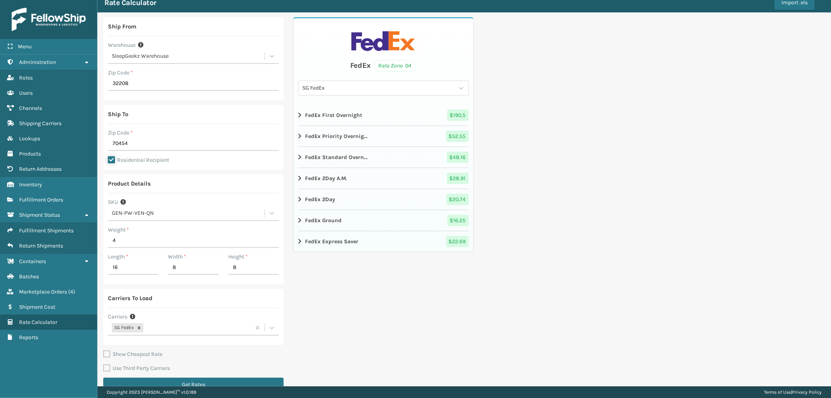
scroll to position [41, 0]
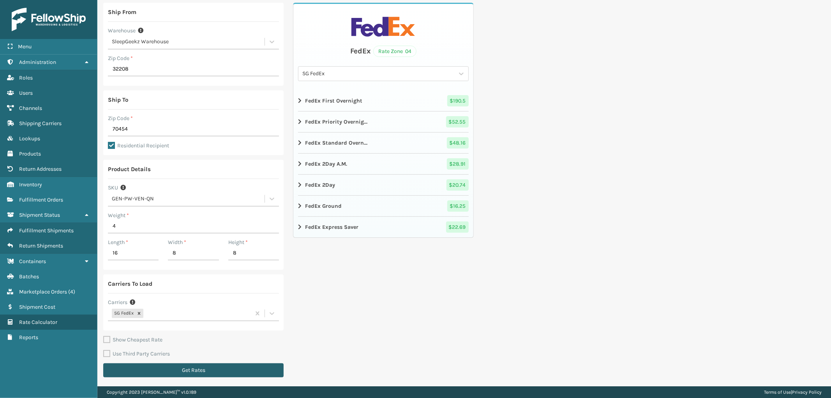
click at [196, 365] on button "Get Rates" at bounding box center [193, 370] width 180 height 14
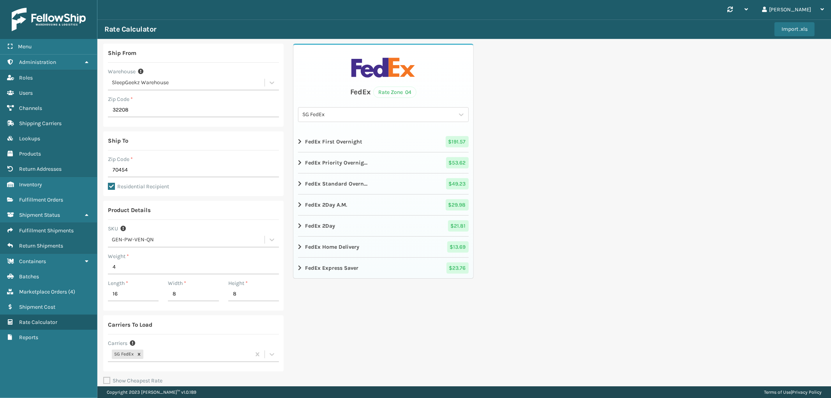
click at [300, 247] on icon at bounding box center [300, 247] width 5 height 6
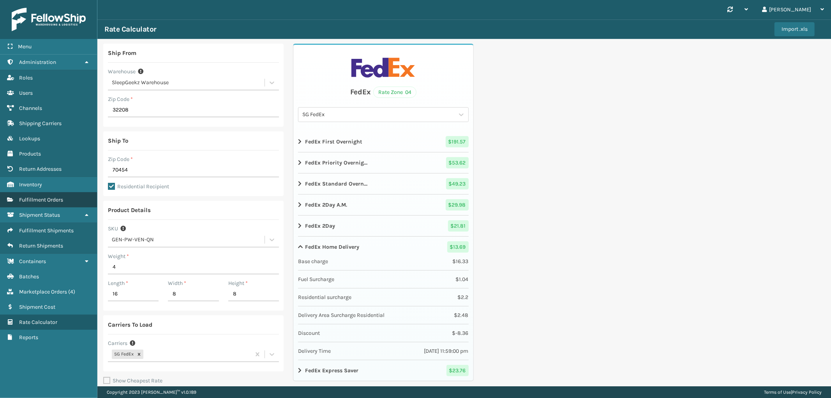
click at [37, 202] on link "Select a product with predefined lenght, width or height or enter them manually…" at bounding box center [48, 199] width 97 height 15
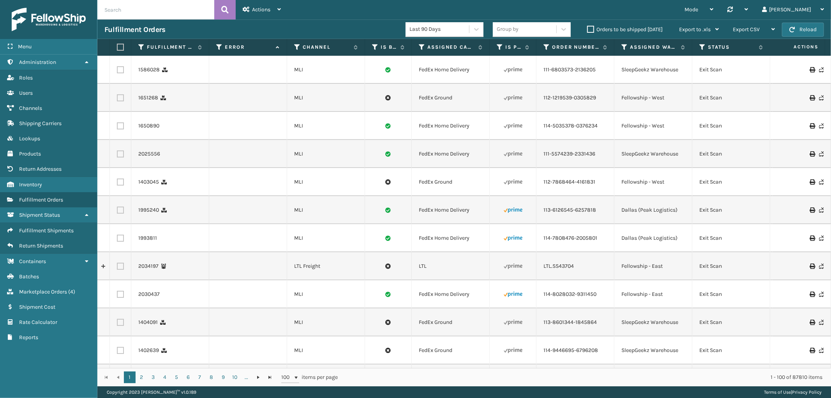
click at [170, 10] on input "text" at bounding box center [155, 9] width 117 height 19
paste input "112-1112999-7461016"
type input "112-1112999-7461016"
click at [221, 9] on button at bounding box center [224, 9] width 21 height 19
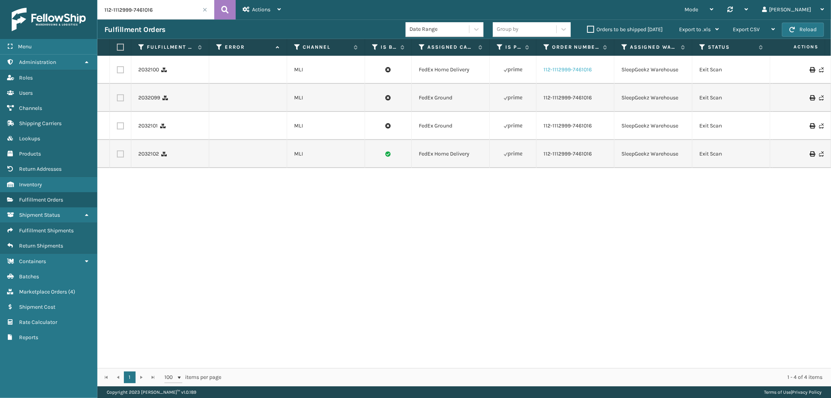
click at [567, 68] on link "112-1112999-7461016" at bounding box center [568, 70] width 48 height 8
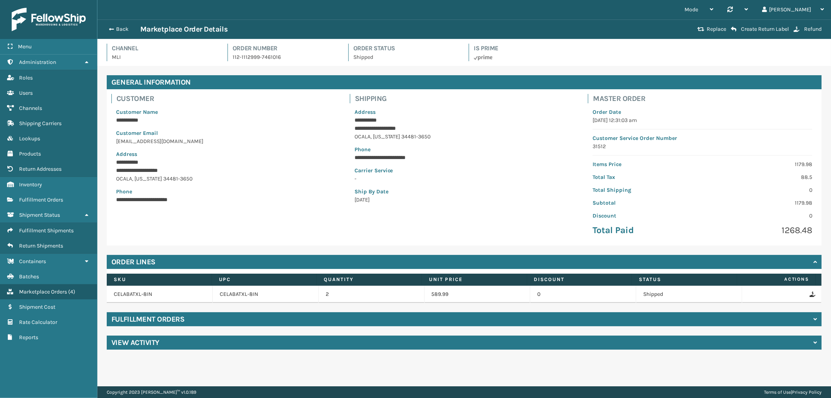
click at [176, 317] on h4 "Fulfillment Orders" at bounding box center [147, 319] width 73 height 9
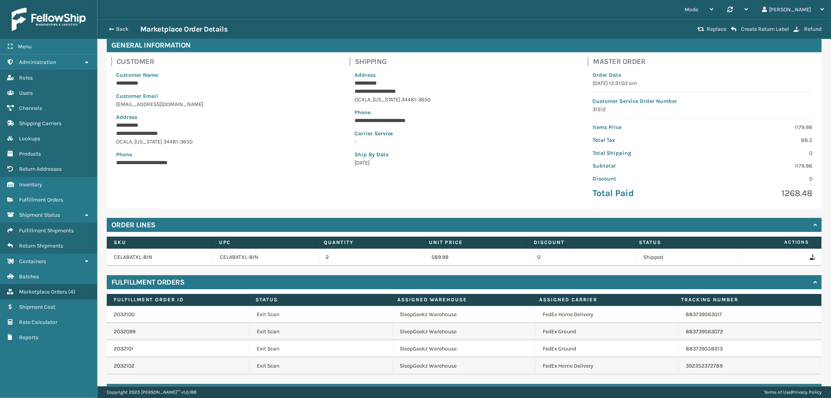
scroll to position [58, 0]
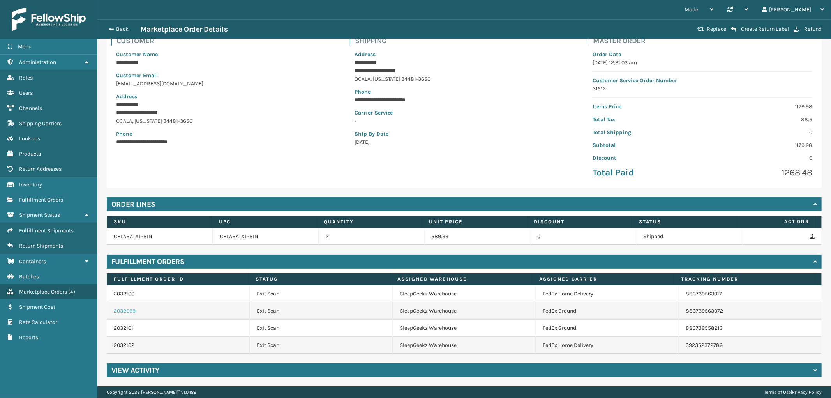
click at [126, 312] on link "2032099" at bounding box center [125, 311] width 22 height 7
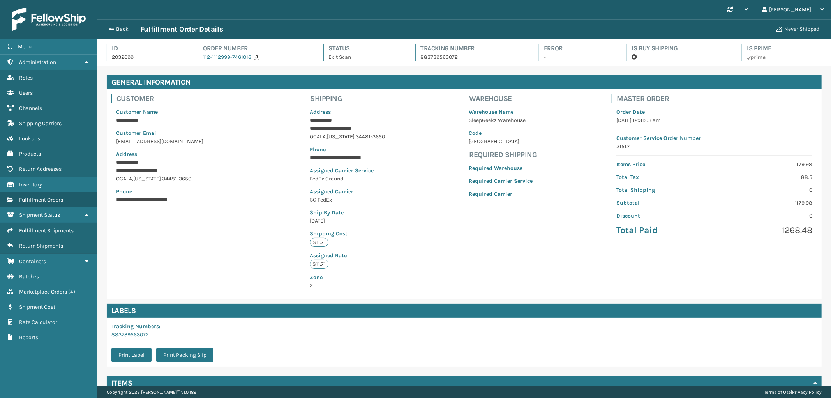
scroll to position [18, 734]
click at [356, 138] on span "34481-3650" at bounding box center [370, 136] width 29 height 7
copy span "34481"
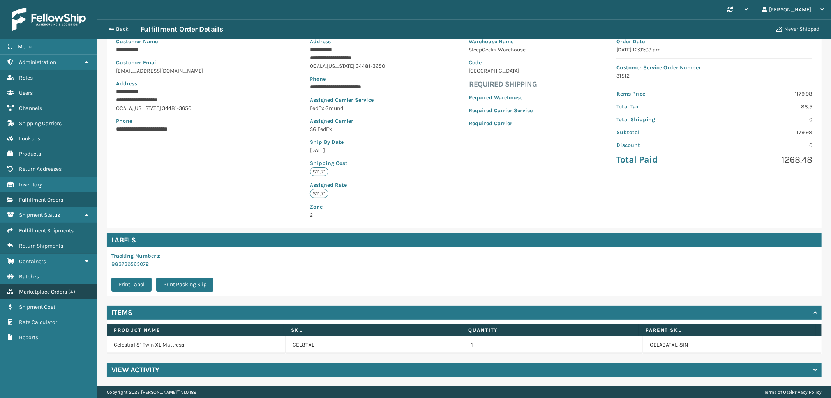
click at [41, 288] on span "Marketplace Orders" at bounding box center [43, 291] width 48 height 7
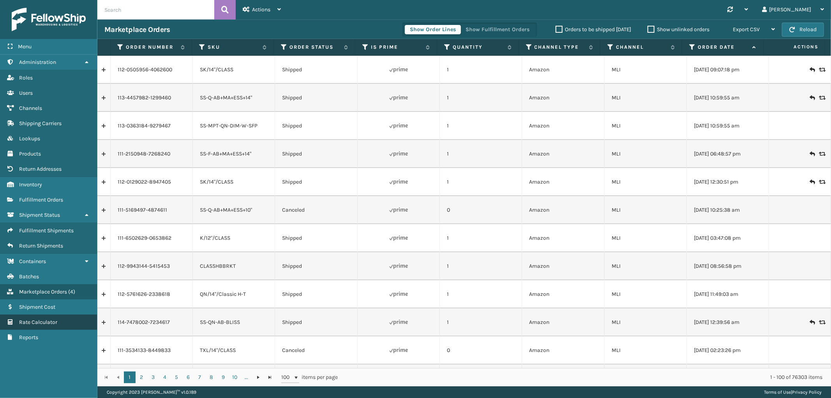
click at [46, 319] on link "Rate Calculator" at bounding box center [48, 322] width 97 height 15
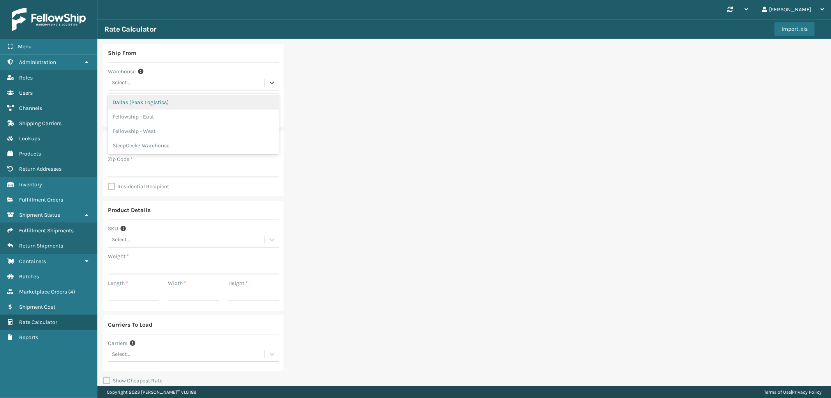
click at [177, 83] on div "Select..." at bounding box center [186, 82] width 157 height 13
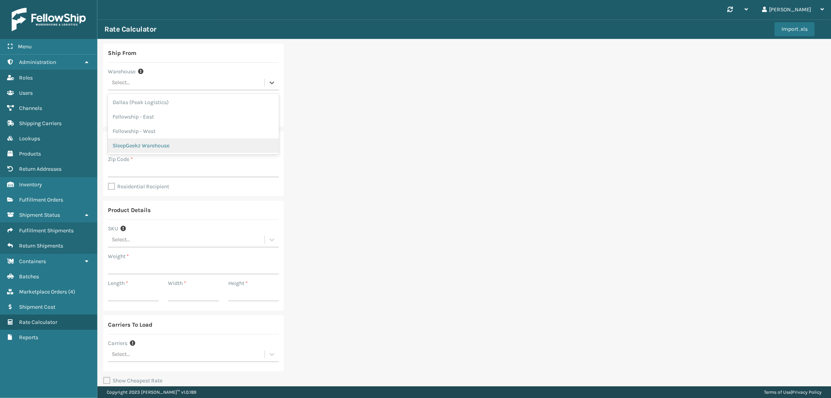
click at [155, 147] on div "SleepGeekz Warehouse" at bounding box center [193, 145] width 171 height 14
type input "32208"
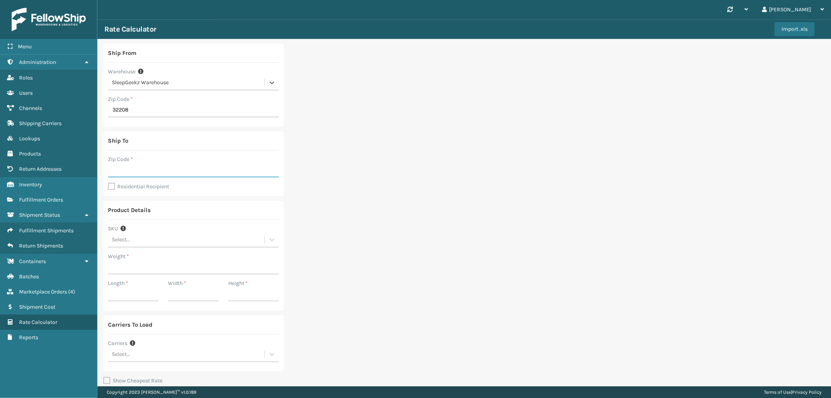
click at [138, 171] on input "Zip Code *" at bounding box center [193, 170] width 171 height 14
paste input "34481"
type input "34481"
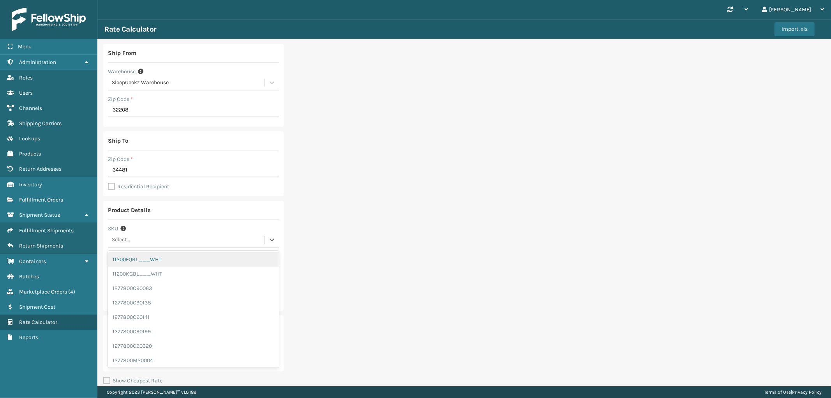
click at [150, 242] on div "Select..." at bounding box center [186, 239] width 157 height 13
type input "cel8txl"
click at [147, 256] on div "CEL8TXL" at bounding box center [193, 259] width 171 height 14
type input "32.38"
type input "40"
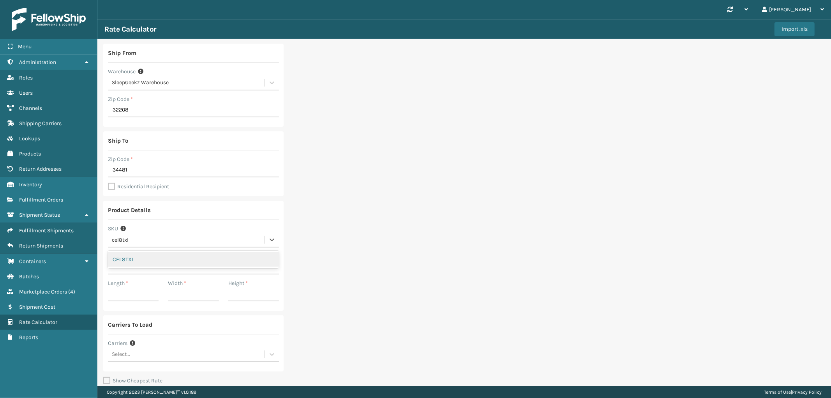
type input "13"
click at [174, 351] on div "Select..." at bounding box center [186, 354] width 157 height 13
click at [148, 371] on div "SG FedEx" at bounding box center [193, 374] width 171 height 14
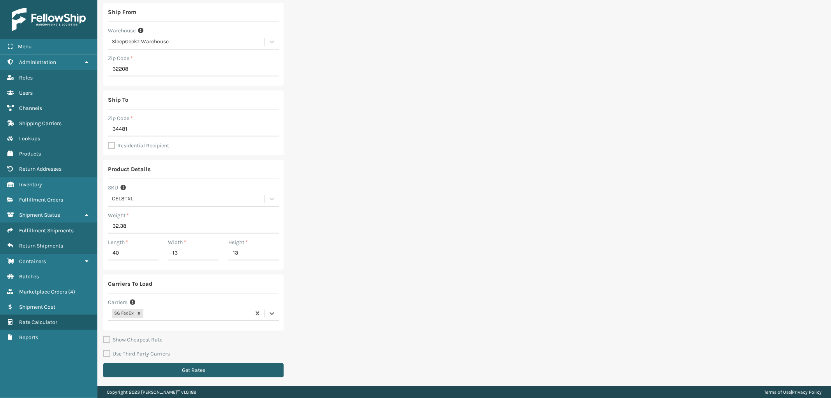
click at [184, 369] on button "Get Rates" at bounding box center [193, 370] width 180 height 14
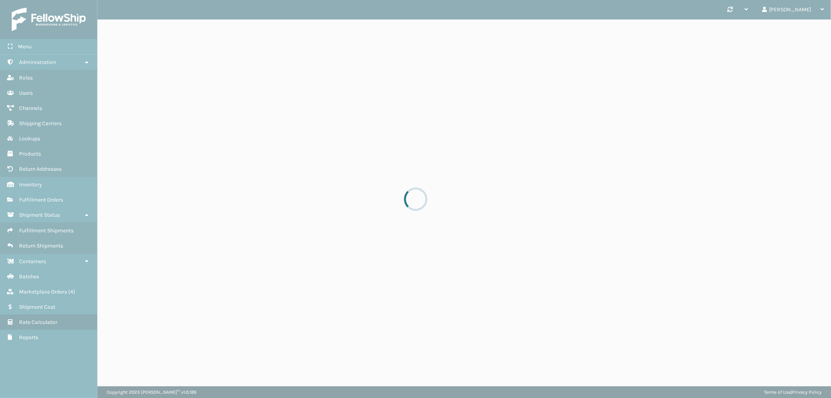
scroll to position [0, 0]
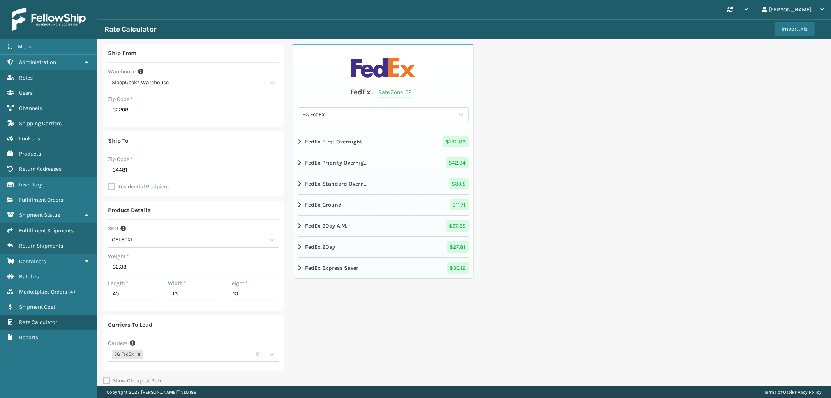
drag, startPoint x: 746, startPoint y: 246, endPoint x: 740, endPoint y: 246, distance: 6.6
click at [746, 246] on div "Ship From Warehouse SleepGeekz Warehouse Zip Code * 32208 Ship To Zip Code * 34…" at bounding box center [464, 233] width 734 height 389
click at [113, 184] on label "Residential Recipient" at bounding box center [138, 186] width 61 height 7
click at [108, 183] on input "Residential Recipient" at bounding box center [108, 182] width 0 height 1
checkbox input "true"
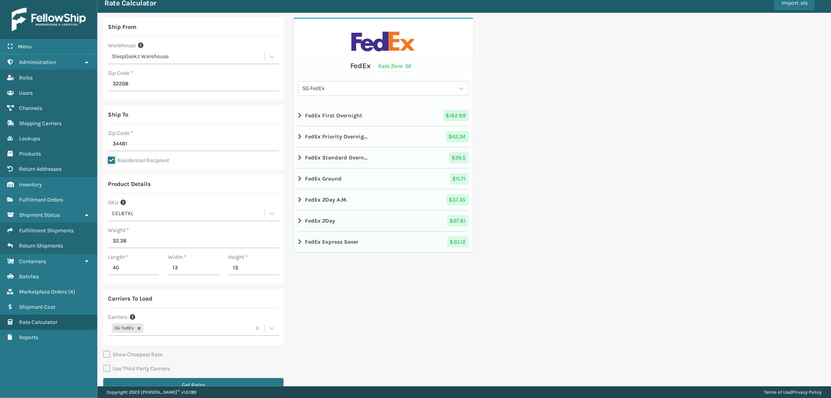
scroll to position [41, 0]
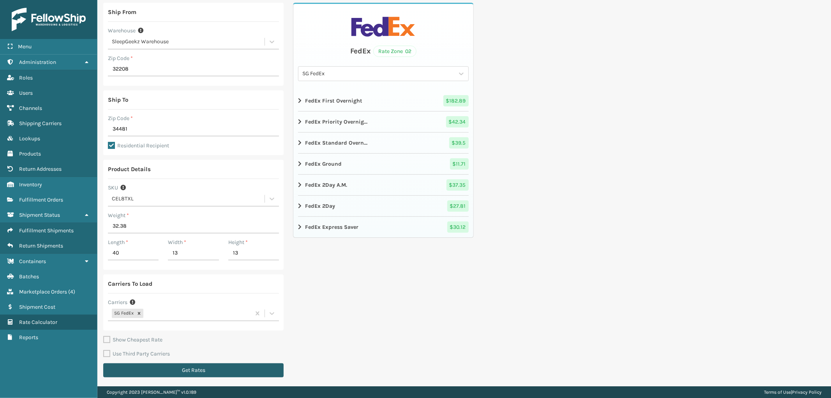
click at [186, 366] on button "Get Rates" at bounding box center [193, 370] width 180 height 14
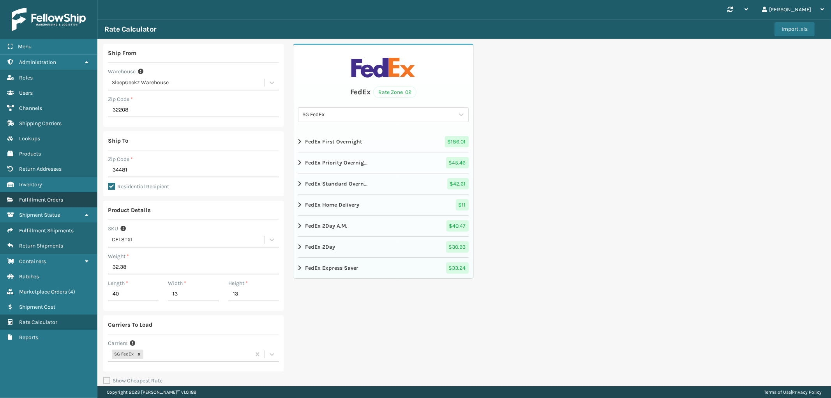
click at [54, 196] on span "Fulfillment Orders" at bounding box center [41, 199] width 44 height 7
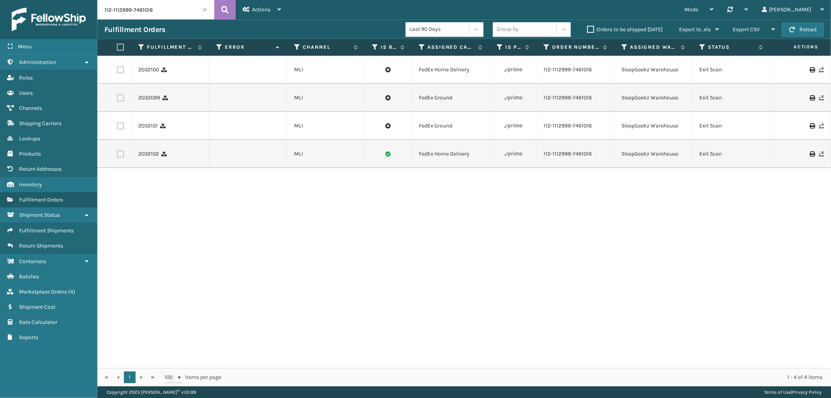
click at [412, 331] on div "2032100 MLI FedEx Home Delivery 112-1112999-7461016 SleepGeekz Warehouse Exit S…" at bounding box center [464, 212] width 734 height 312
click at [206, 8] on span at bounding box center [205, 9] width 5 height 5
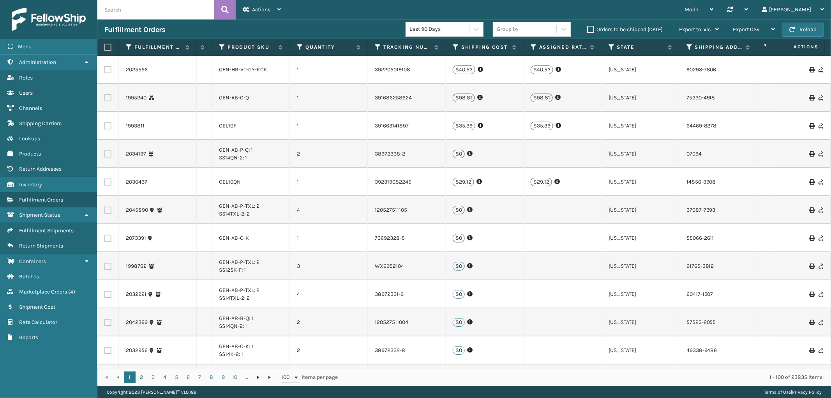
scroll to position [0, 938]
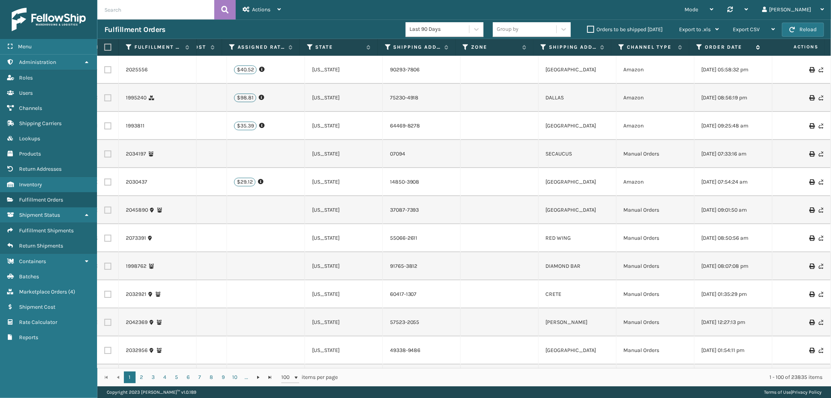
click at [698, 46] on icon at bounding box center [700, 47] width 6 height 7
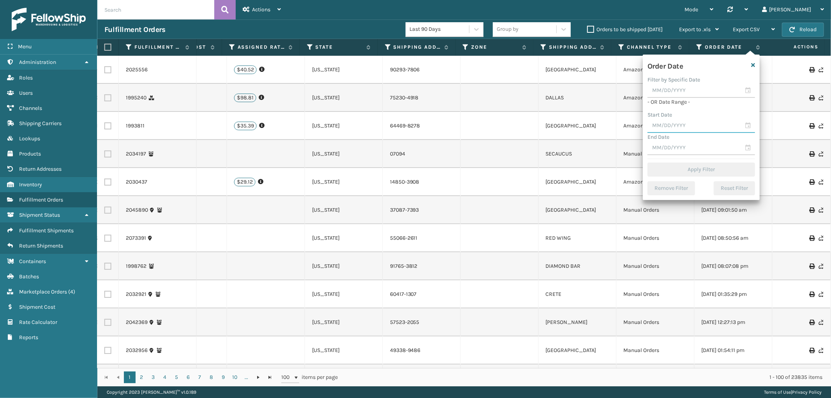
click at [676, 129] on input "text" at bounding box center [702, 126] width 108 height 14
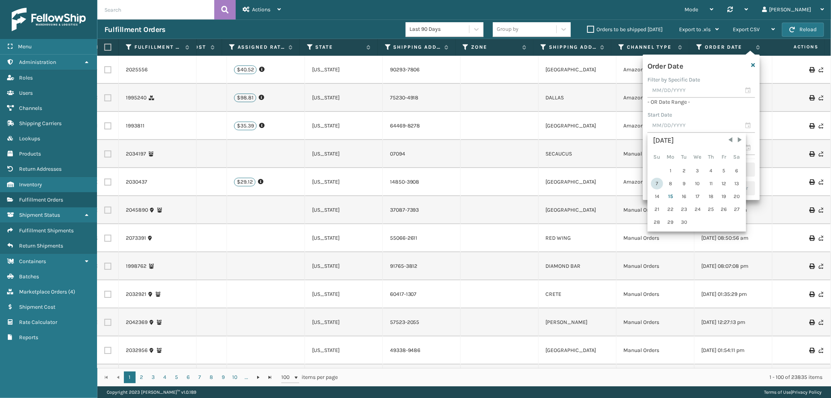
click at [658, 180] on div "7" at bounding box center [657, 184] width 12 height 12
type input "[DATE]"
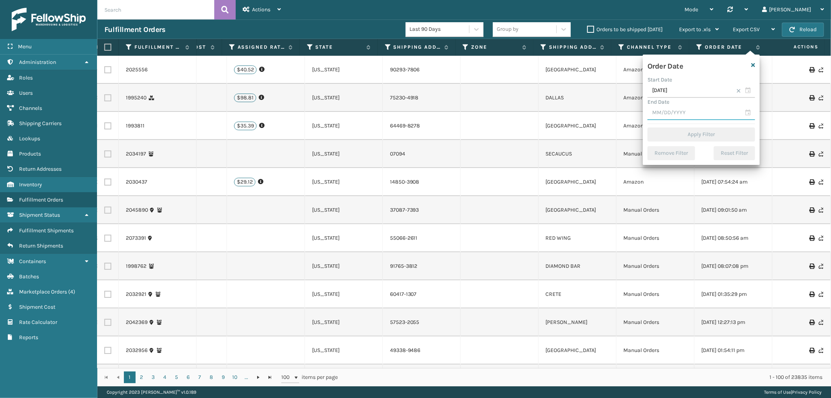
click at [683, 108] on input "text" at bounding box center [702, 113] width 108 height 14
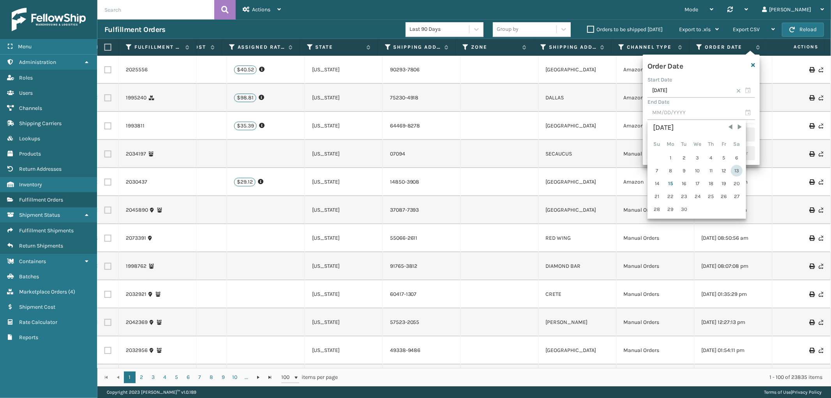
click at [734, 172] on div "13" at bounding box center [737, 171] width 12 height 12
type input "[DATE]"
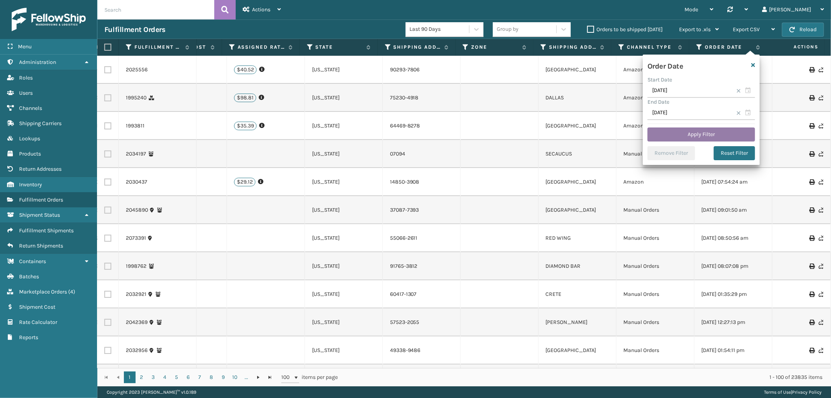
click at [705, 132] on button "Apply Filter" at bounding box center [702, 134] width 108 height 14
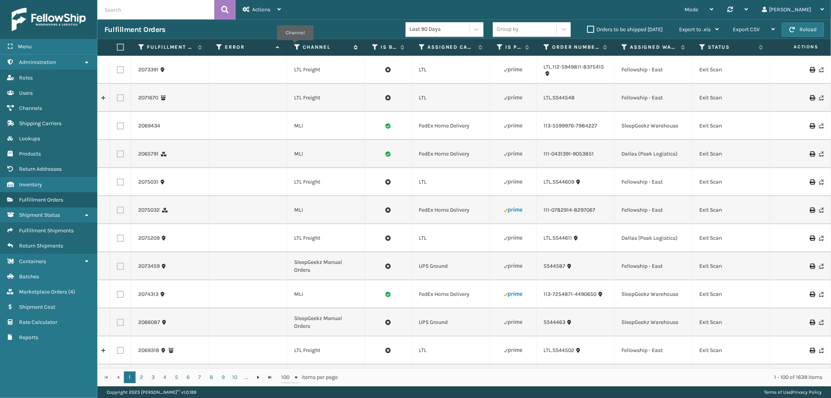
click at [295, 46] on icon at bounding box center [297, 47] width 6 height 7
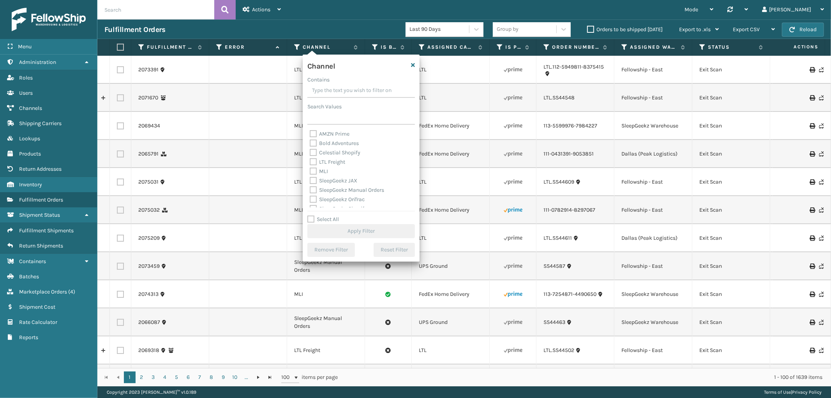
click at [313, 171] on label "MLI" at bounding box center [319, 171] width 18 height 7
click at [310, 171] on input "MLI" at bounding box center [310, 169] width 0 height 5
checkbox input "true"
click at [362, 233] on button "Apply Filter" at bounding box center [362, 231] width 108 height 14
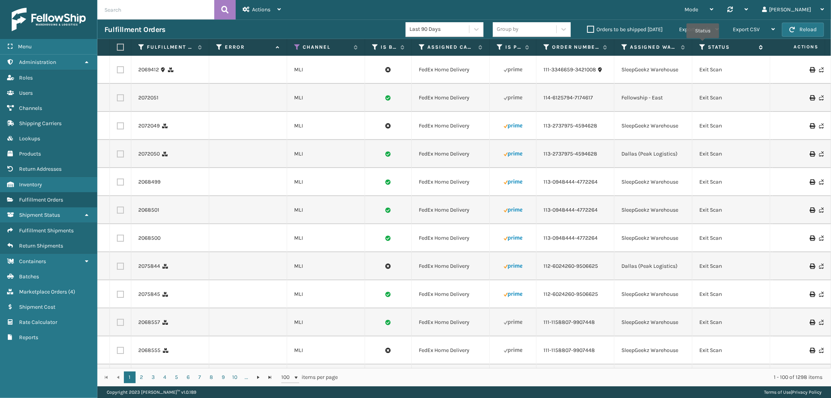
click at [703, 44] on icon at bounding box center [703, 47] width 6 height 7
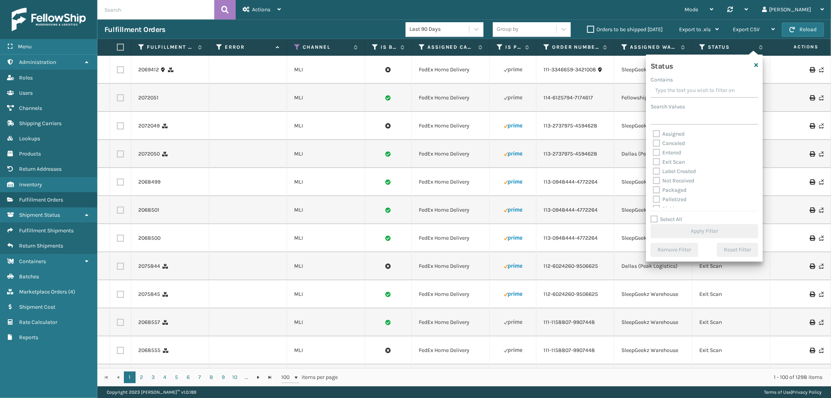
click at [657, 217] on label "Select All" at bounding box center [667, 219] width 32 height 7
click at [657, 216] on input "Select All" at bounding box center [709, 215] width 117 height 1
checkbox input "true"
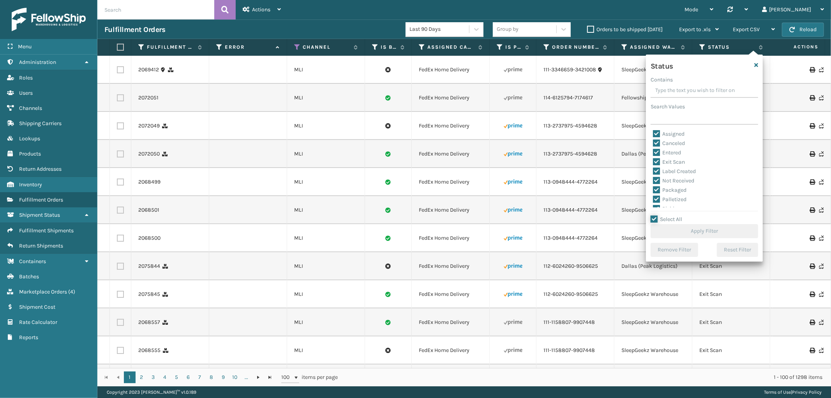
checkbox input "true"
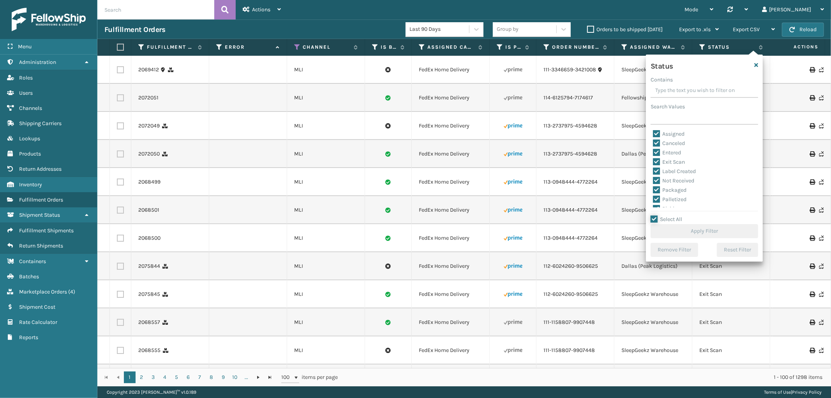
checkbox input "true"
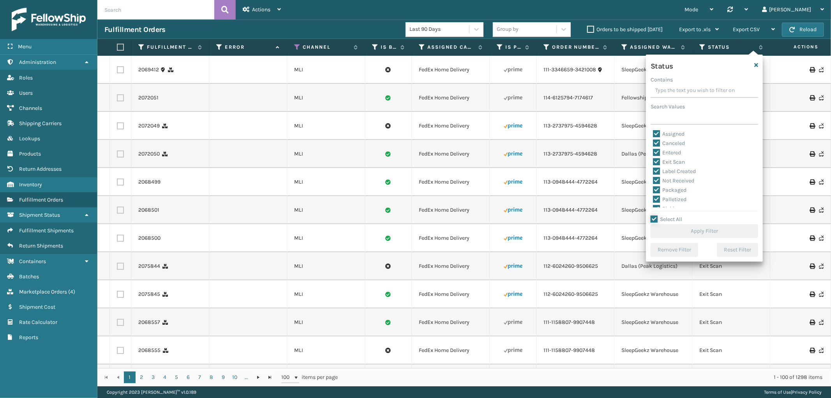
checkbox input "true"
click at [657, 142] on label "Canceled" at bounding box center [669, 143] width 32 height 7
click at [654, 142] on input "Canceled" at bounding box center [653, 141] width 0 height 5
checkbox input "false"
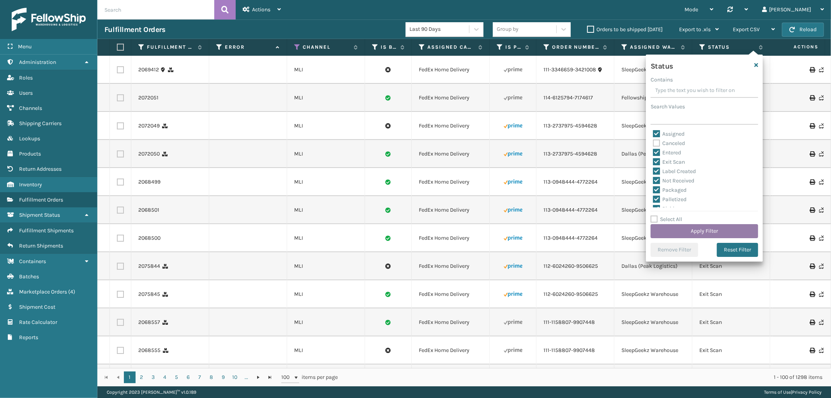
click at [727, 229] on button "Apply Filter" at bounding box center [705, 231] width 108 height 14
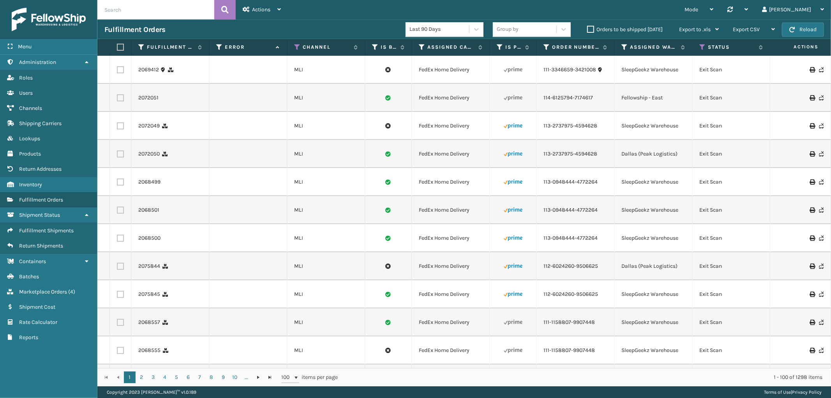
click at [750, 28] on span "Export CSV" at bounding box center [746, 29] width 27 height 7
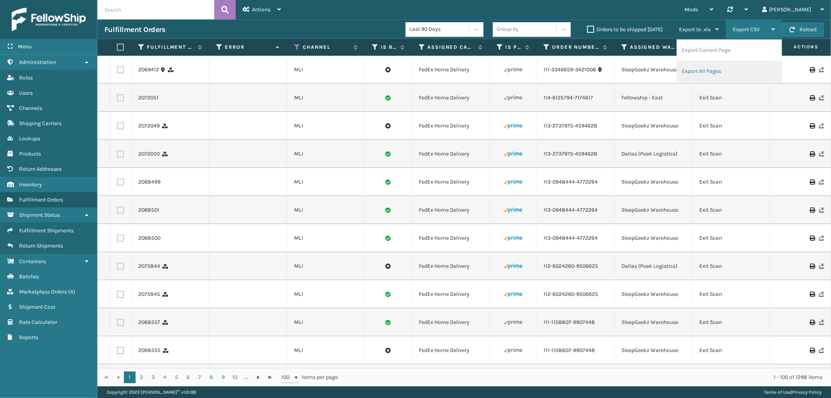
click at [715, 67] on li "Export All Pages" at bounding box center [729, 71] width 104 height 21
